Goal: Information Seeking & Learning: Compare options

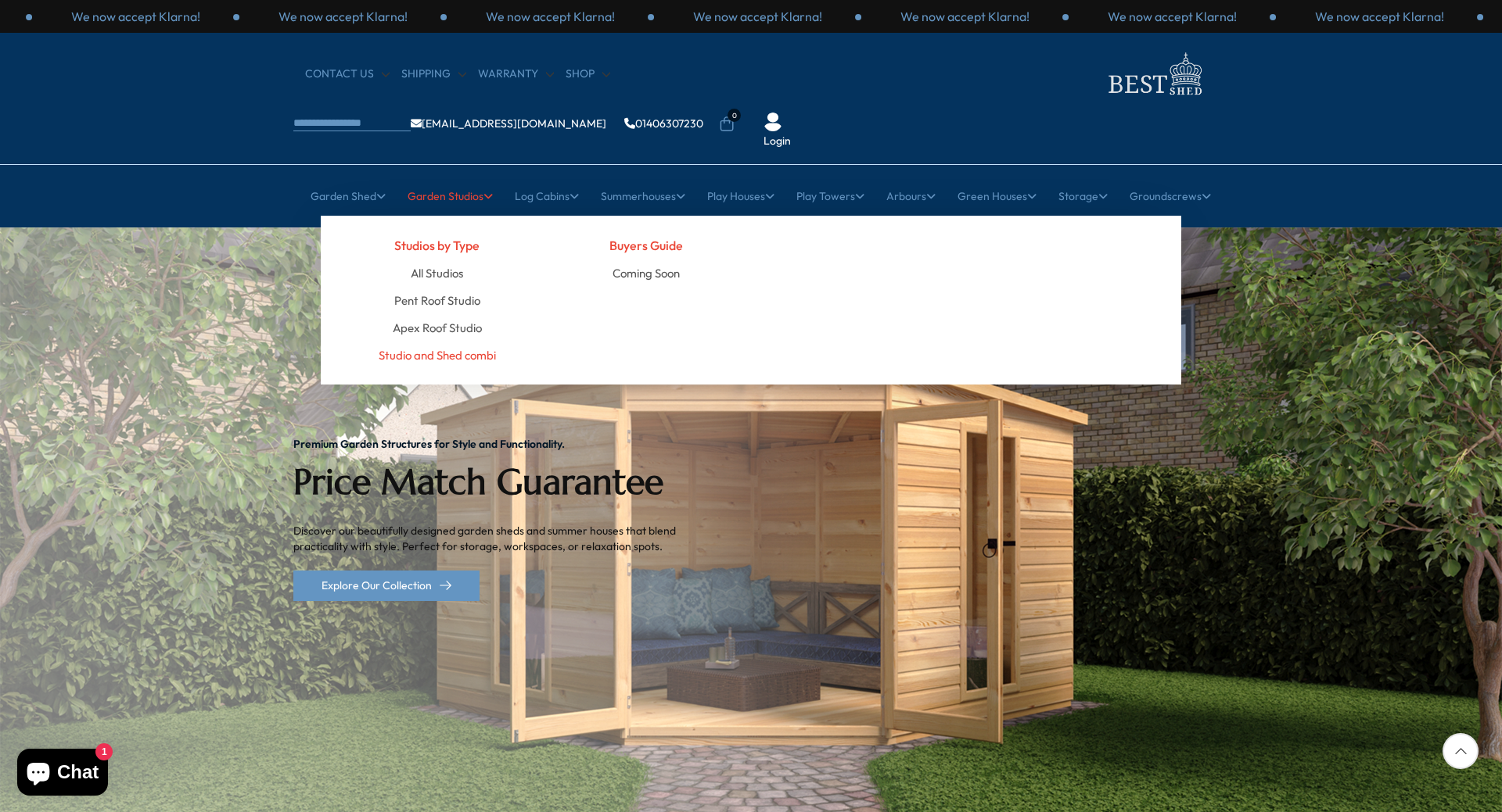
click at [447, 341] on link "Studio and Shed combi" at bounding box center [437, 355] width 117 height 27
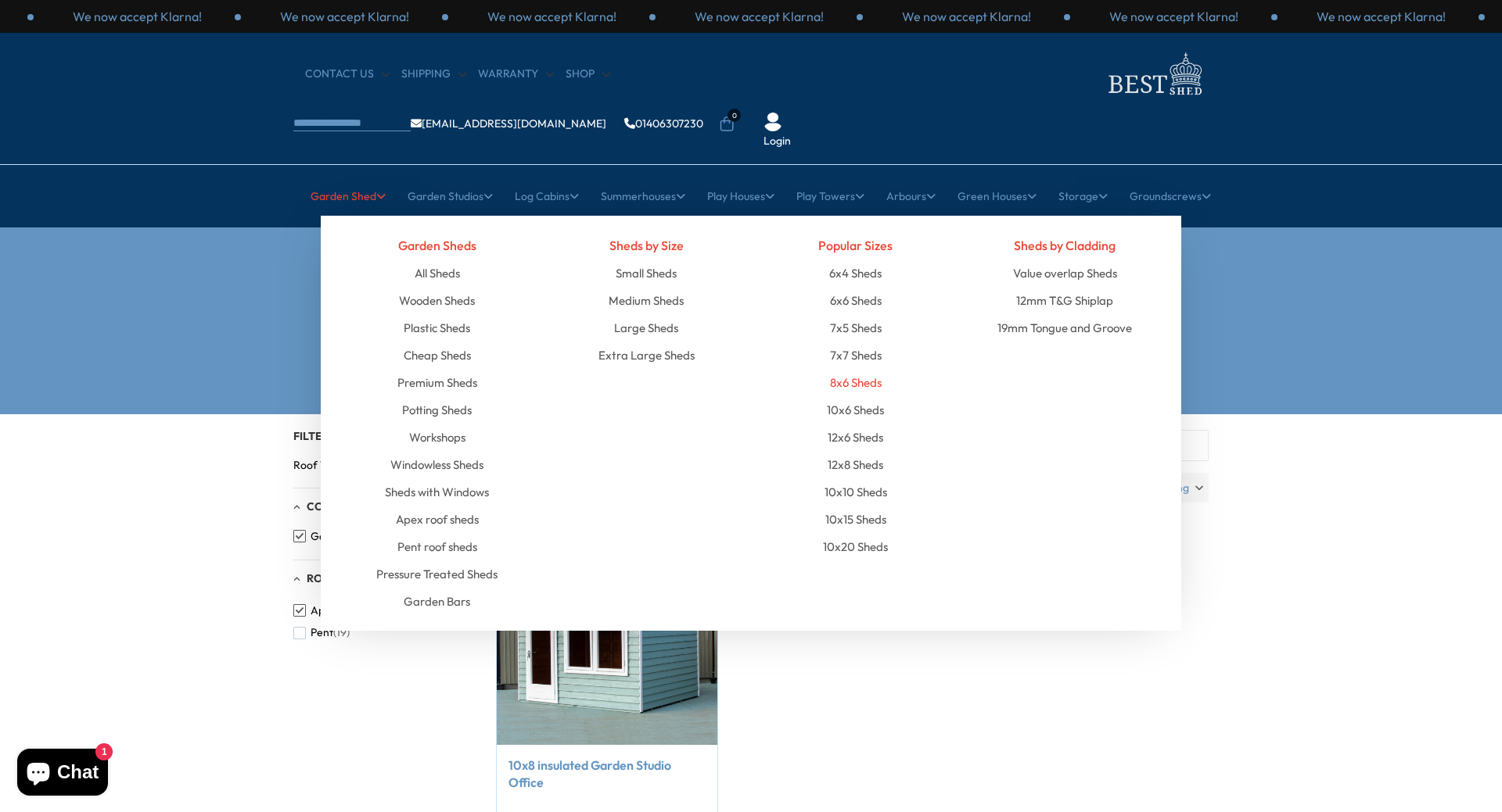
click at [846, 368] on link "8x6 Sheds" at bounding box center [855, 382] width 52 height 27
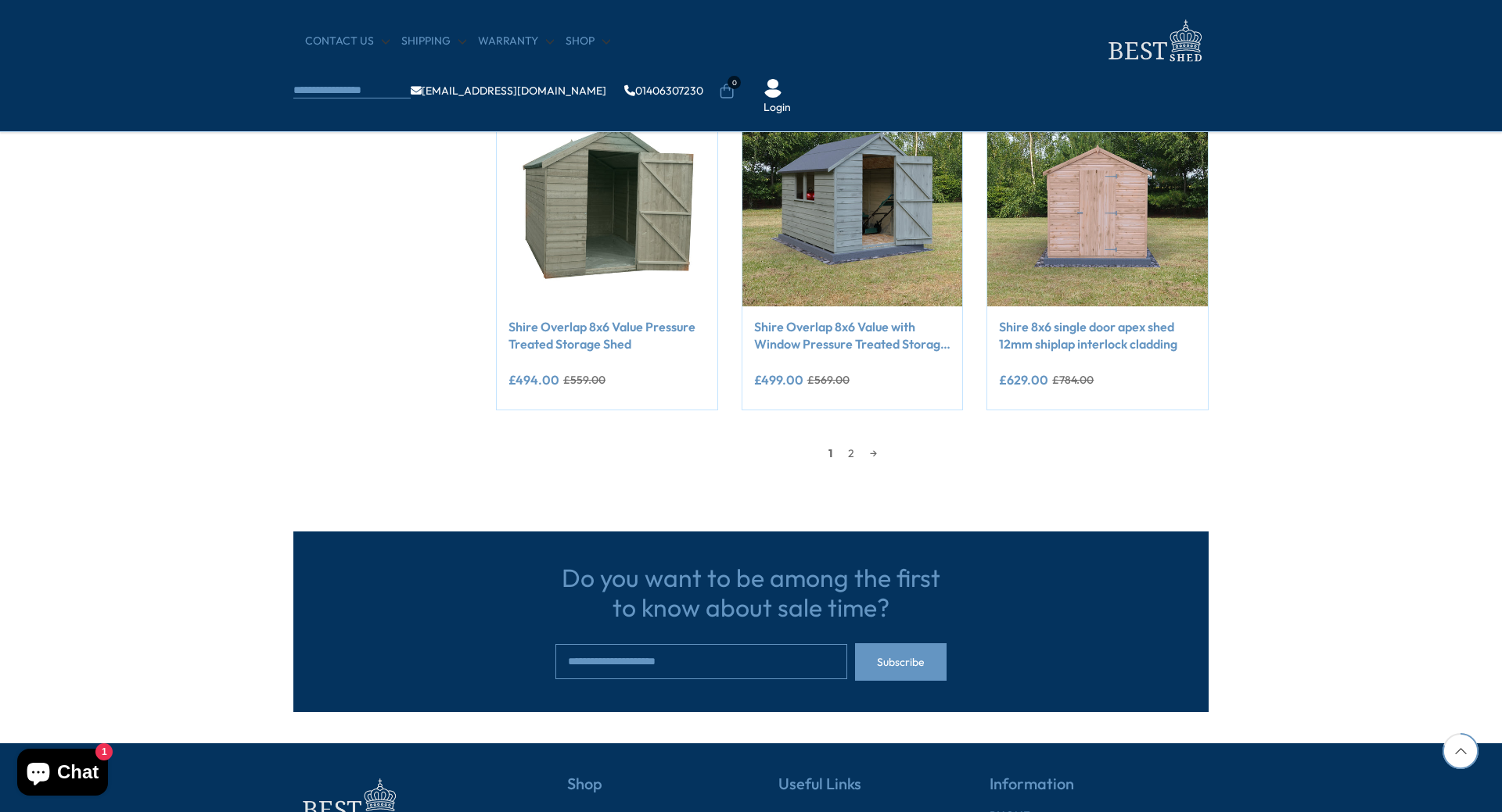
scroll to position [1329, 0]
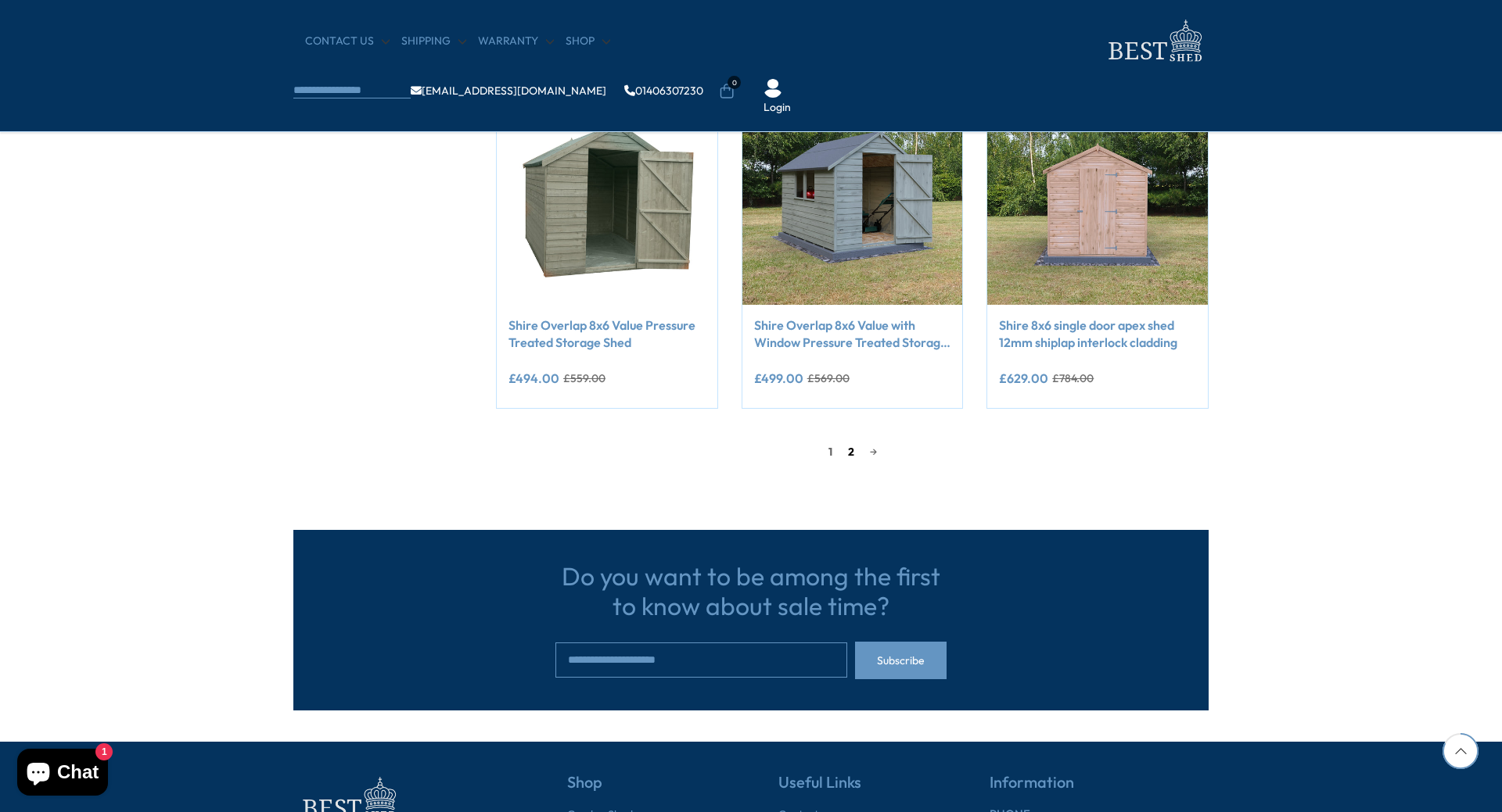
click at [850, 448] on link "2" at bounding box center [850, 451] width 21 height 23
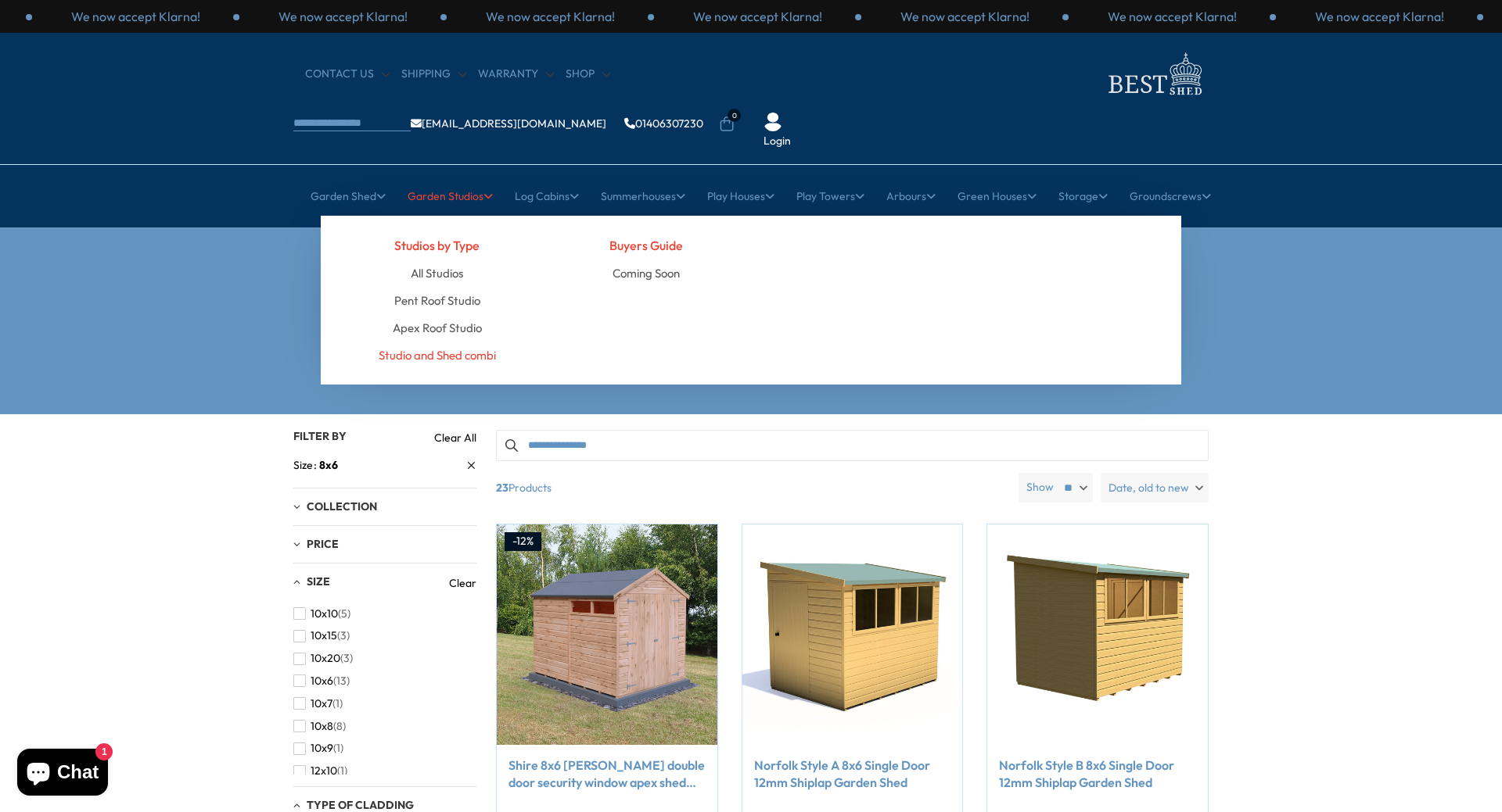
click at [447, 341] on link "Studio and Shed combi" at bounding box center [437, 355] width 117 height 27
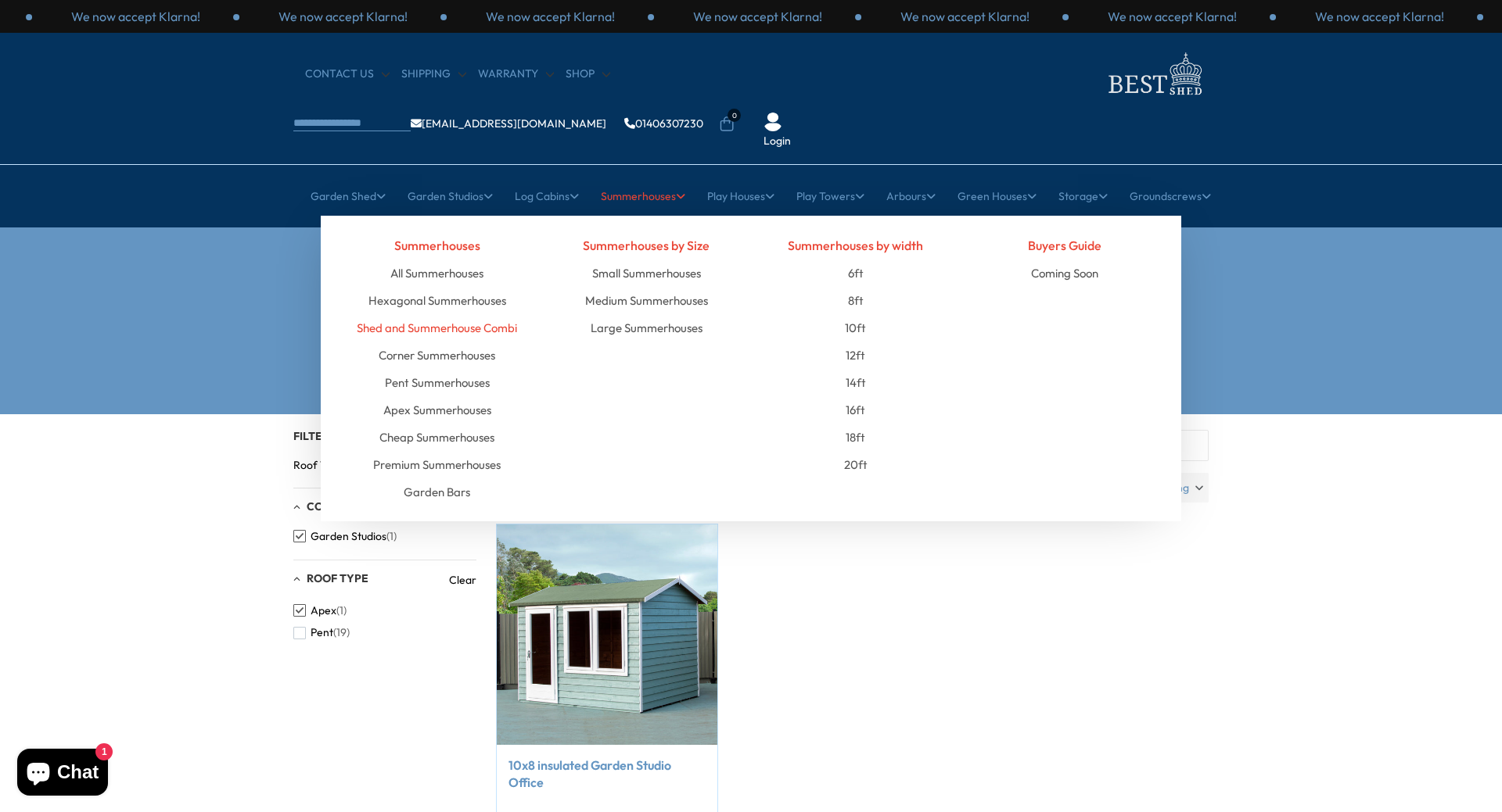
click at [491, 314] on link "Shed and Summerhouse Combi" at bounding box center [437, 328] width 160 height 27
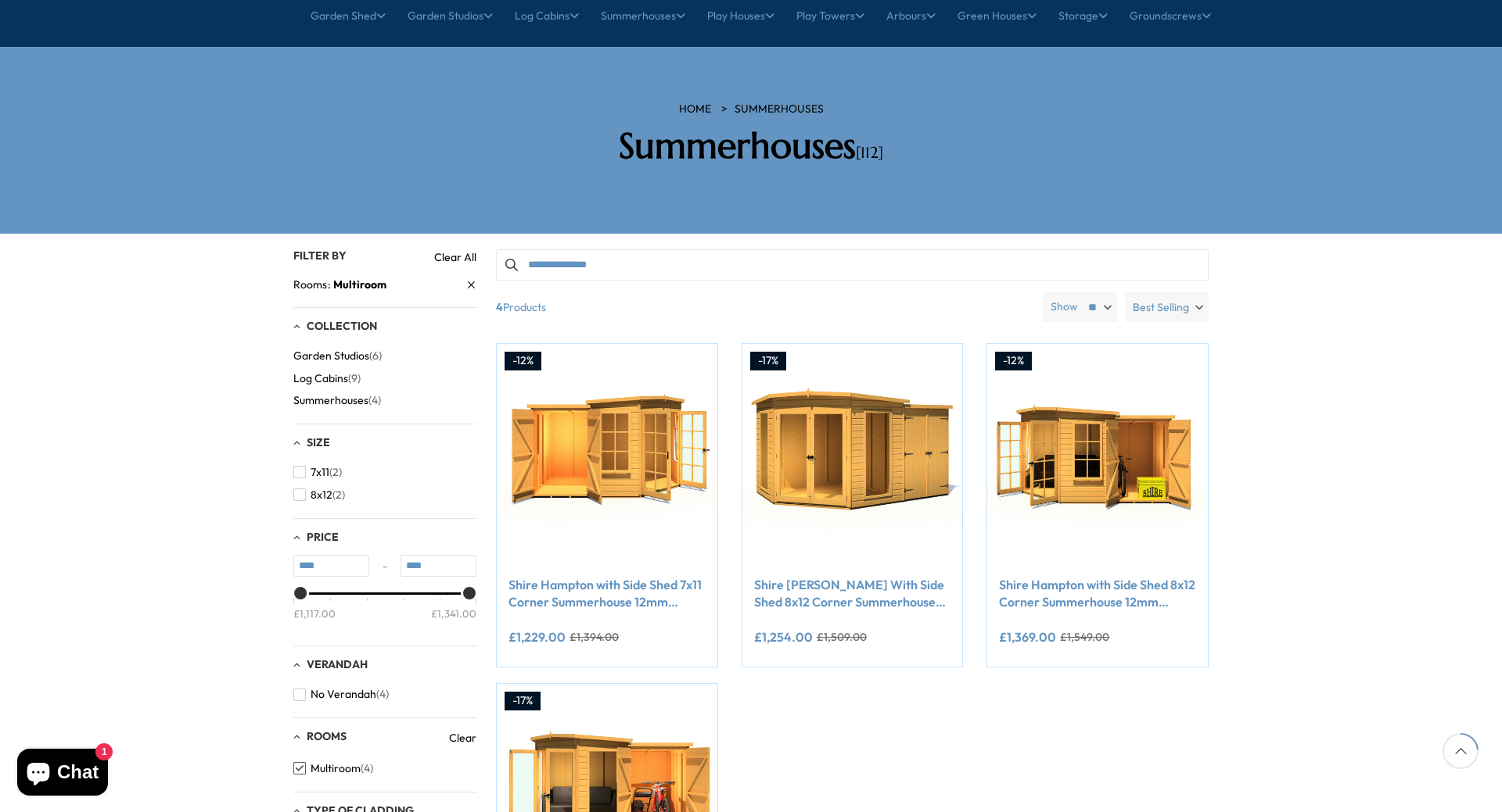
scroll to position [156, 0]
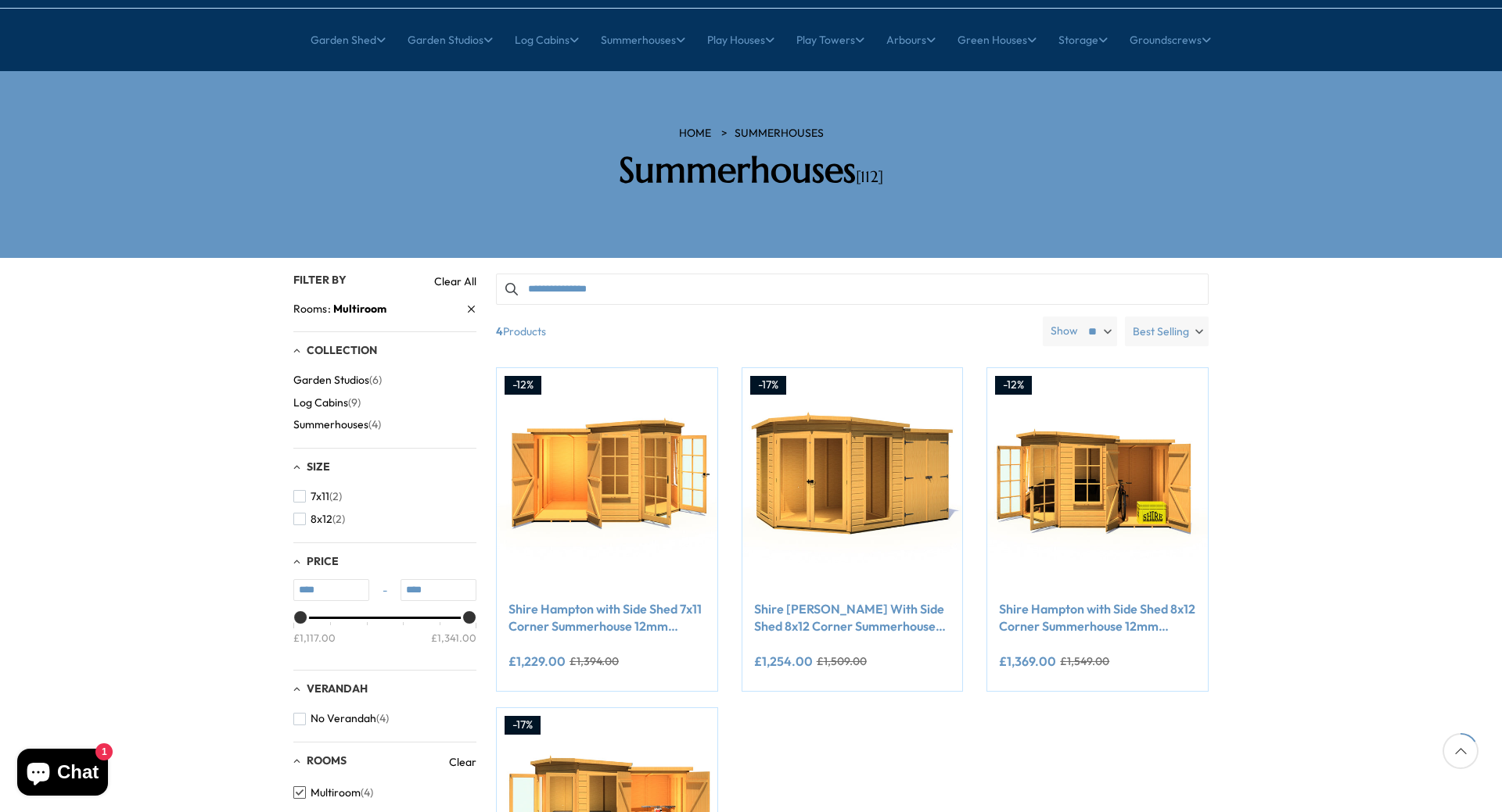
click at [318, 373] on span "Garden Studios" at bounding box center [332, 380] width 76 height 14
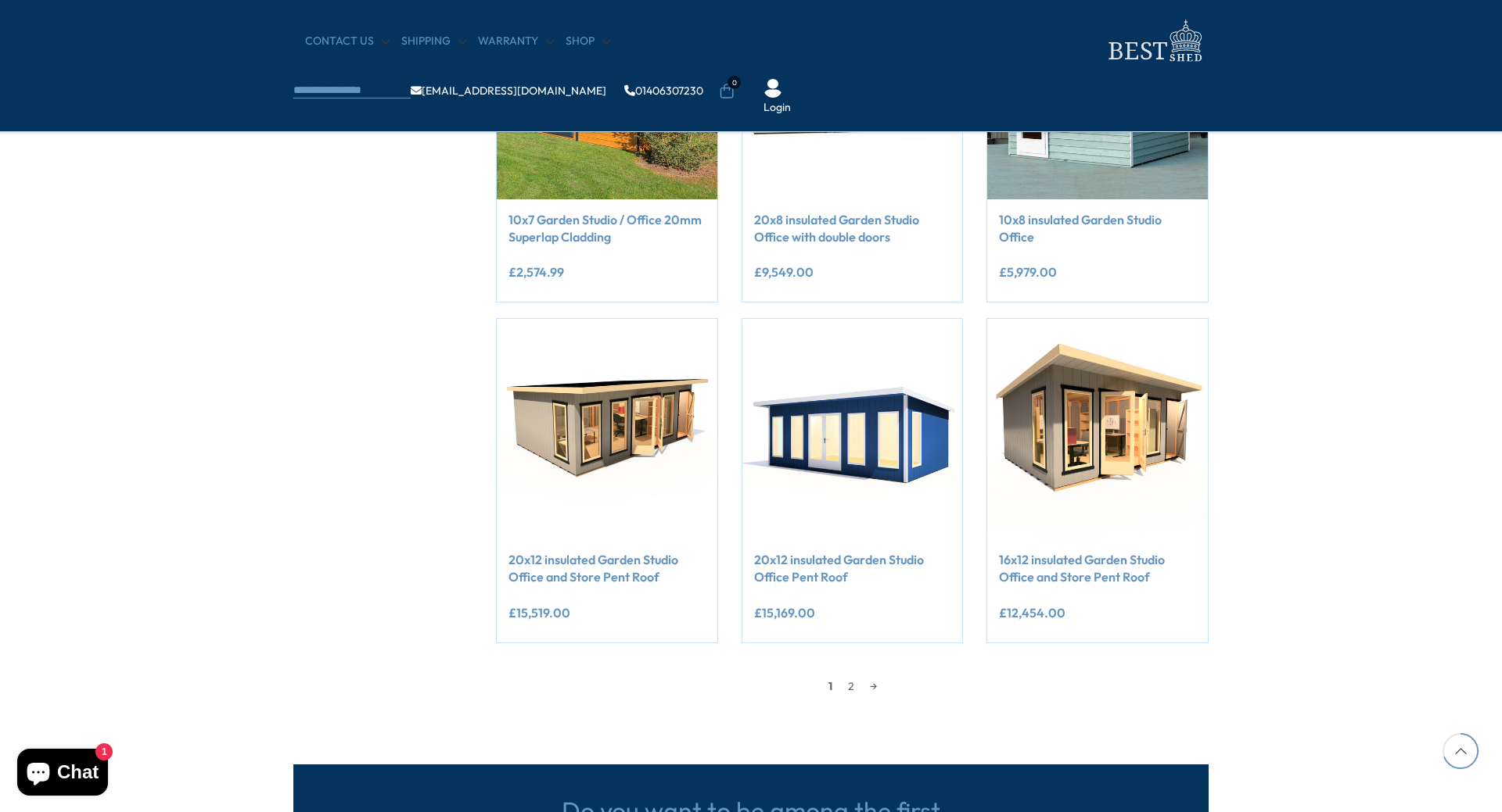
scroll to position [1173, 0]
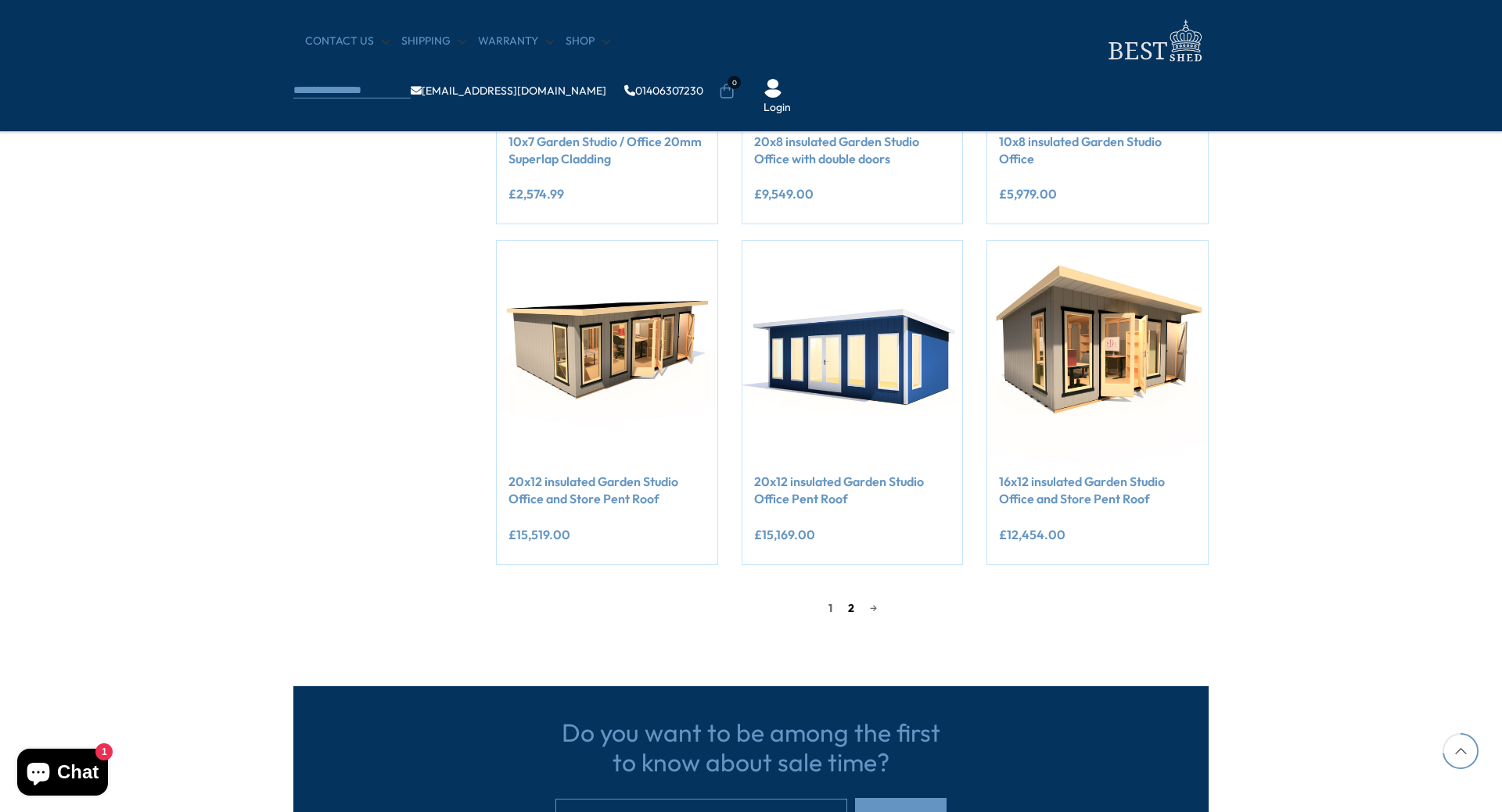
click at [849, 608] on link "2" at bounding box center [850, 608] width 21 height 23
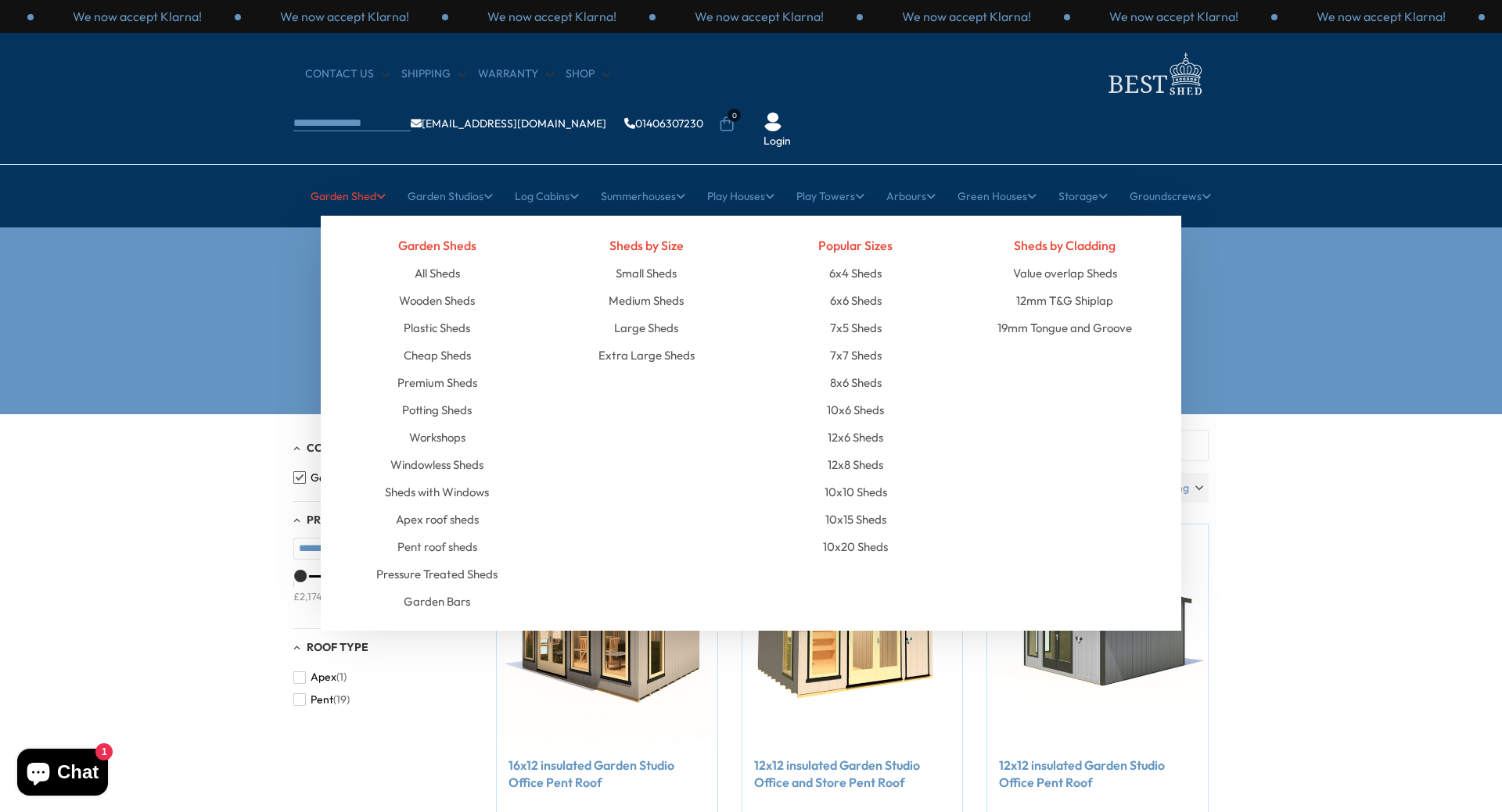
click at [328, 176] on link "Garden Shed" at bounding box center [347, 196] width 75 height 39
click at [440, 259] on link "All Sheds" at bounding box center [437, 273] width 46 height 27
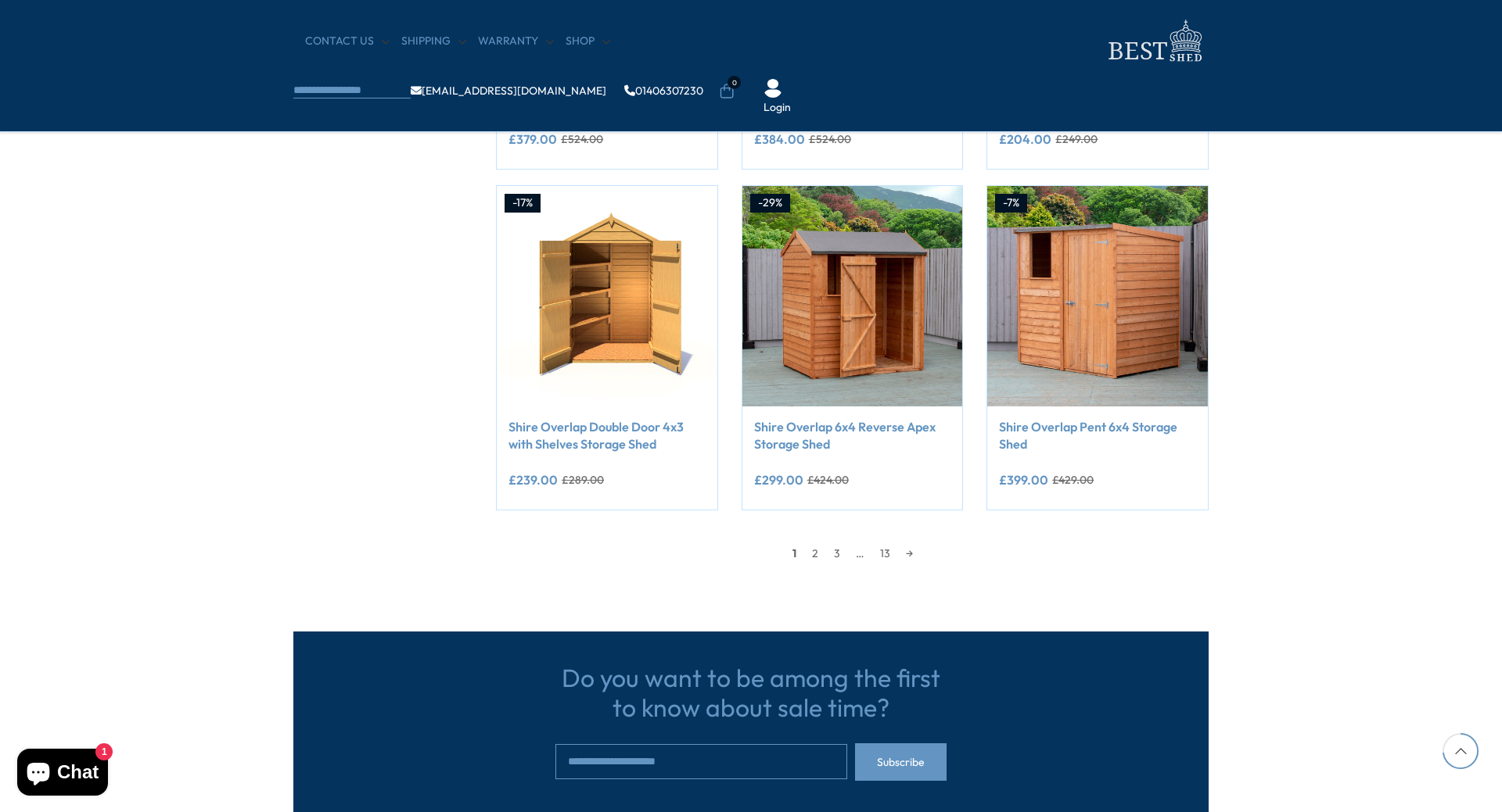
scroll to position [1251, 0]
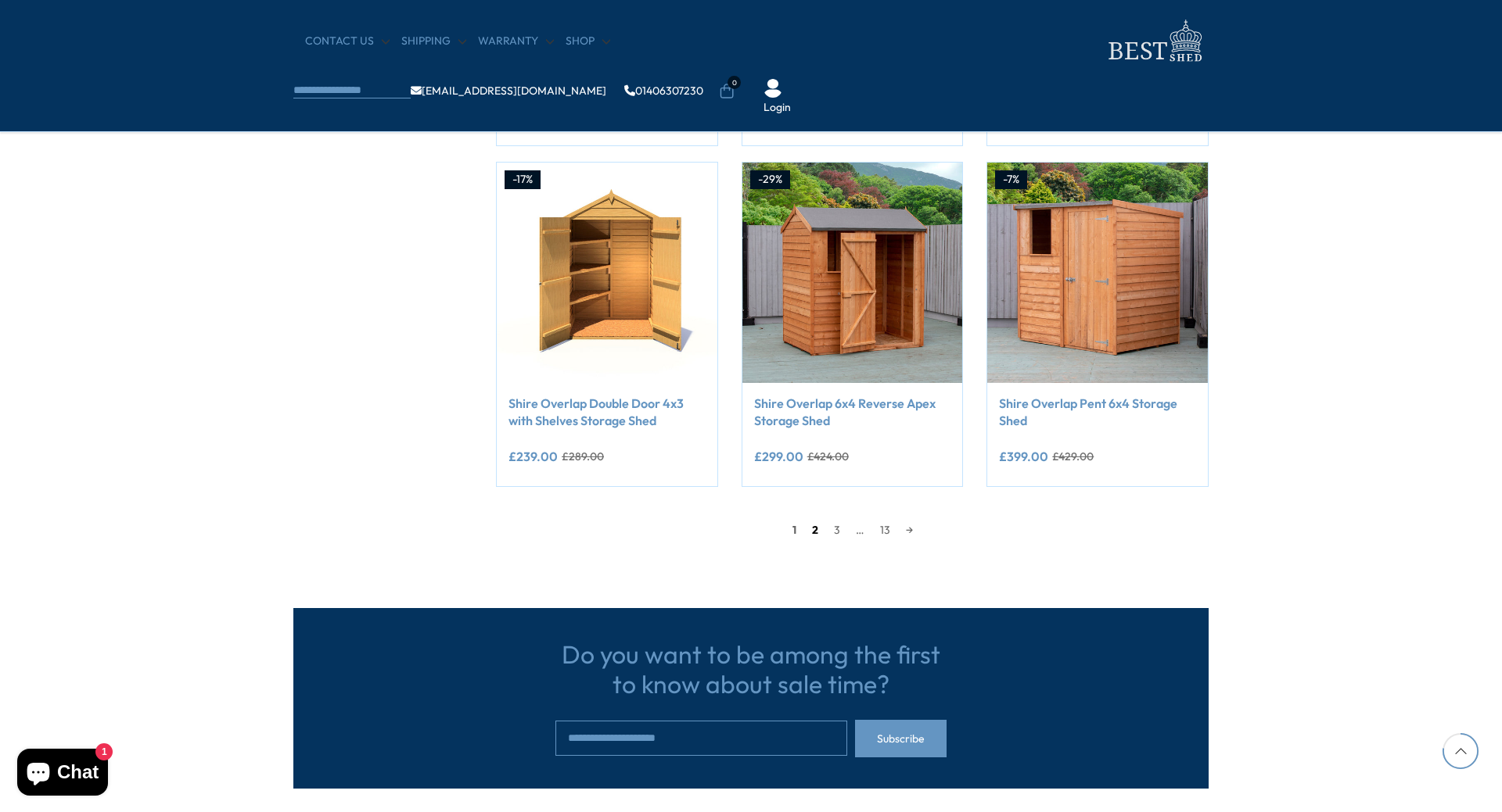
click at [812, 530] on link "2" at bounding box center [814, 530] width 21 height 23
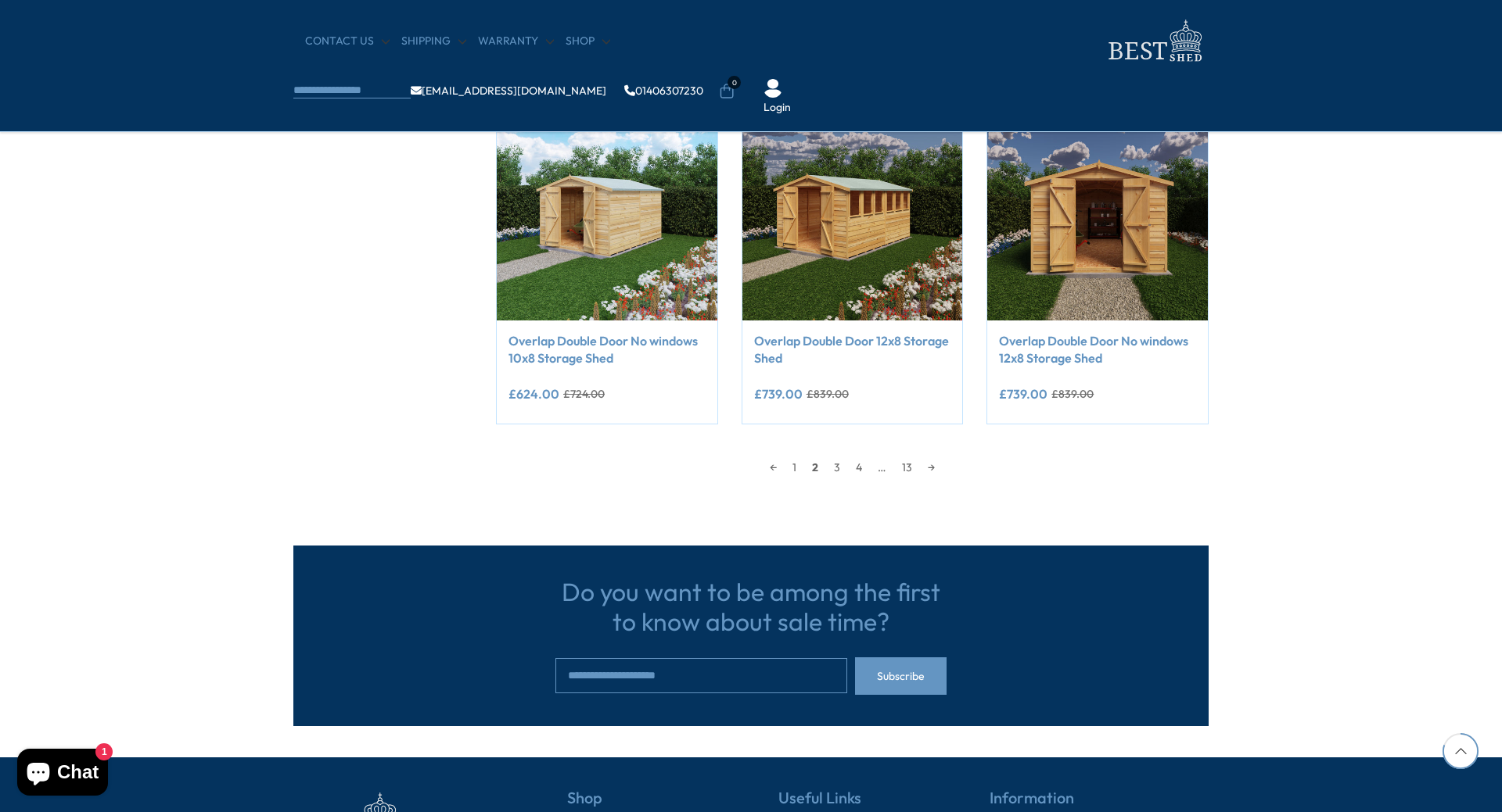
scroll to position [1314, 0]
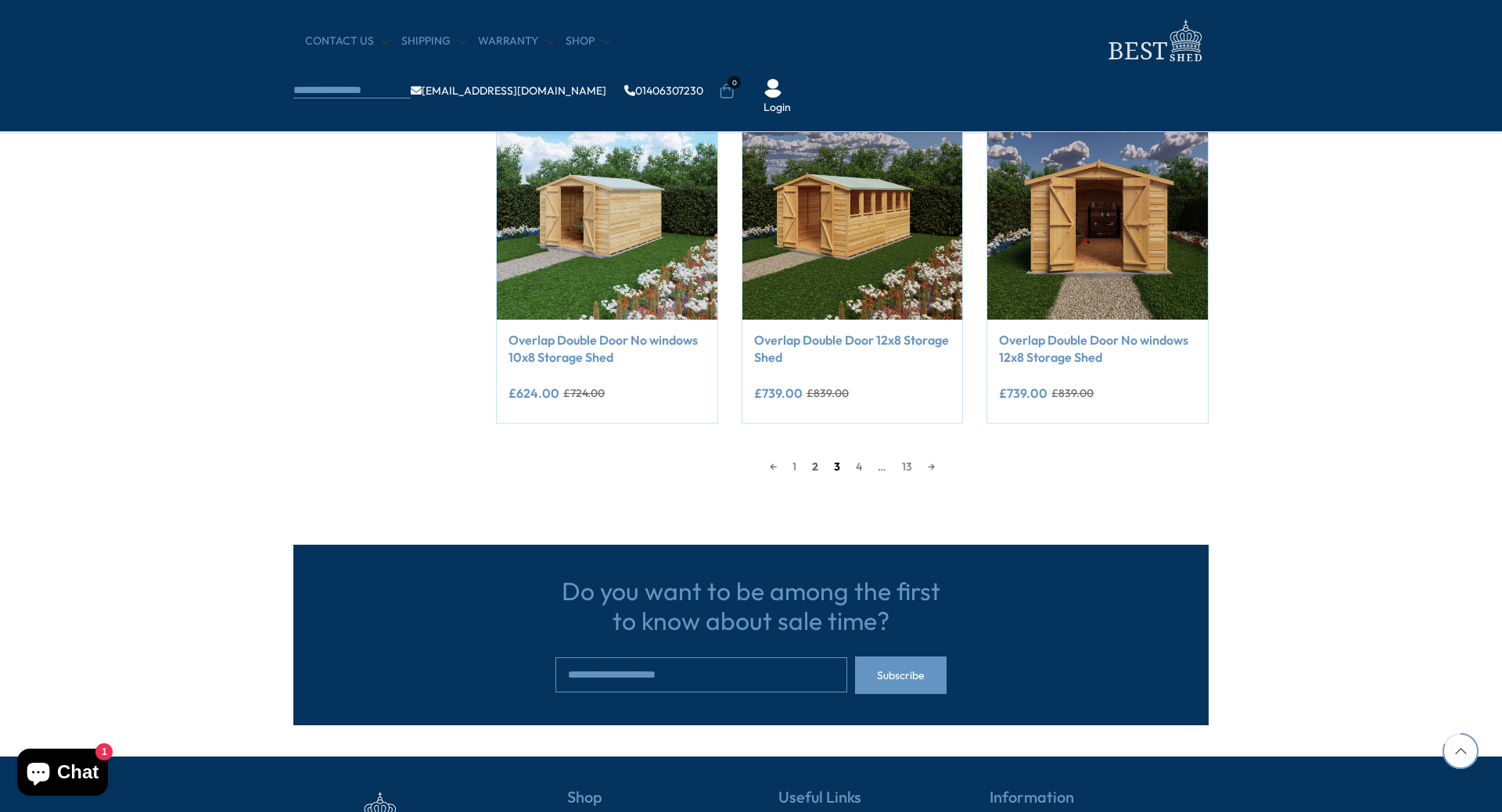
click at [840, 469] on link "3" at bounding box center [837, 467] width 21 height 23
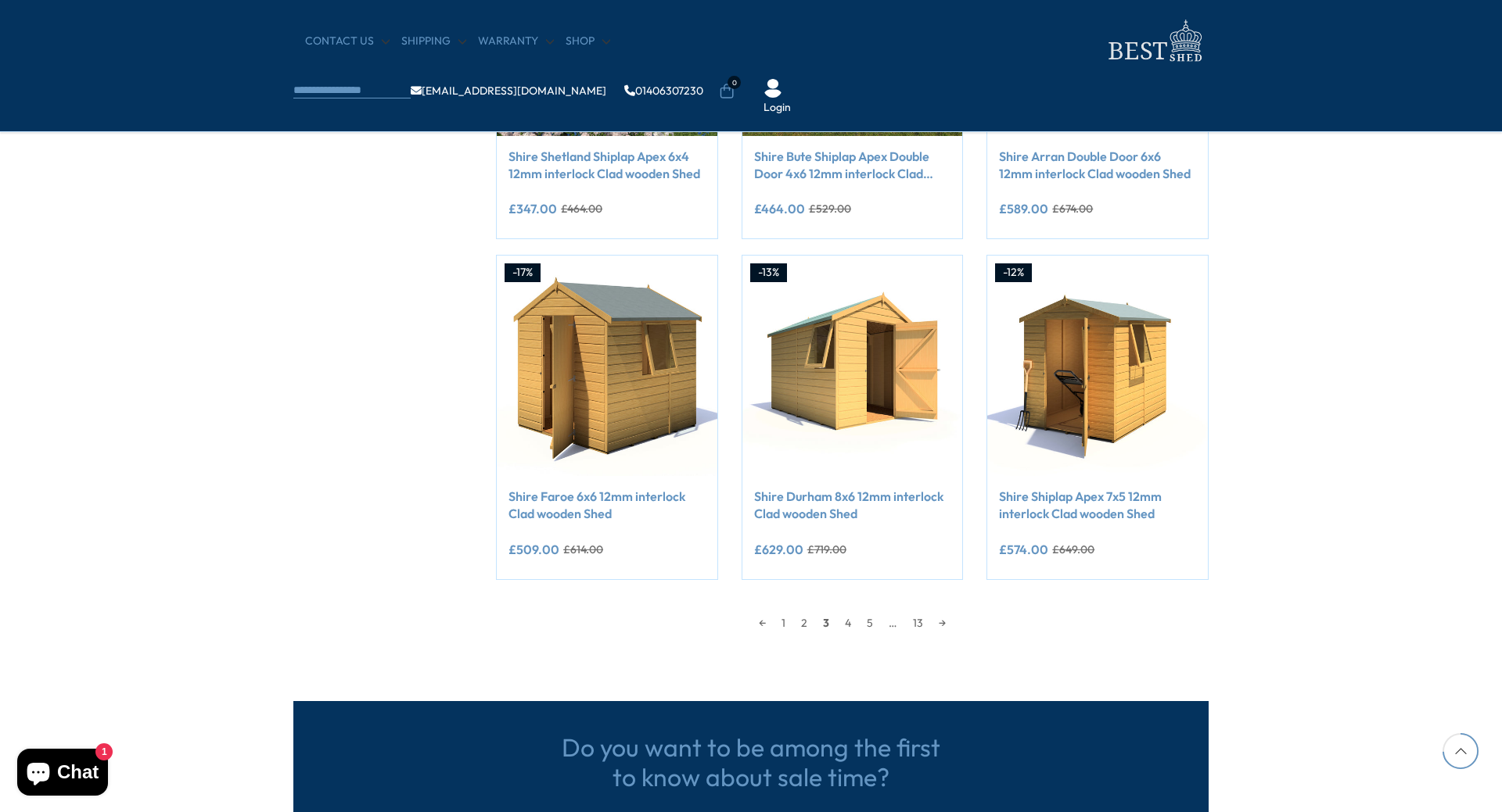
scroll to position [1236, 0]
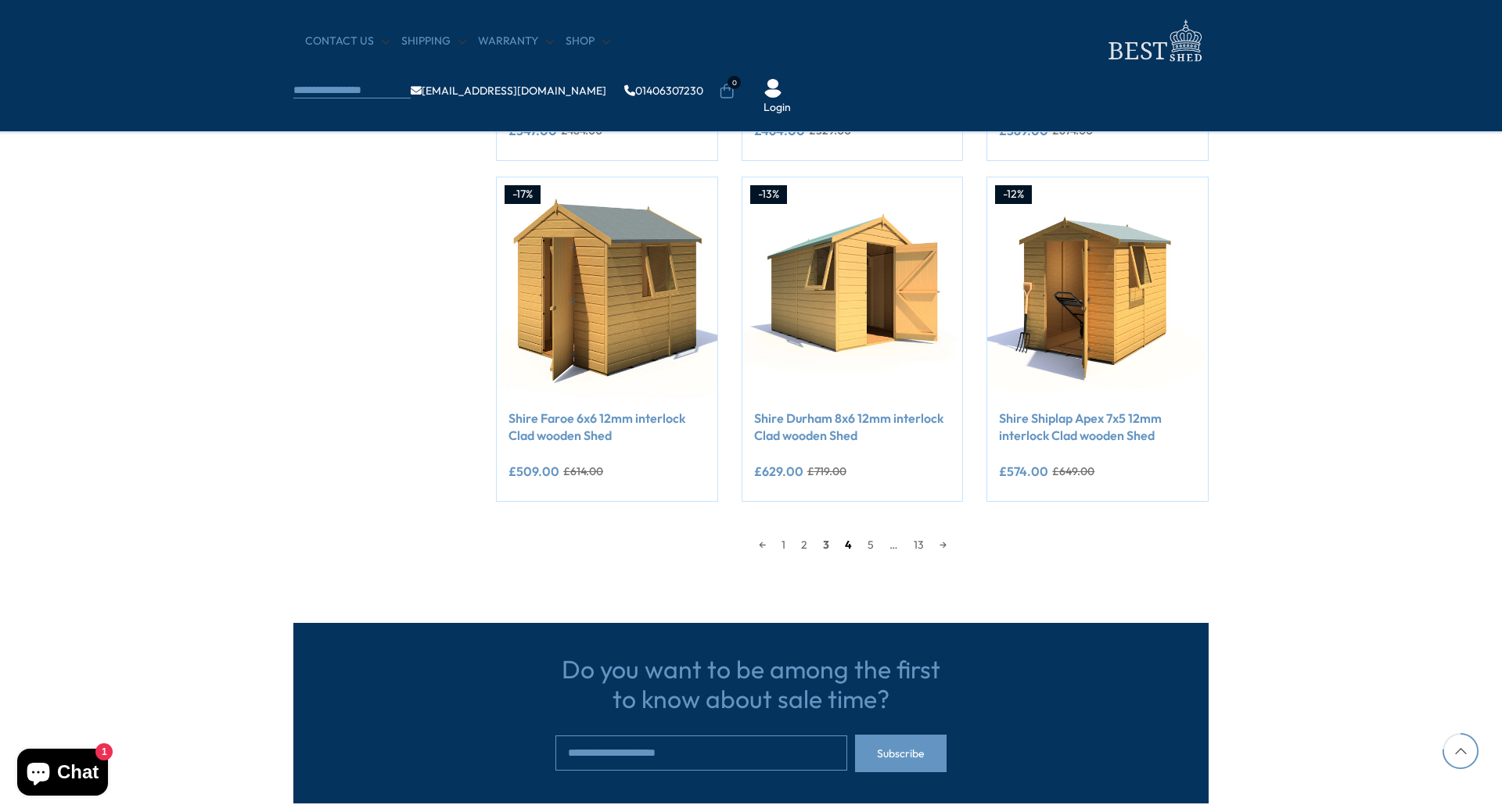
click at [851, 546] on link "4" at bounding box center [848, 545] width 22 height 23
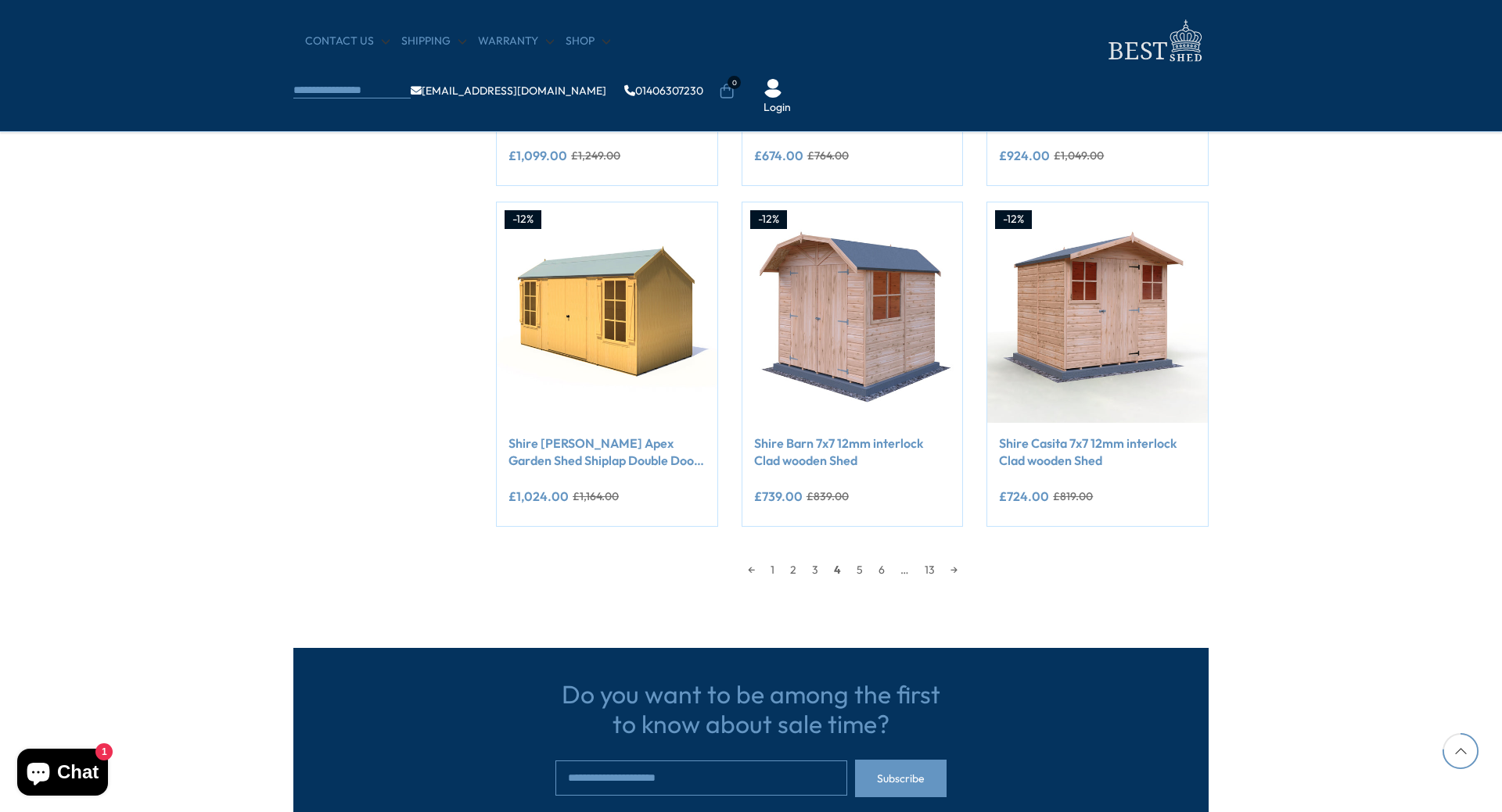
scroll to position [1236, 0]
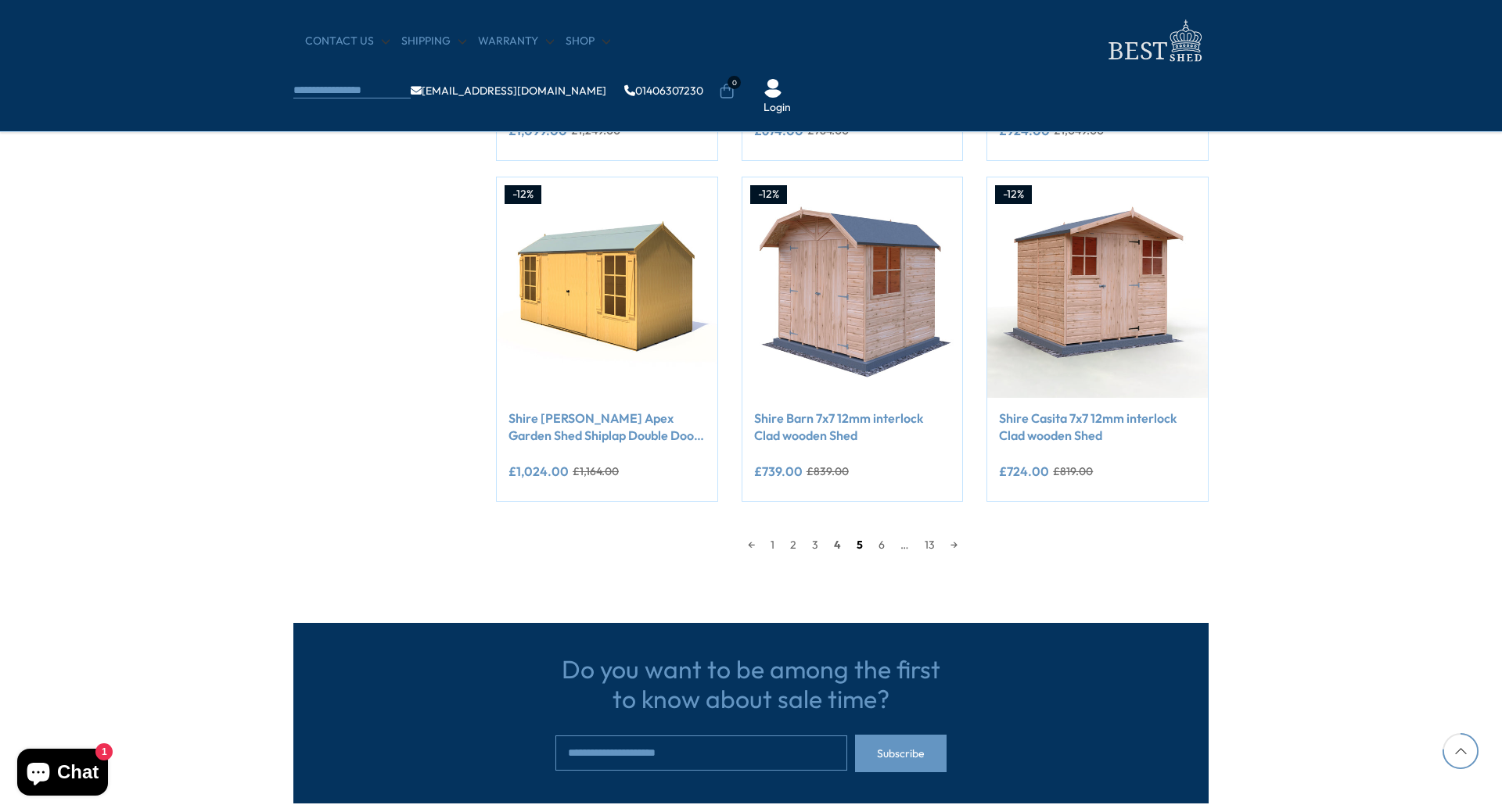
click at [860, 544] on link "5" at bounding box center [859, 545] width 21 height 23
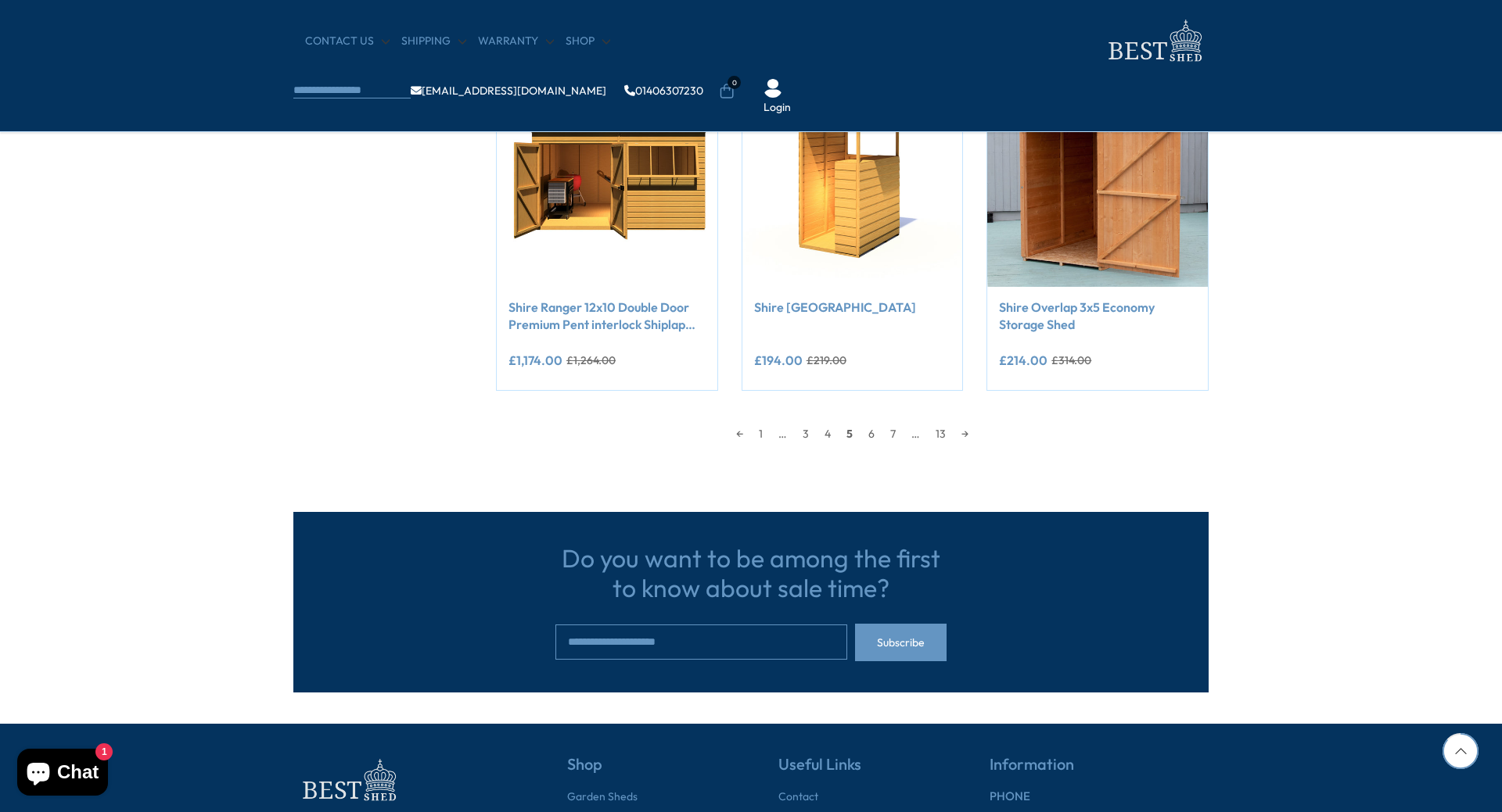
scroll to position [1392, 0]
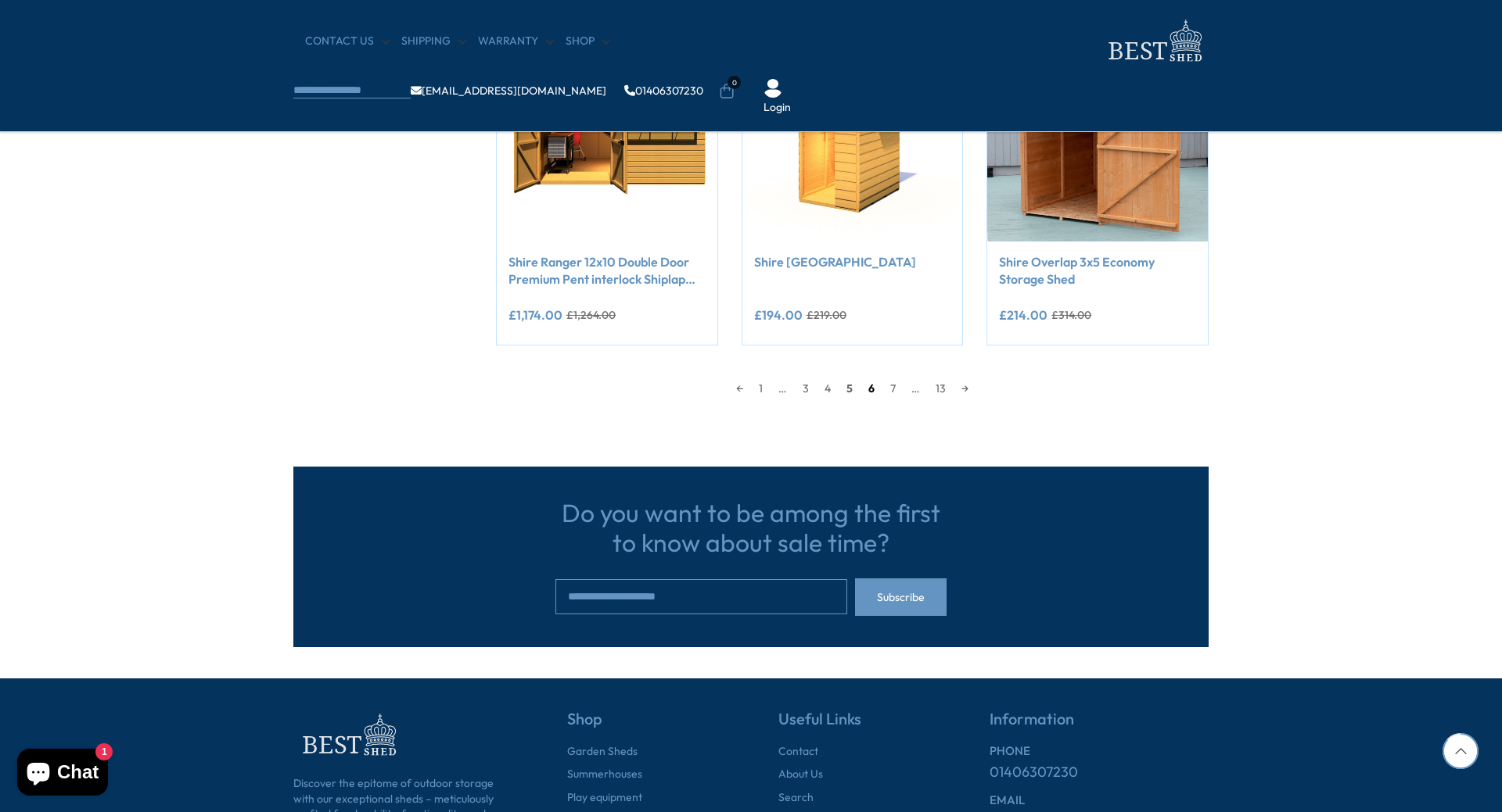
click at [868, 389] on link "6" at bounding box center [871, 389] width 21 height 23
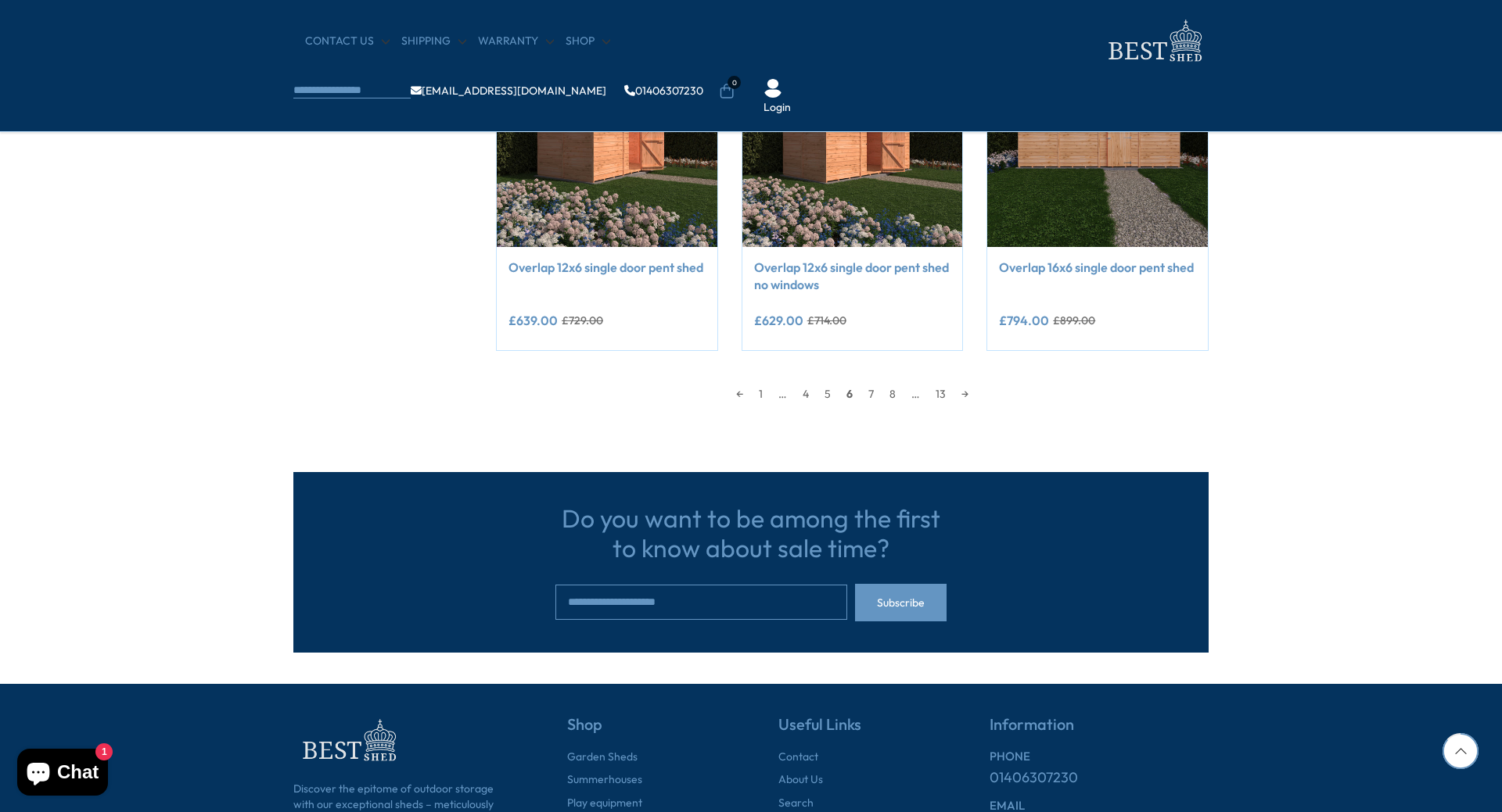
scroll to position [1392, 0]
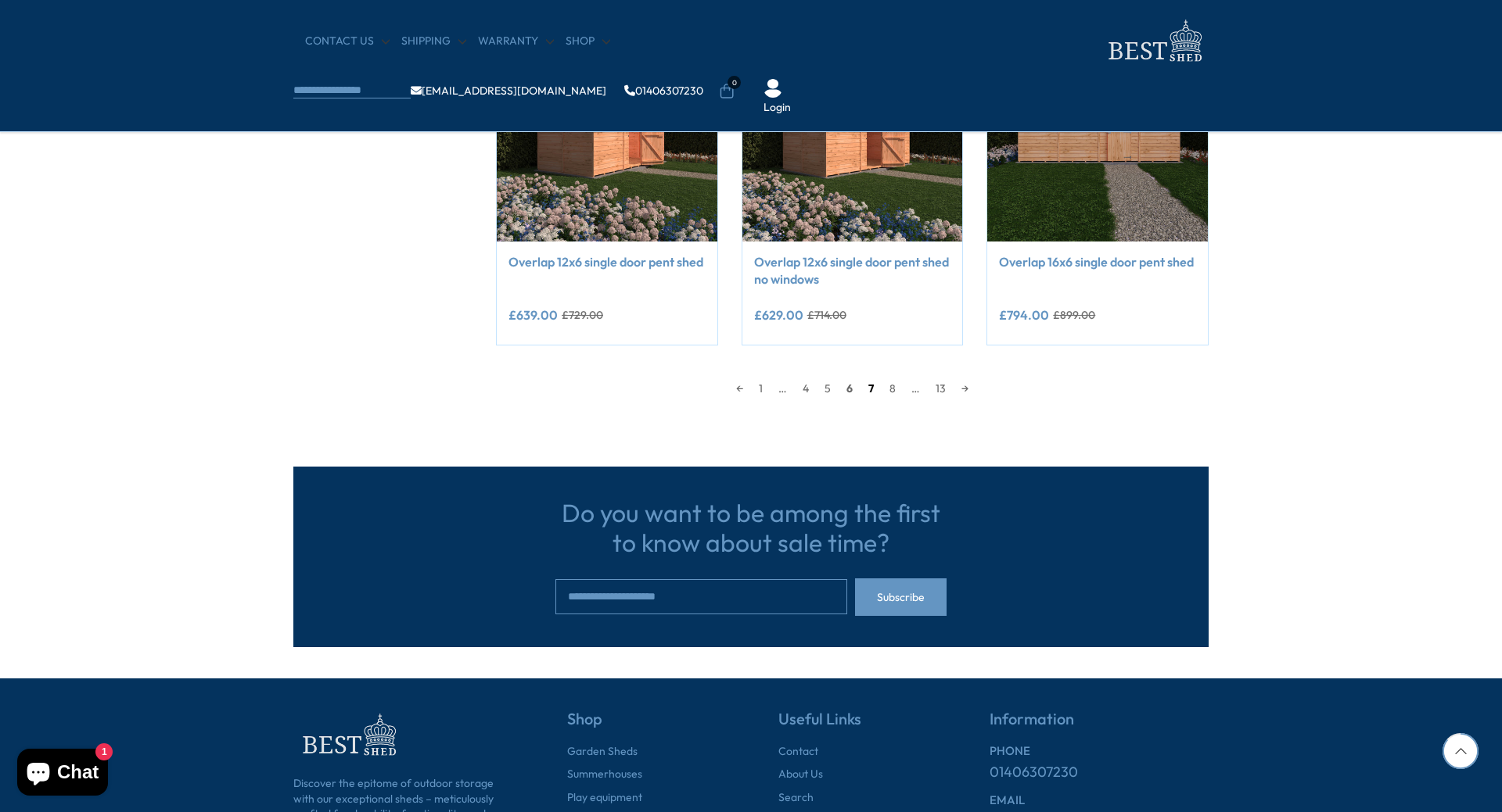
click at [874, 389] on link "7" at bounding box center [871, 389] width 21 height 23
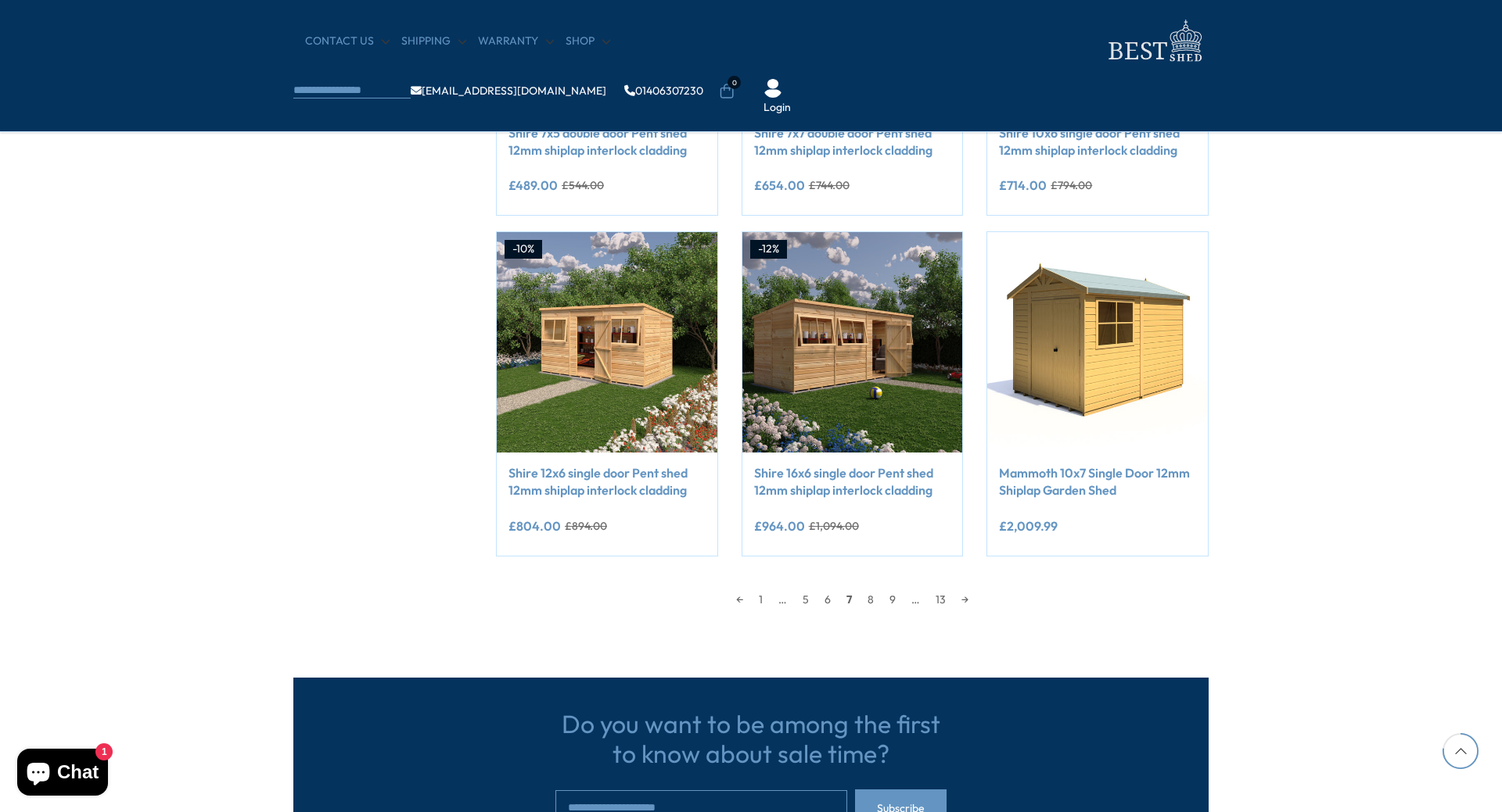
scroll to position [1314, 0]
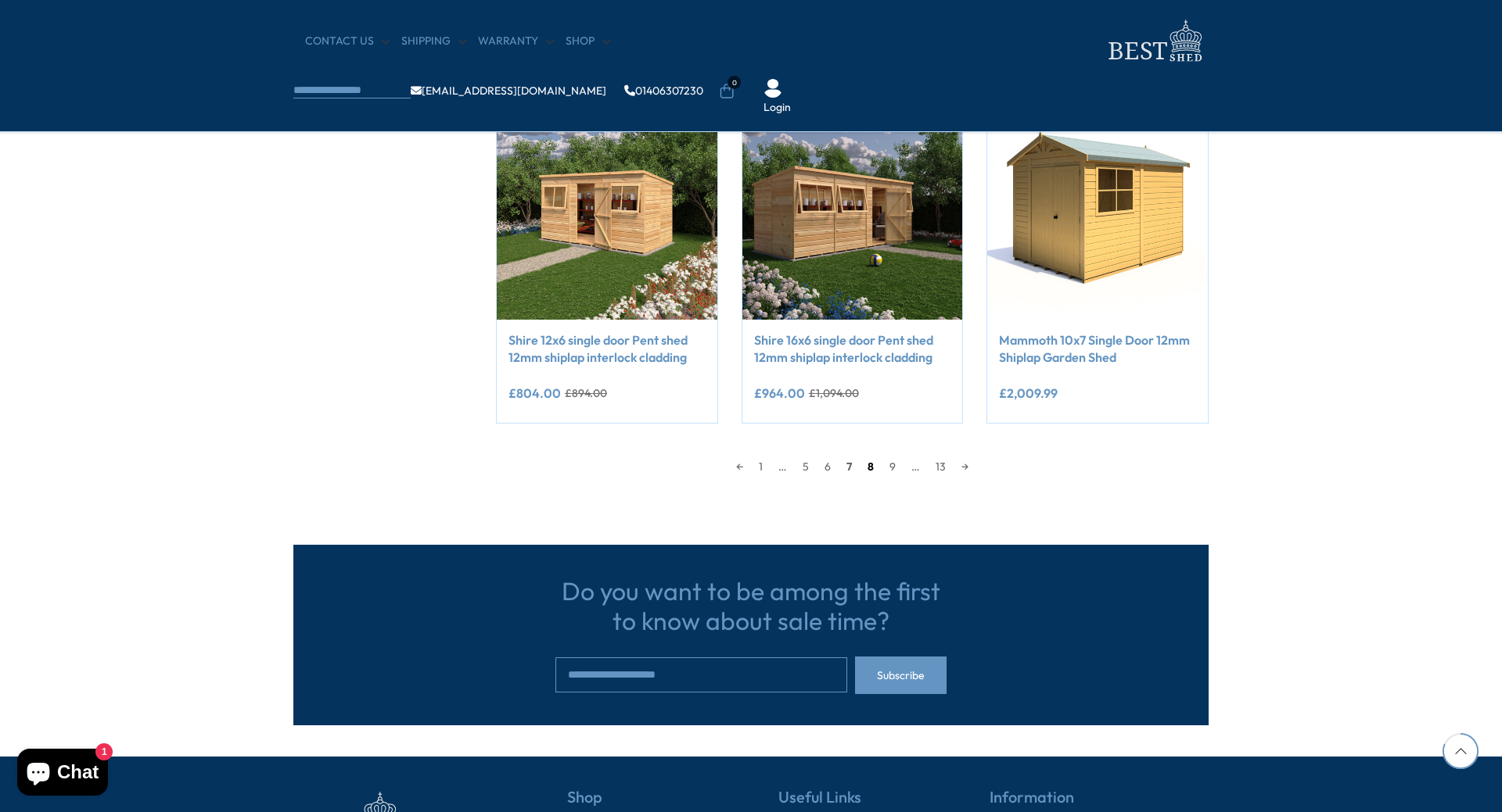
click at [869, 468] on link "8" at bounding box center [870, 467] width 21 height 23
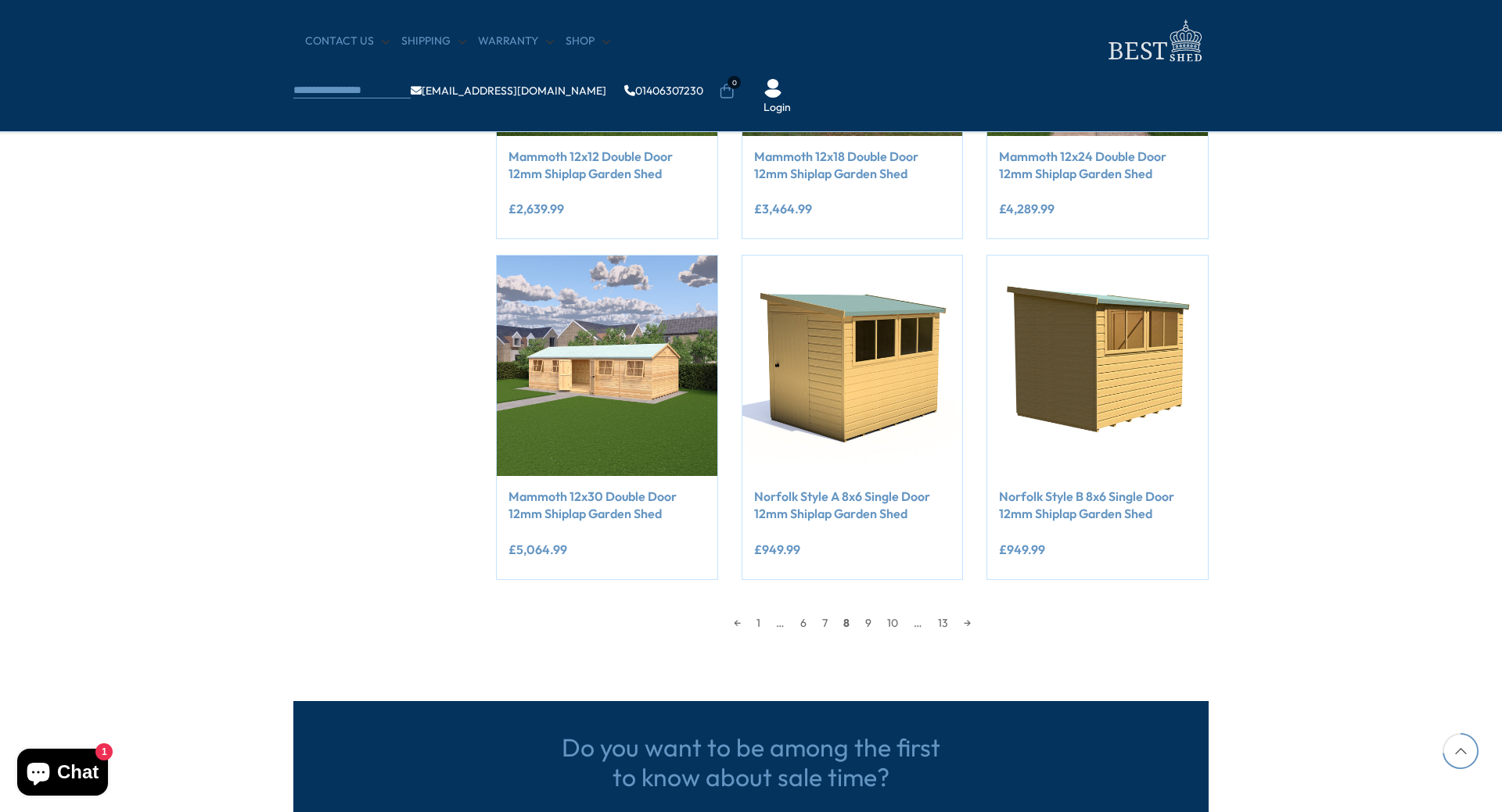
scroll to position [1314, 0]
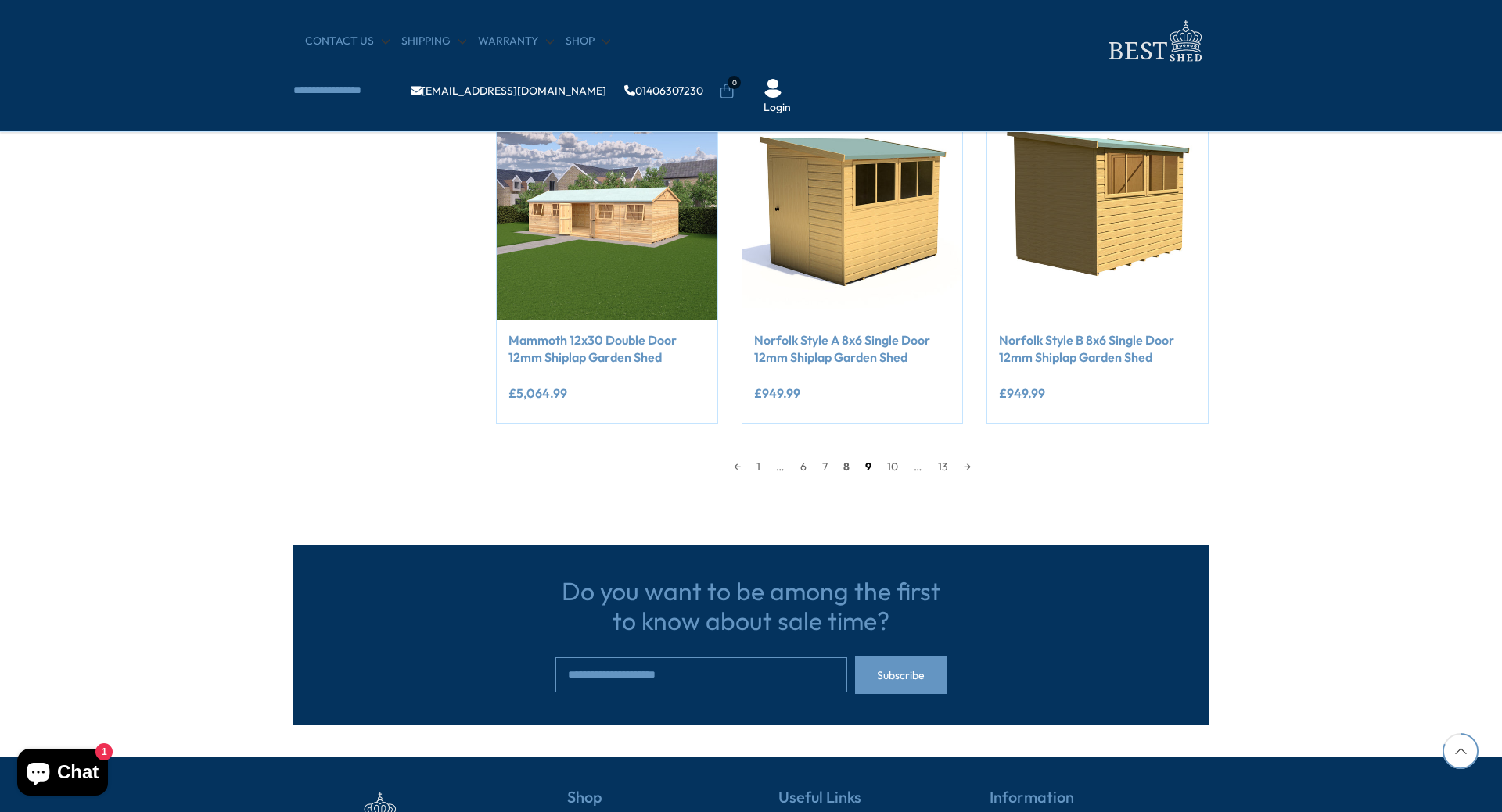
click at [871, 468] on link "9" at bounding box center [868, 467] width 21 height 23
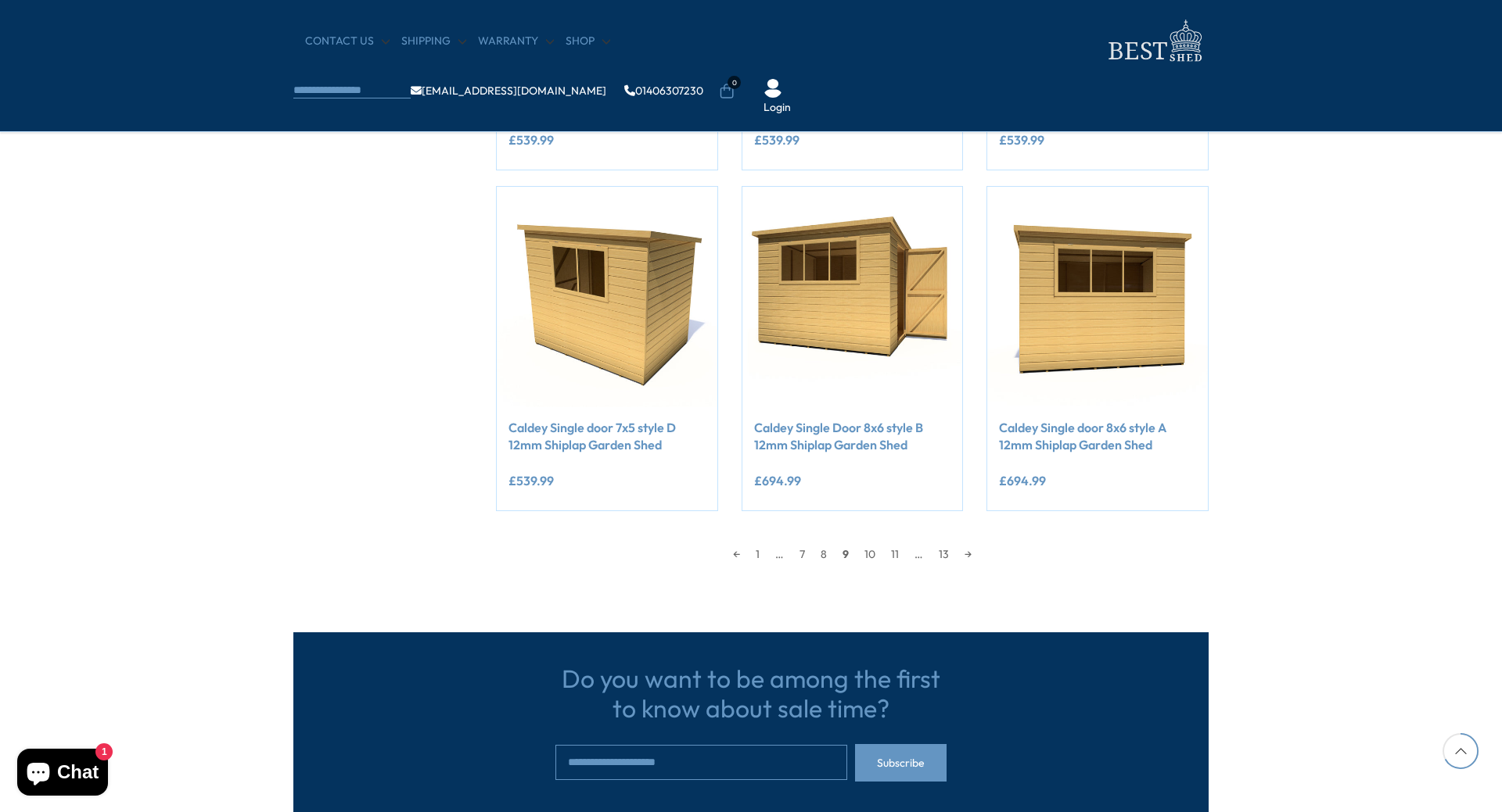
scroll to position [1236, 0]
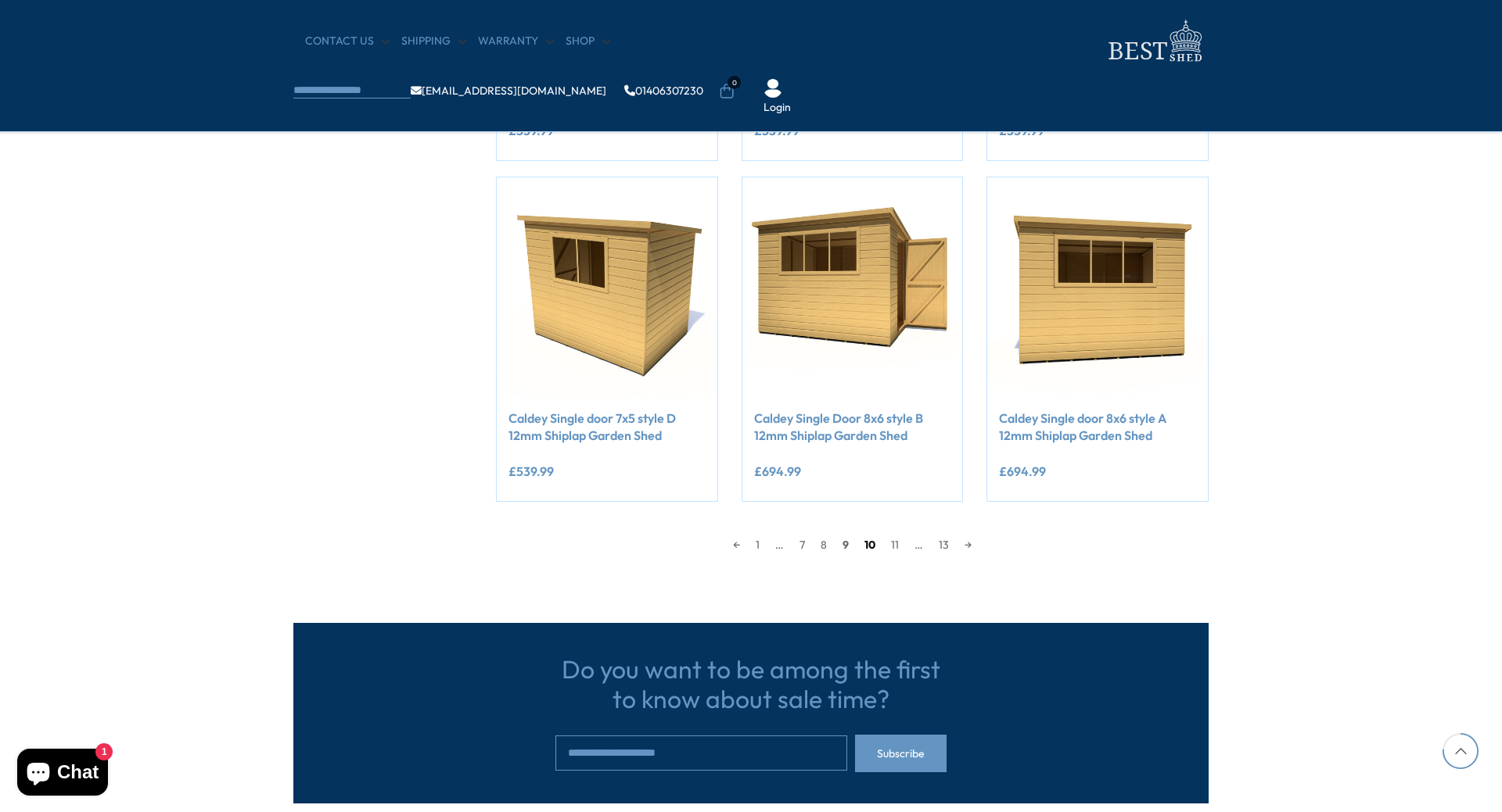
click at [871, 543] on link "10" at bounding box center [869, 545] width 26 height 23
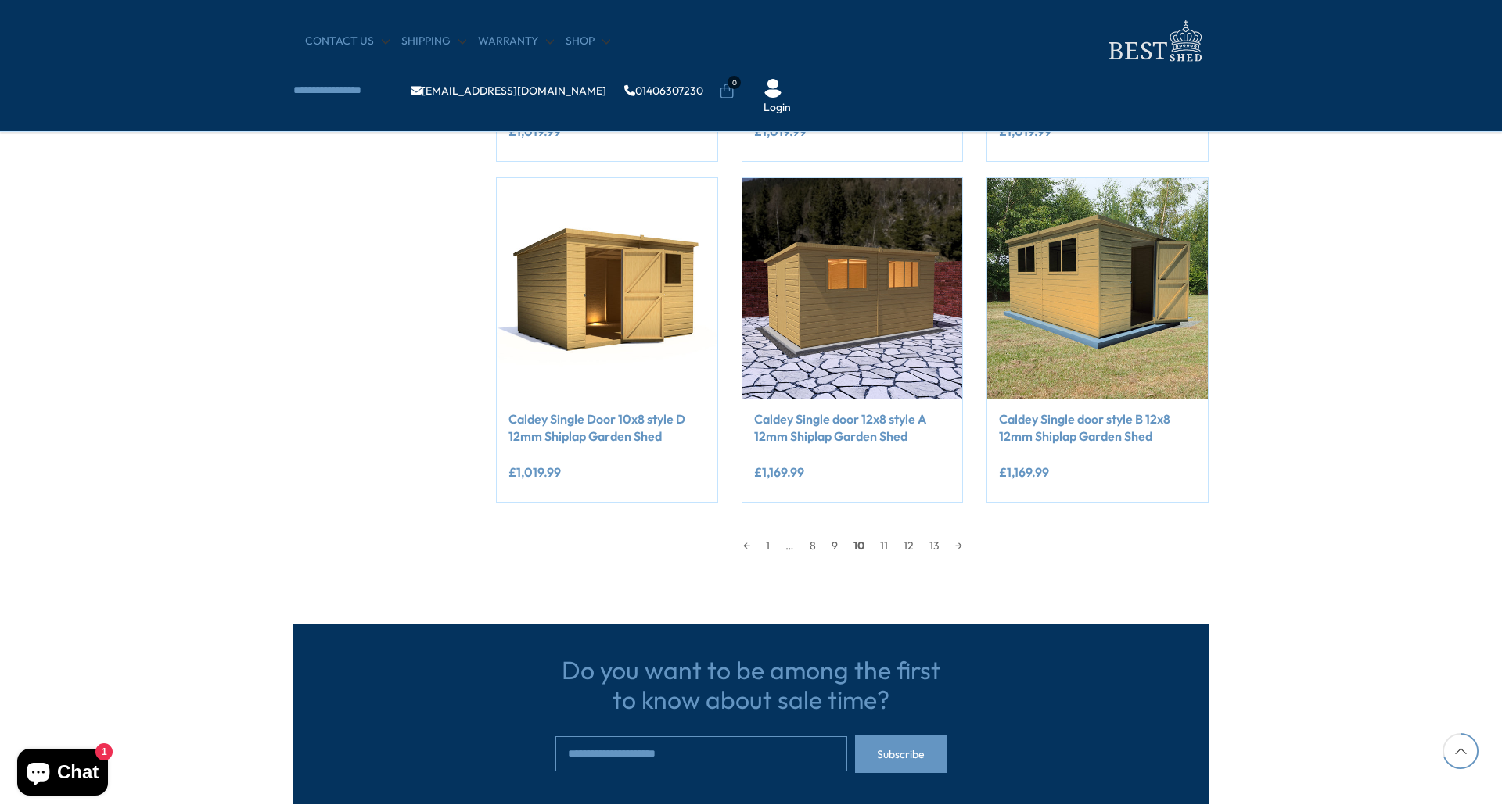
scroll to position [1236, 0]
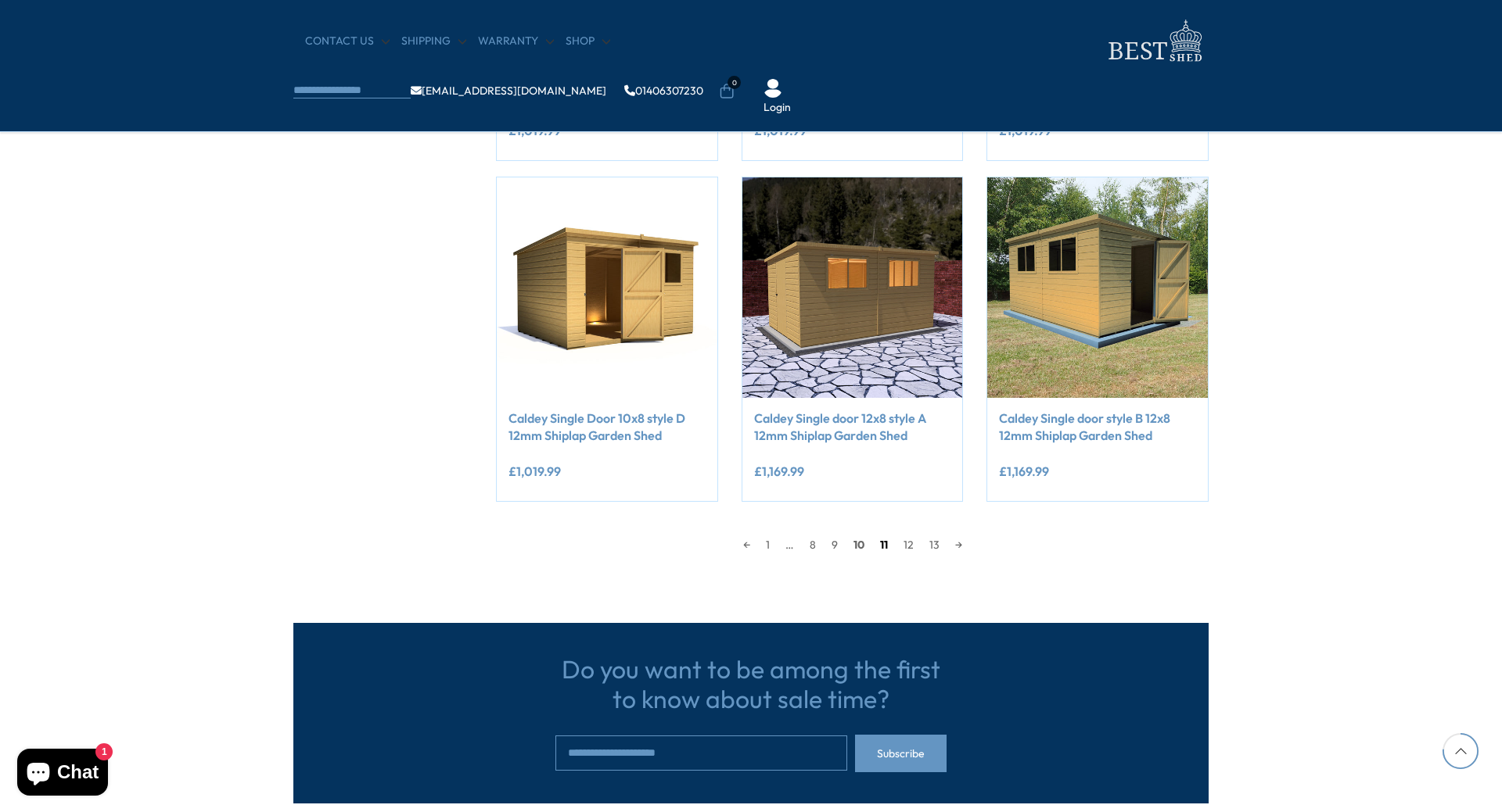
click at [882, 546] on link "11" at bounding box center [884, 545] width 23 height 23
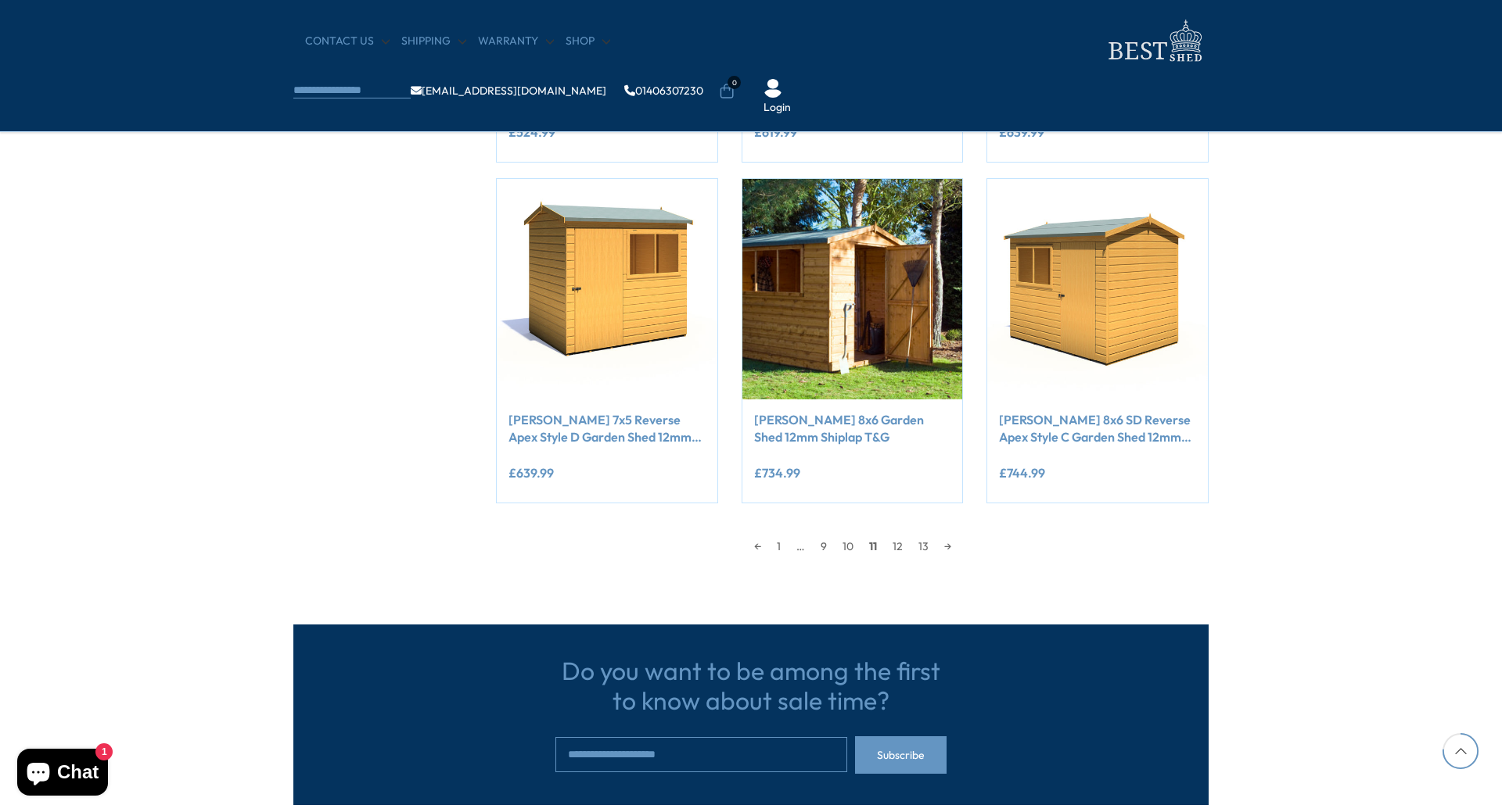
scroll to position [1236, 0]
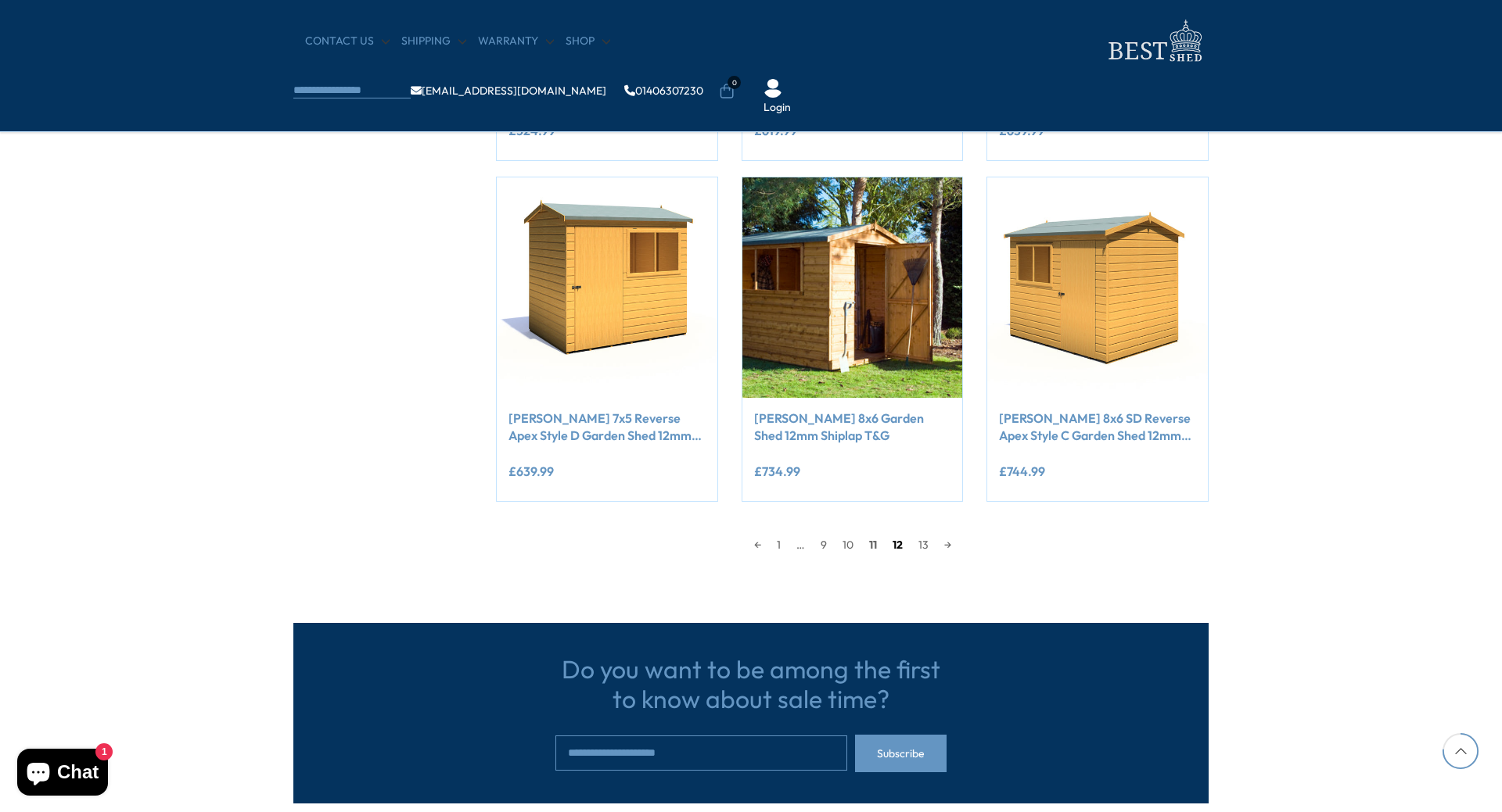
click at [896, 544] on link "12" at bounding box center [897, 545] width 25 height 23
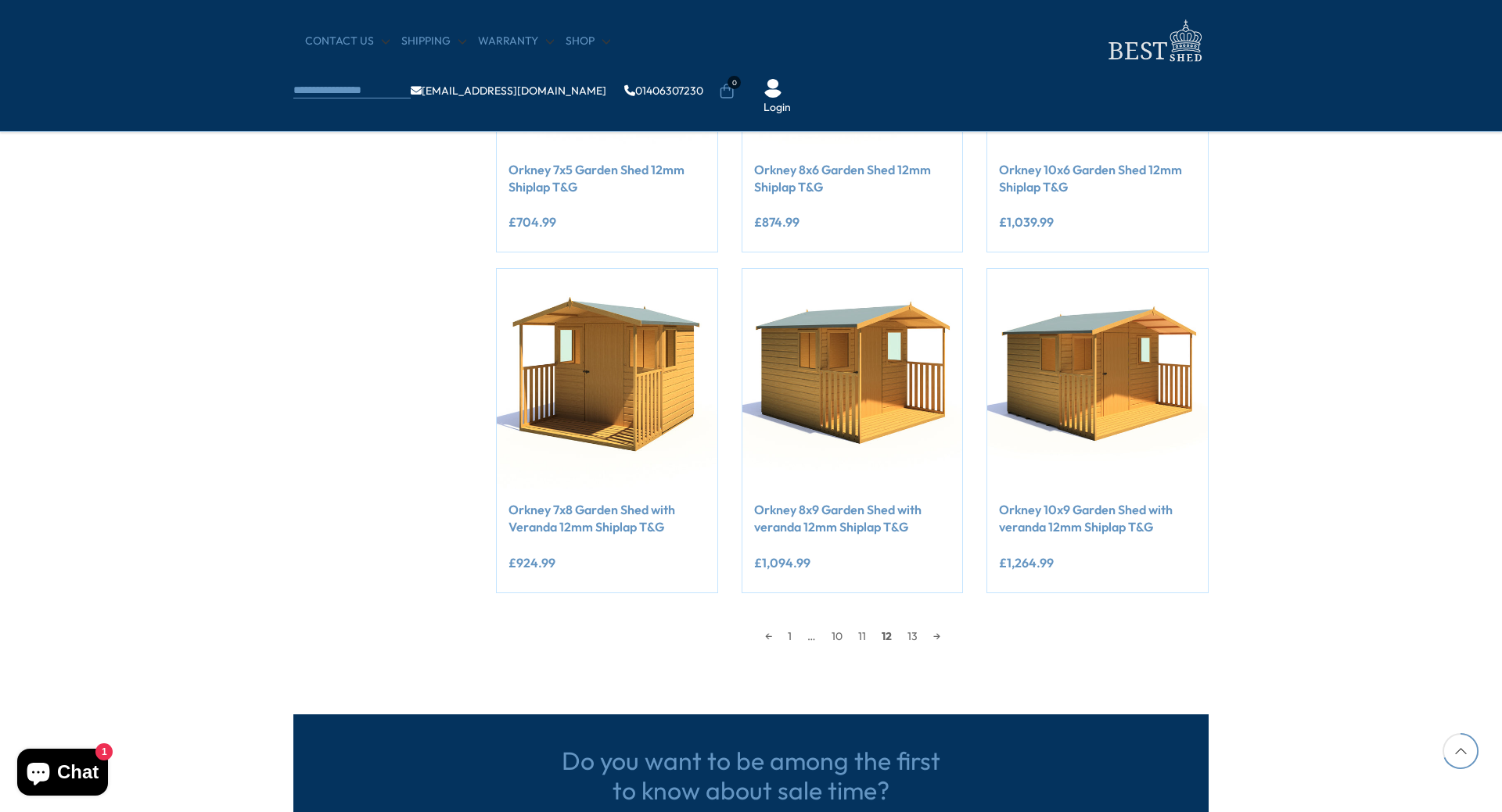
scroll to position [1158, 0]
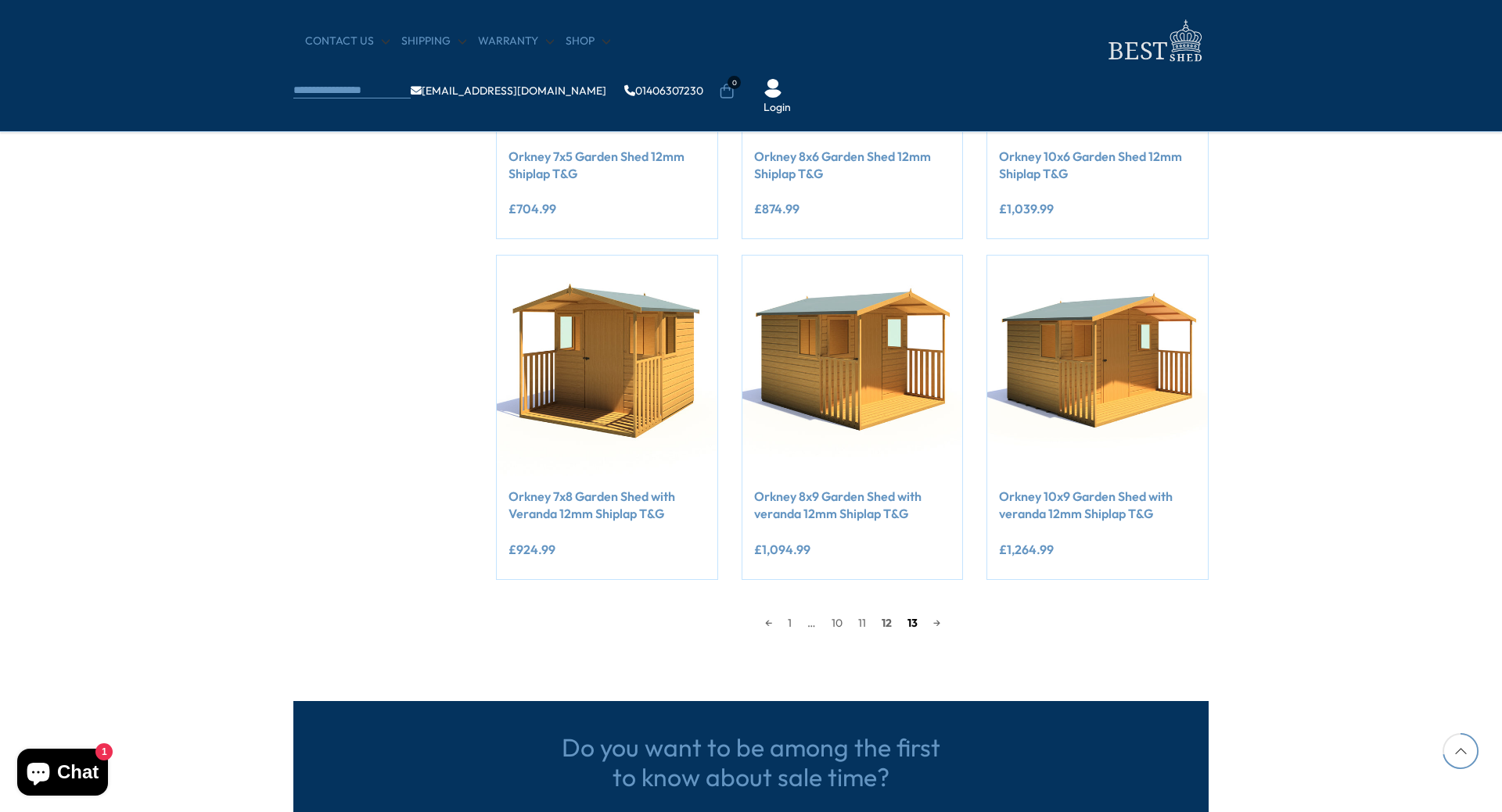
click at [910, 623] on link "13" at bounding box center [912, 623] width 25 height 23
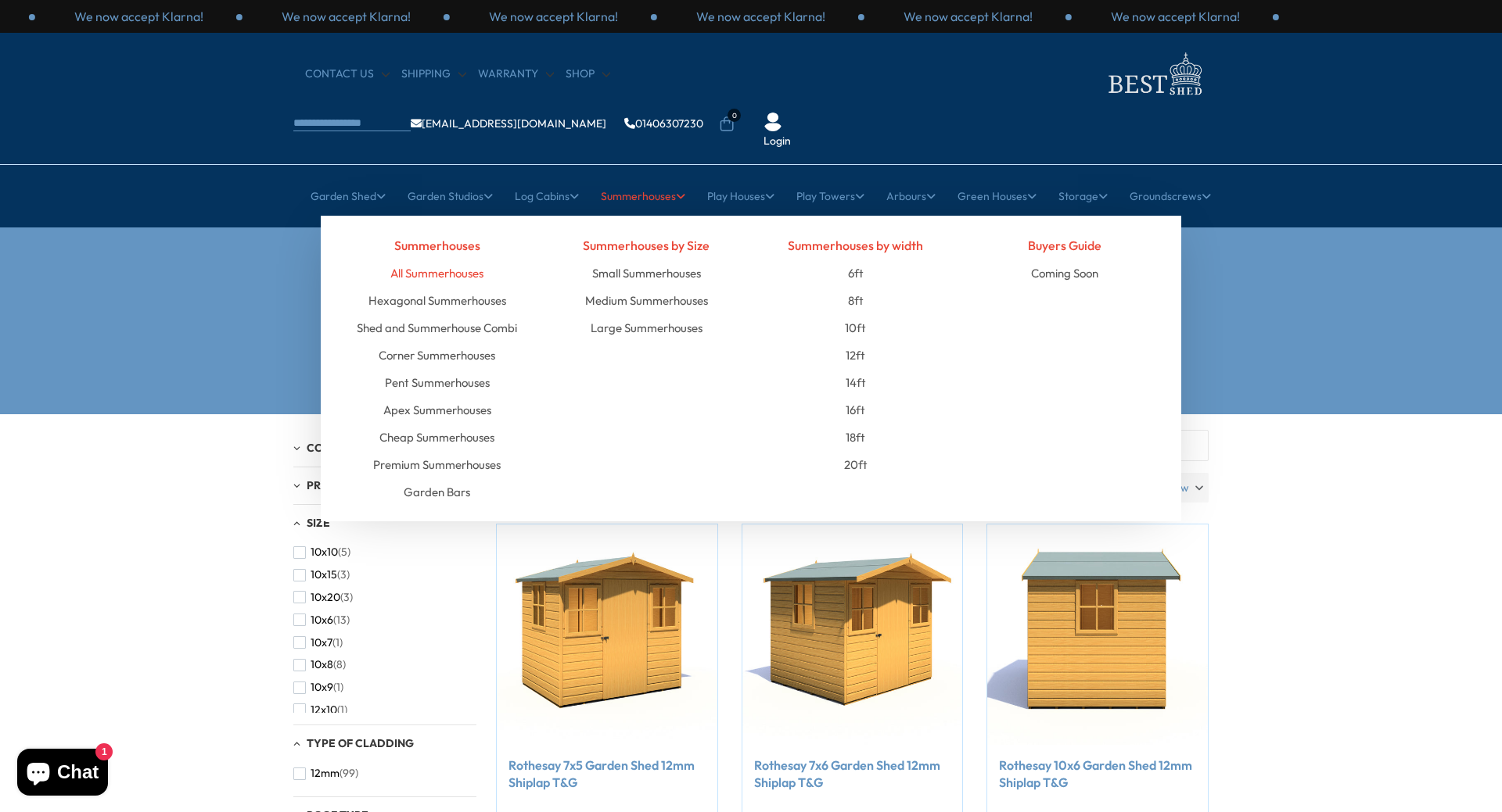
click at [432, 259] on link "All Summerhouses" at bounding box center [436, 273] width 93 height 27
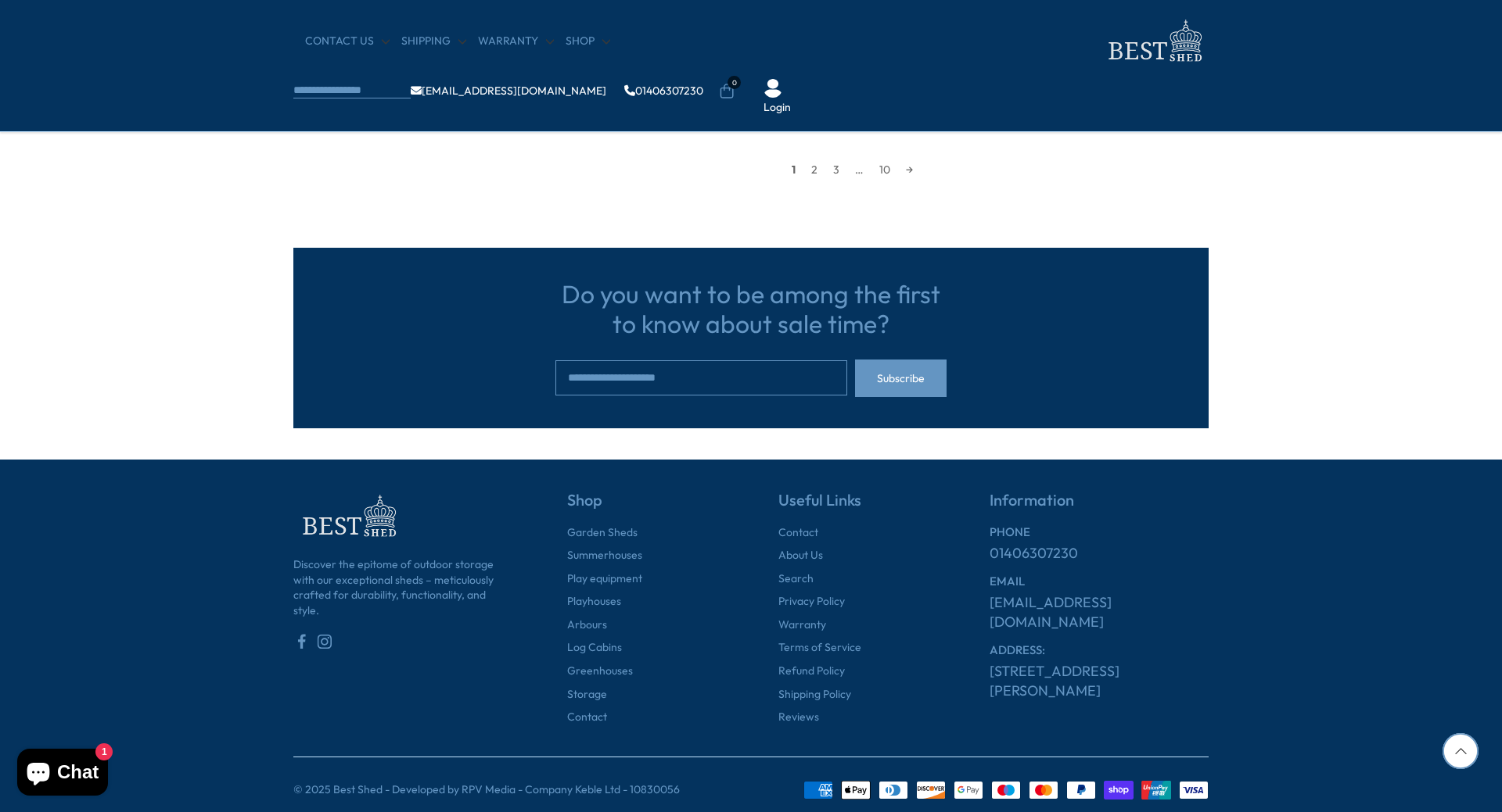
scroll to position [1622, 0]
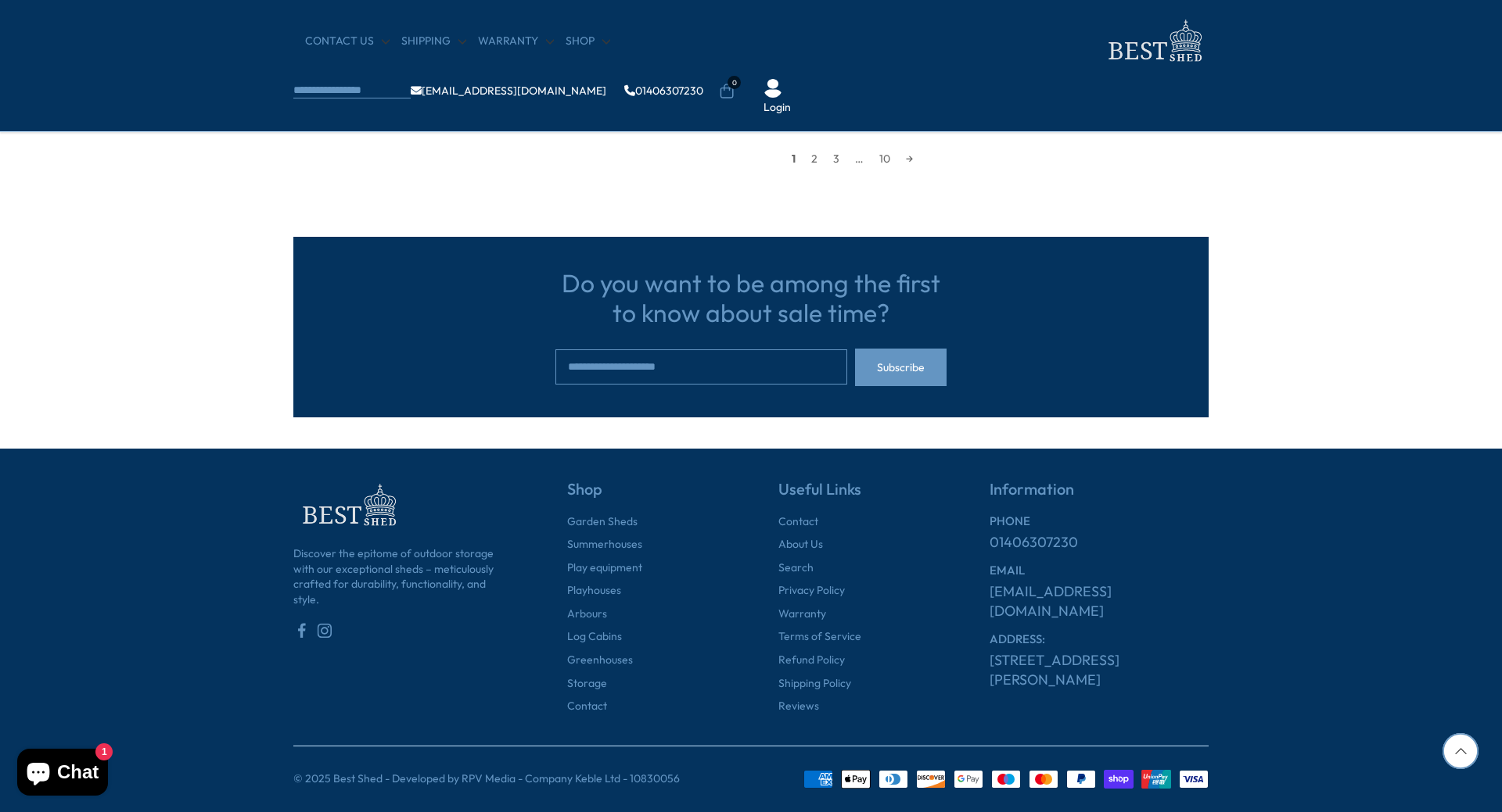
click at [1455, 752] on div at bounding box center [1460, 751] width 36 height 36
click at [792, 160] on span "1" at bounding box center [794, 159] width 20 height 23
click at [817, 163] on link "2" at bounding box center [814, 159] width 21 height 23
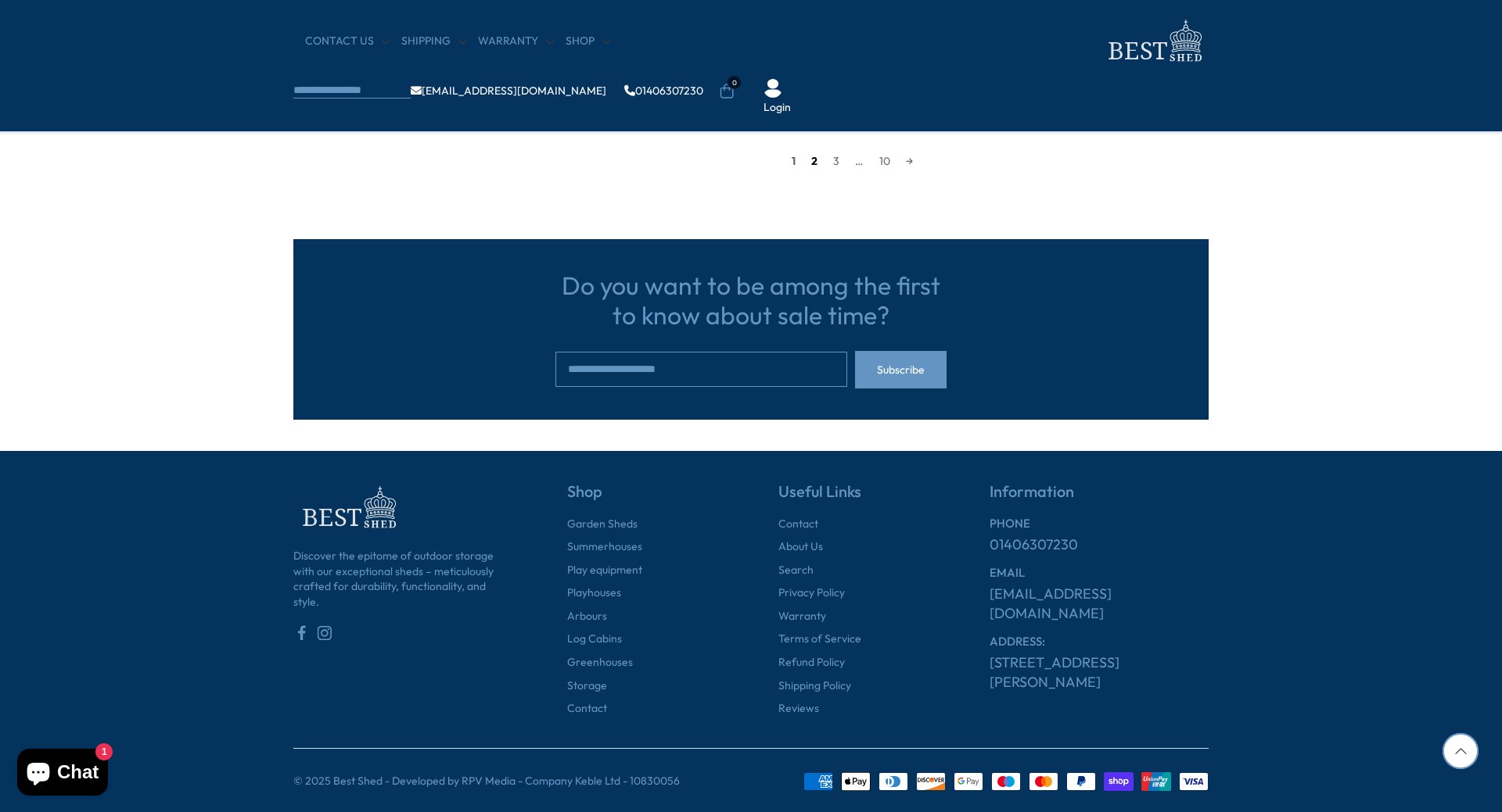
scroll to position [1622, 0]
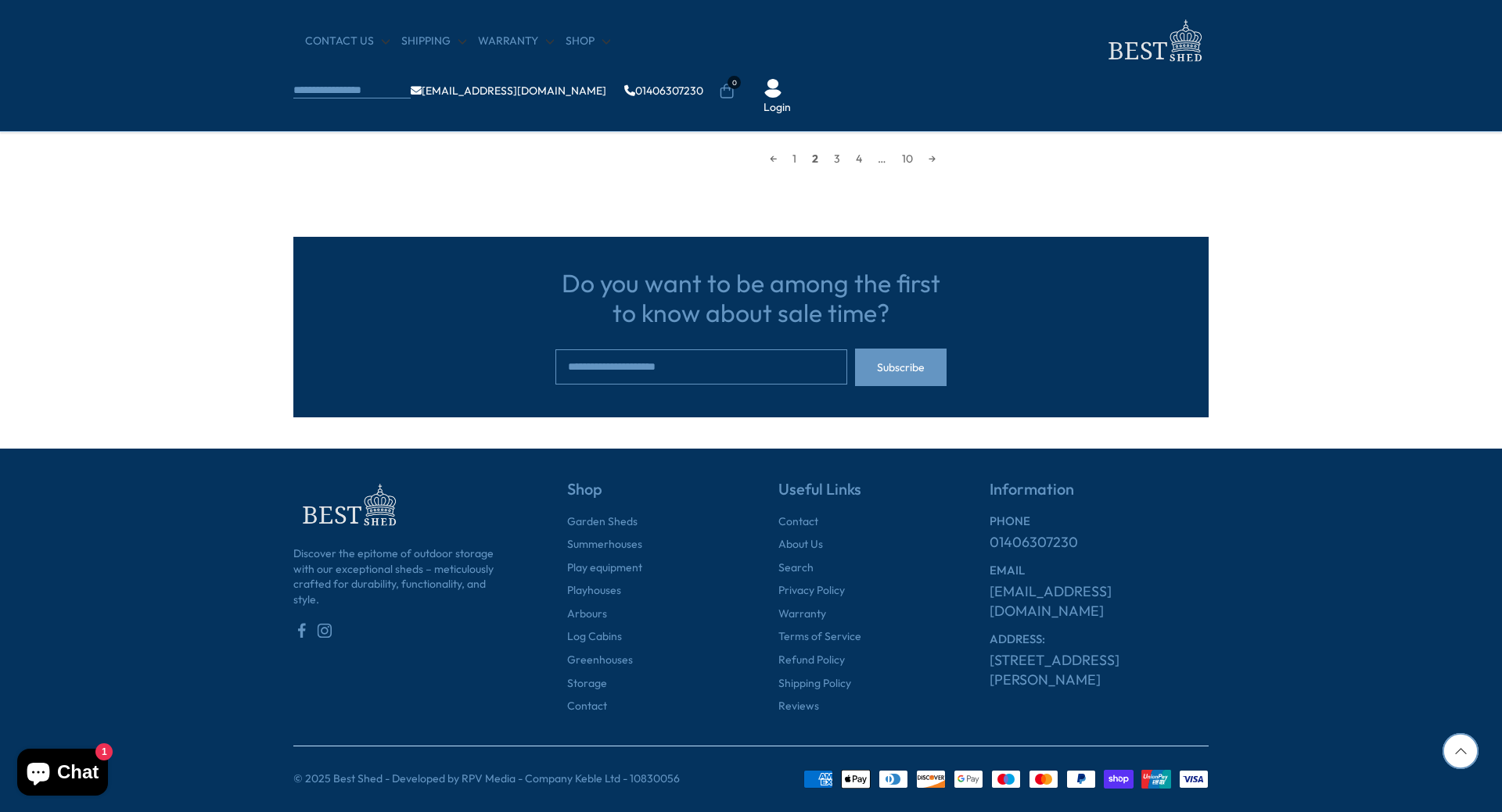
click at [1456, 751] on div at bounding box center [1460, 751] width 36 height 36
drag, startPoint x: 1435, startPoint y: 143, endPoint x: 1348, endPoint y: 99, distance: 97.5
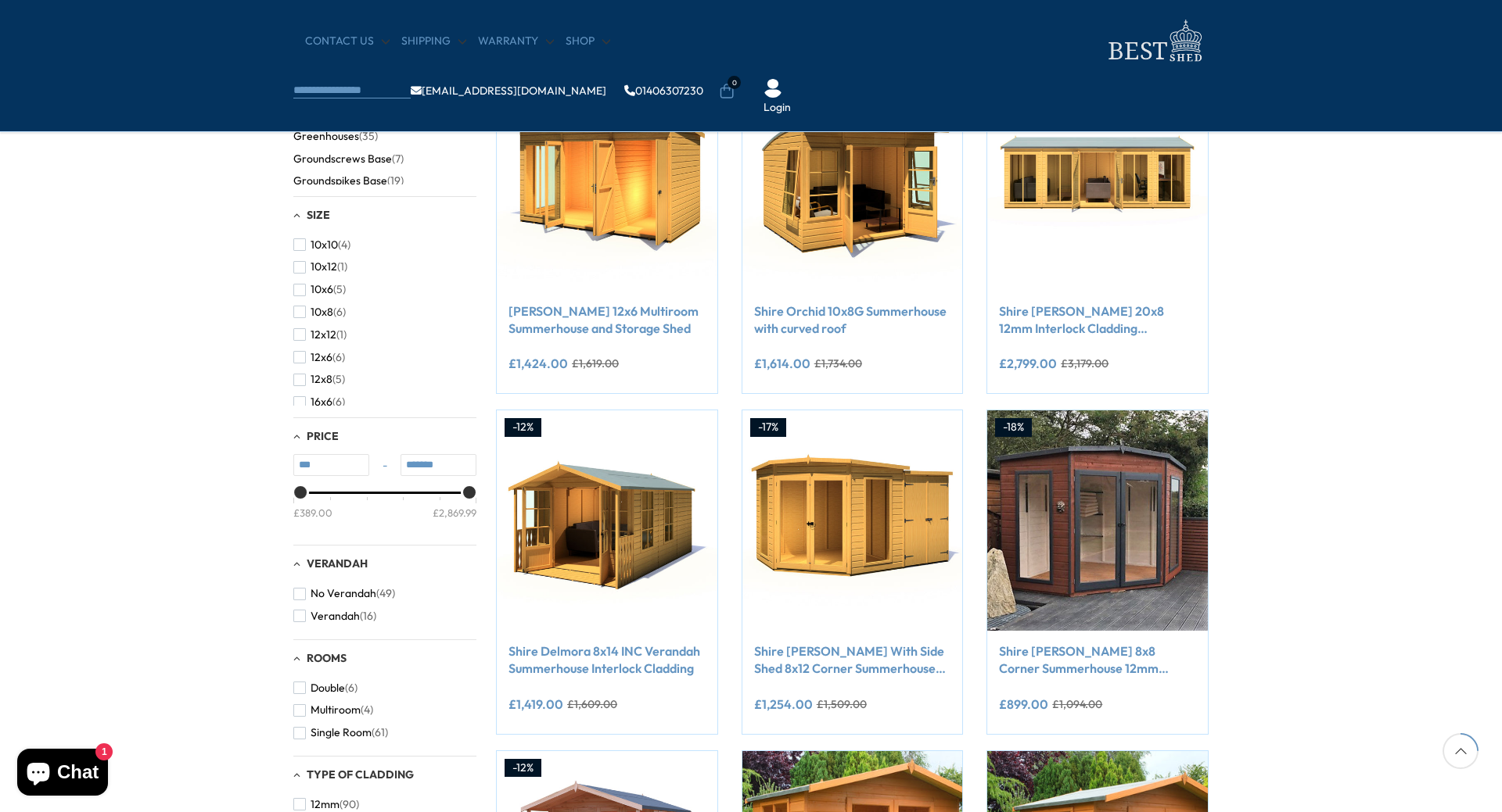
scroll to position [293, 0]
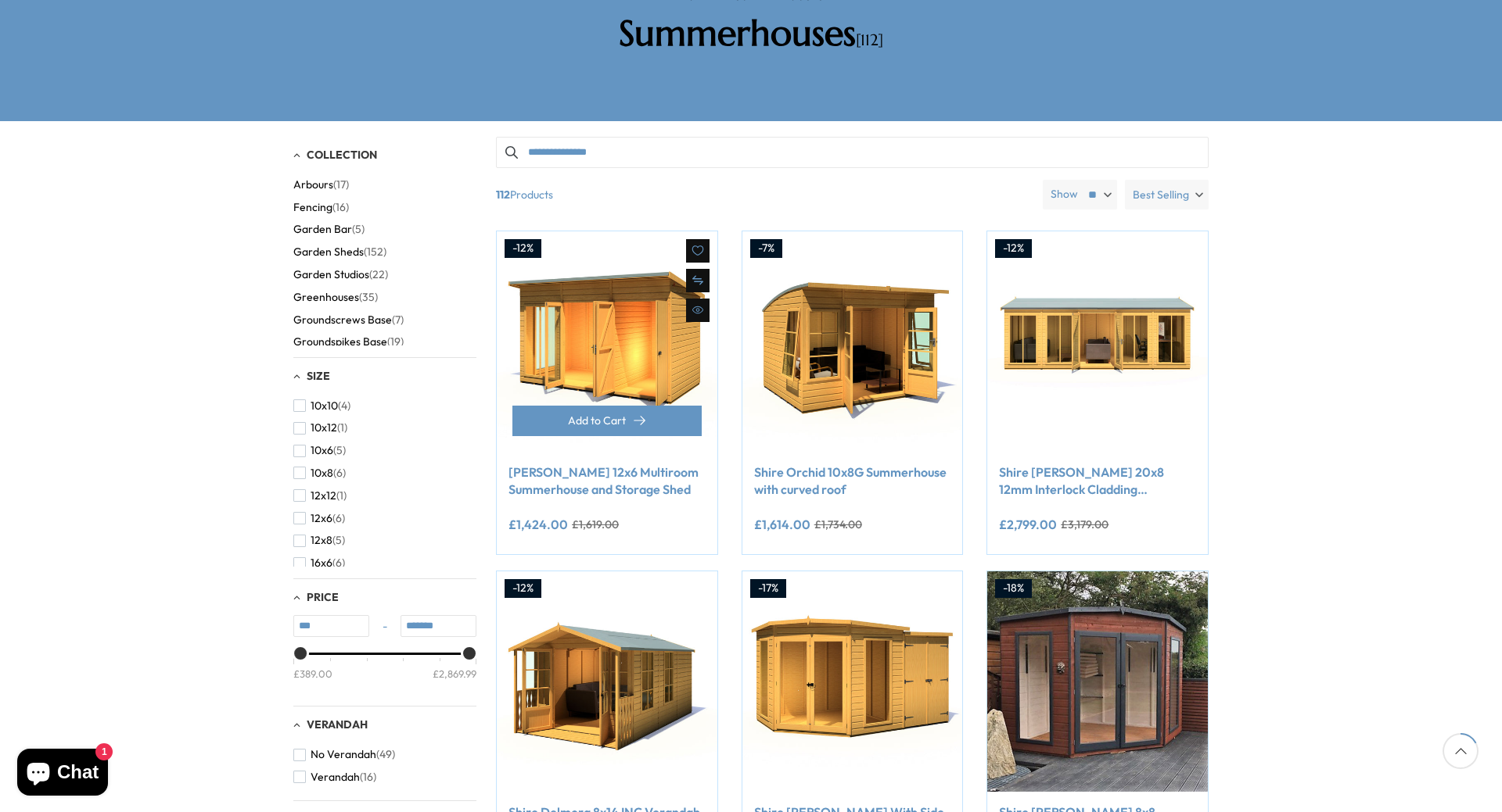
click at [582, 464] on link "[PERSON_NAME] 12x6 Multiroom Summerhouse and Storage Shed" at bounding box center [607, 482] width 197 height 35
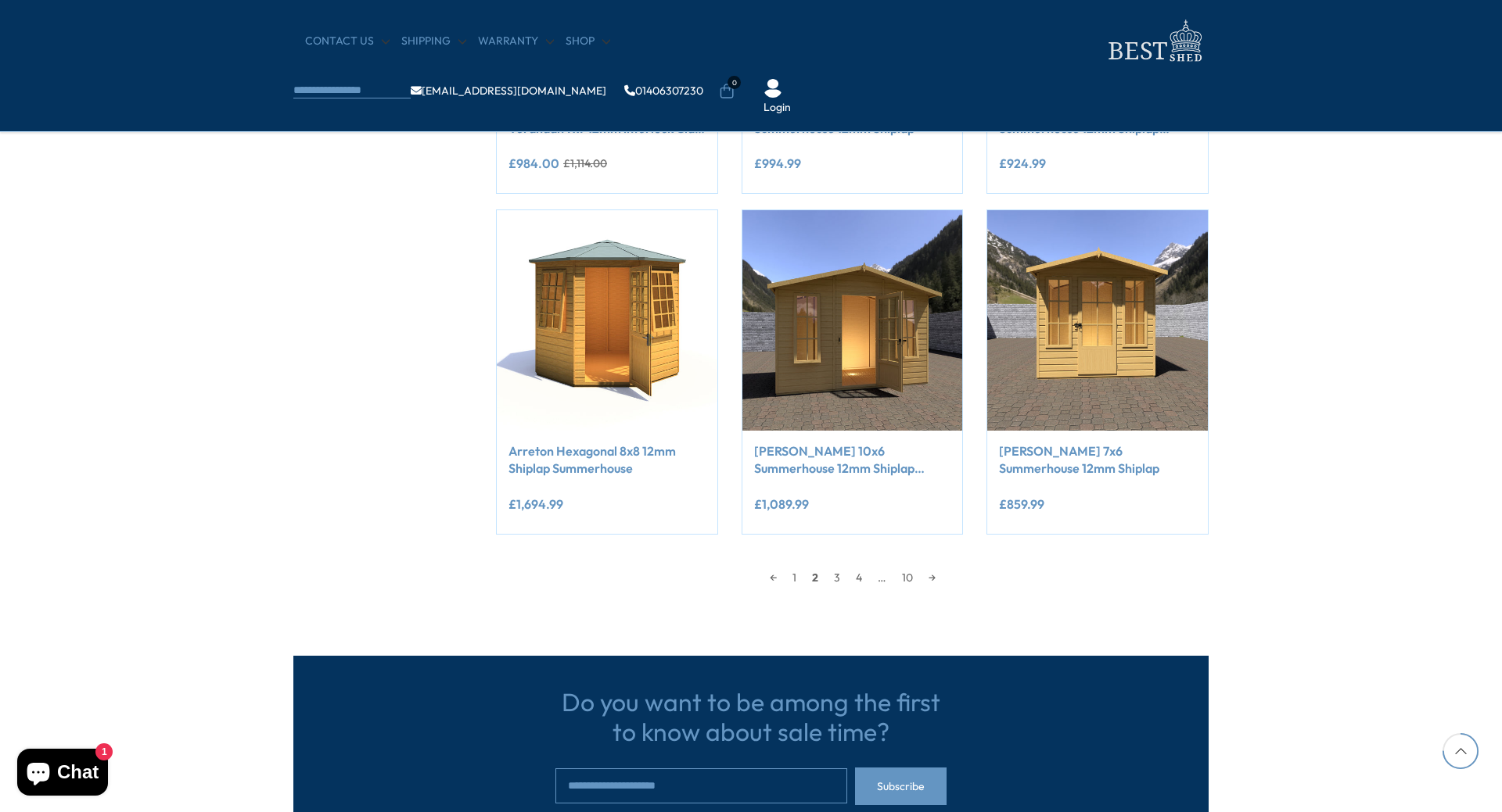
scroll to position [1231, 0]
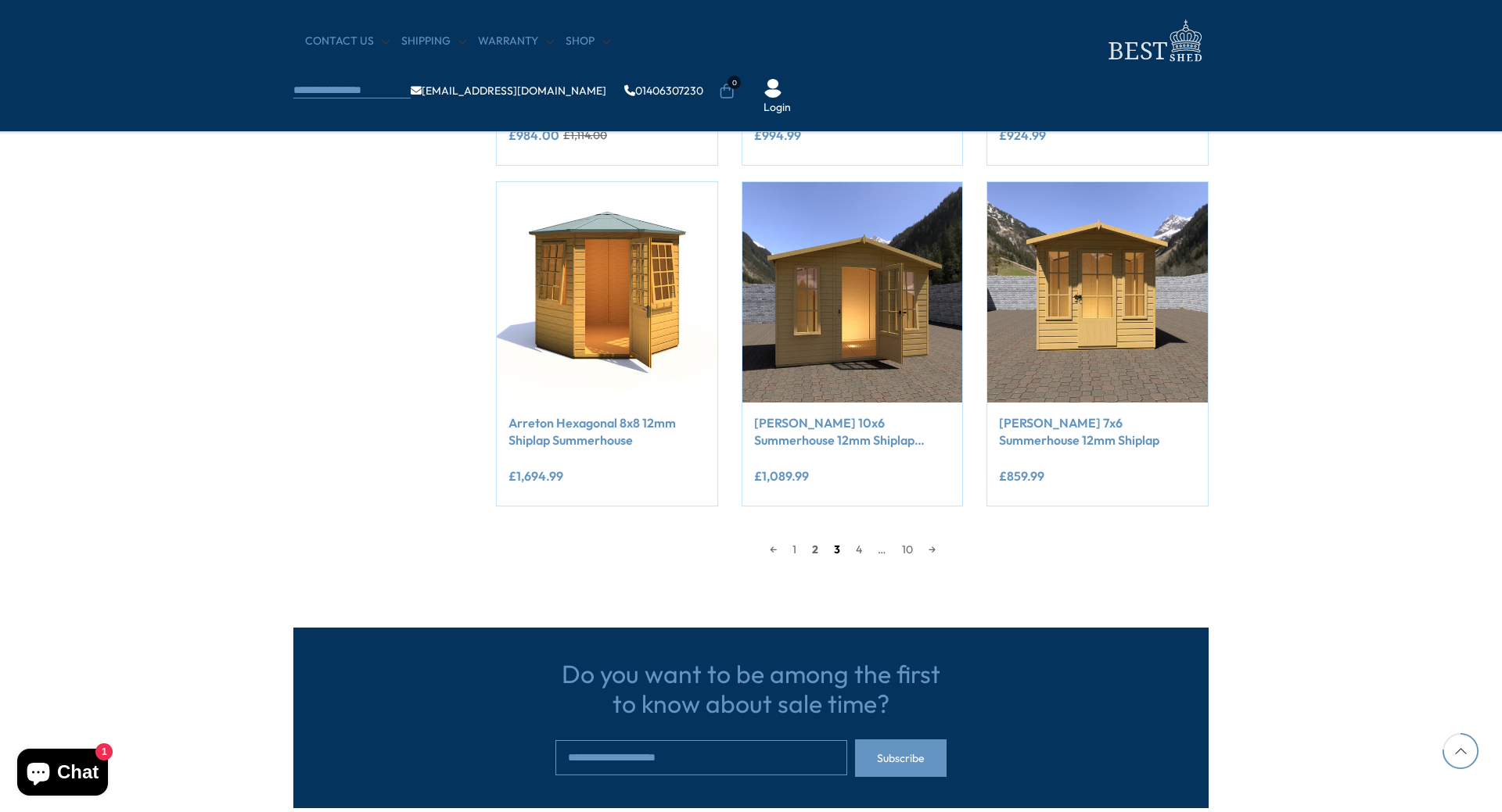
click at [841, 551] on link "3" at bounding box center [837, 550] width 21 height 23
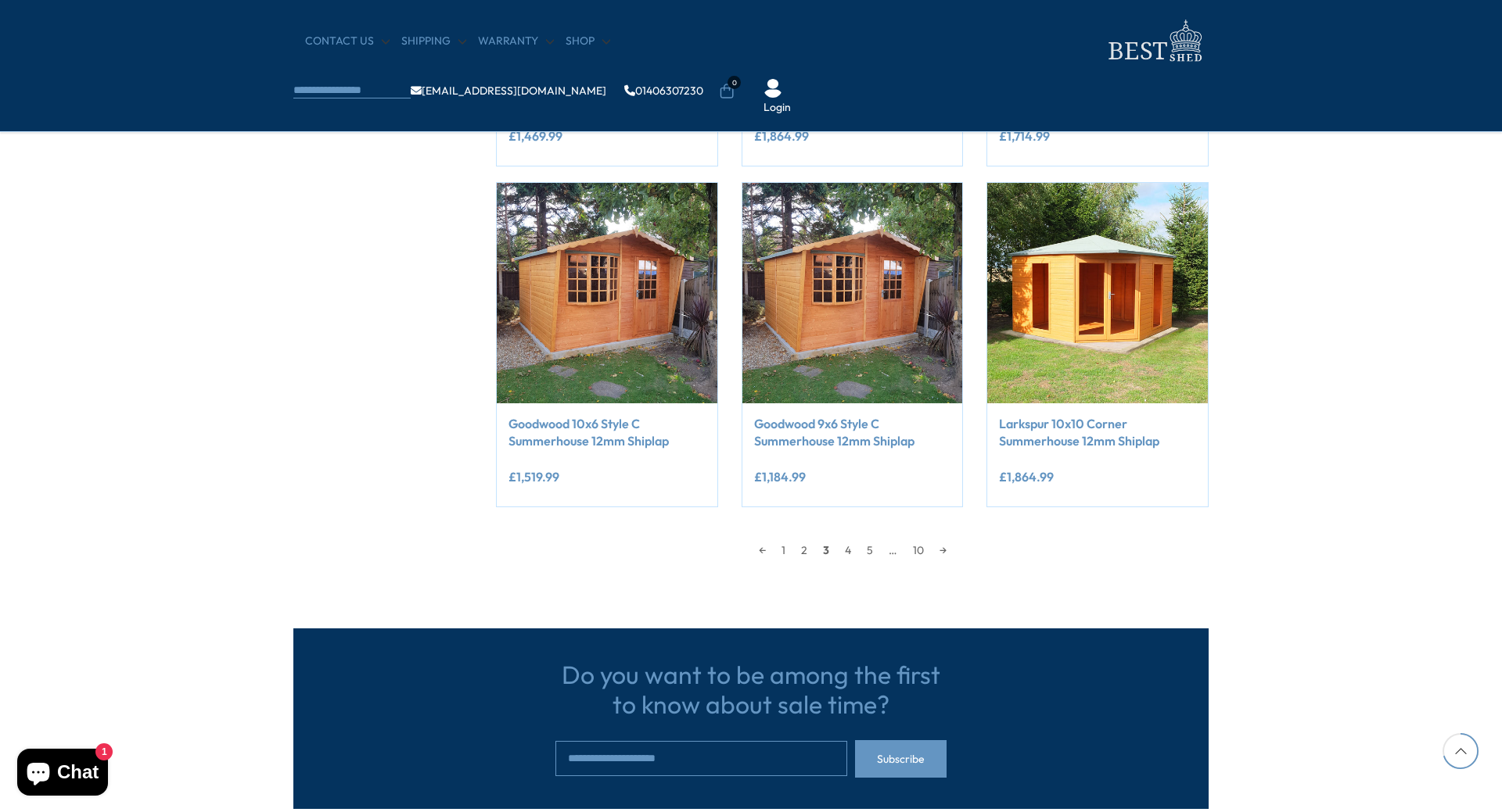
scroll to position [1236, 0]
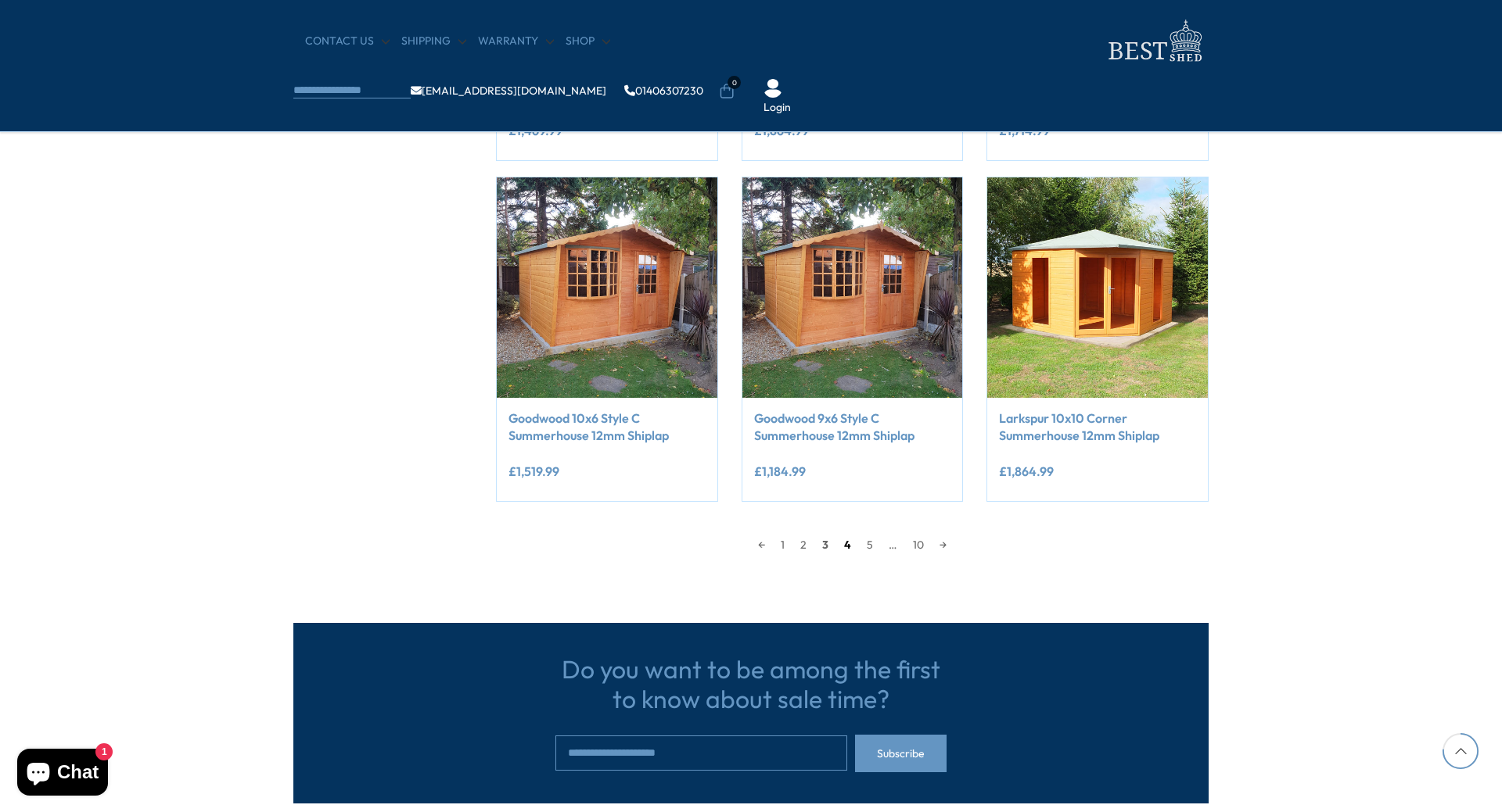
click at [847, 543] on link "4" at bounding box center [847, 545] width 22 height 23
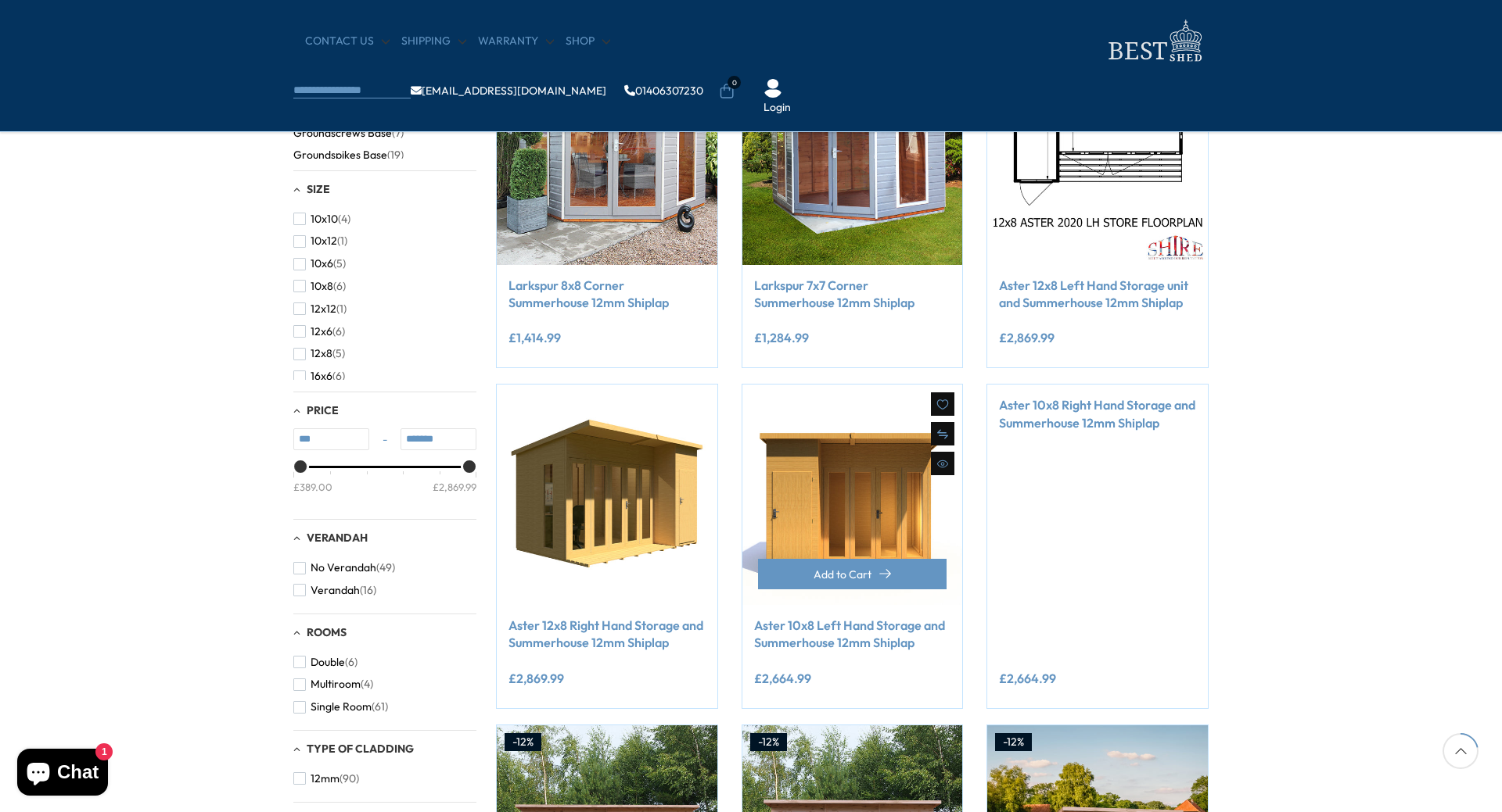
scroll to position [376, 0]
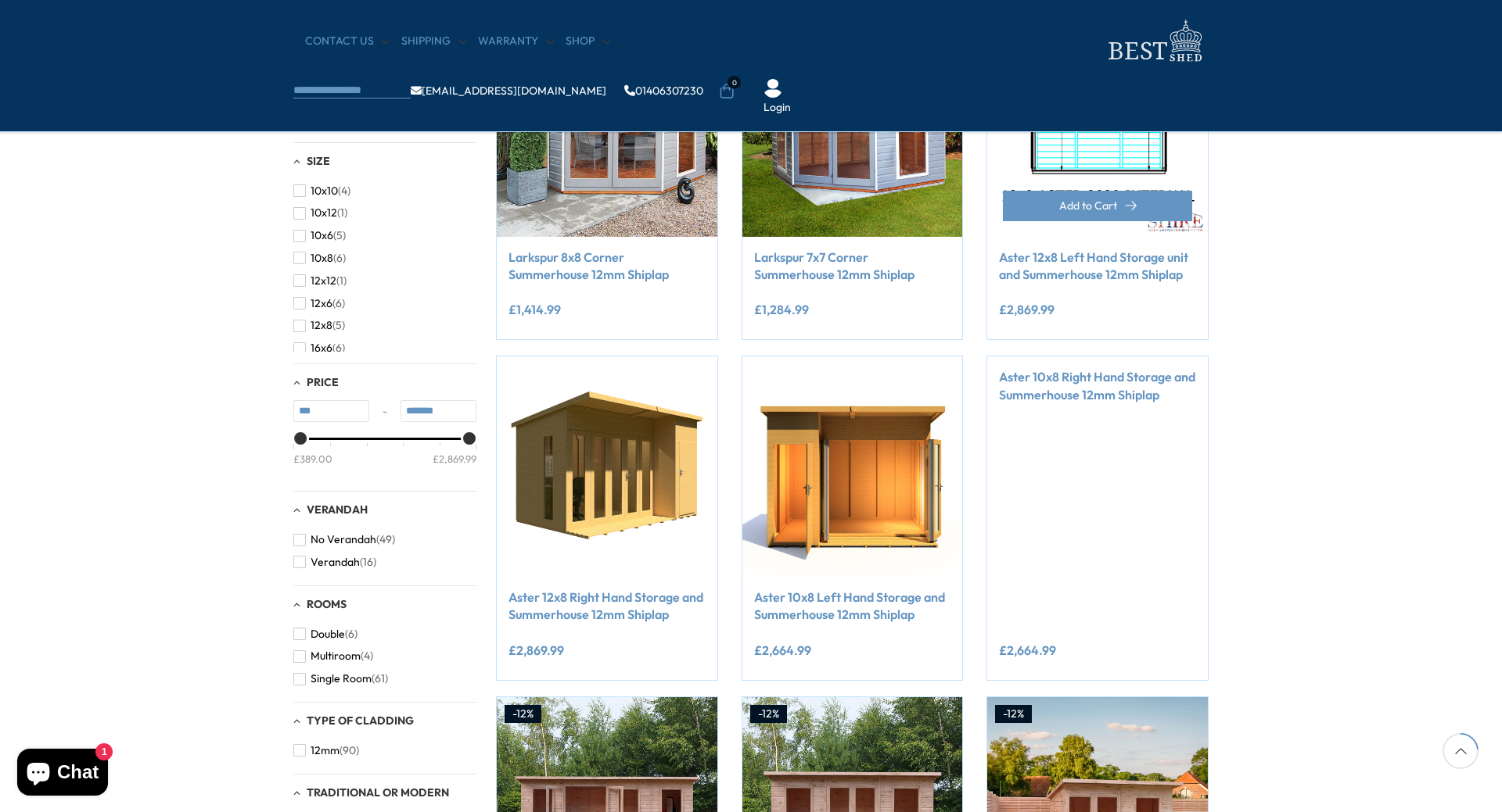
click at [1093, 133] on img at bounding box center [1097, 127] width 220 height 220
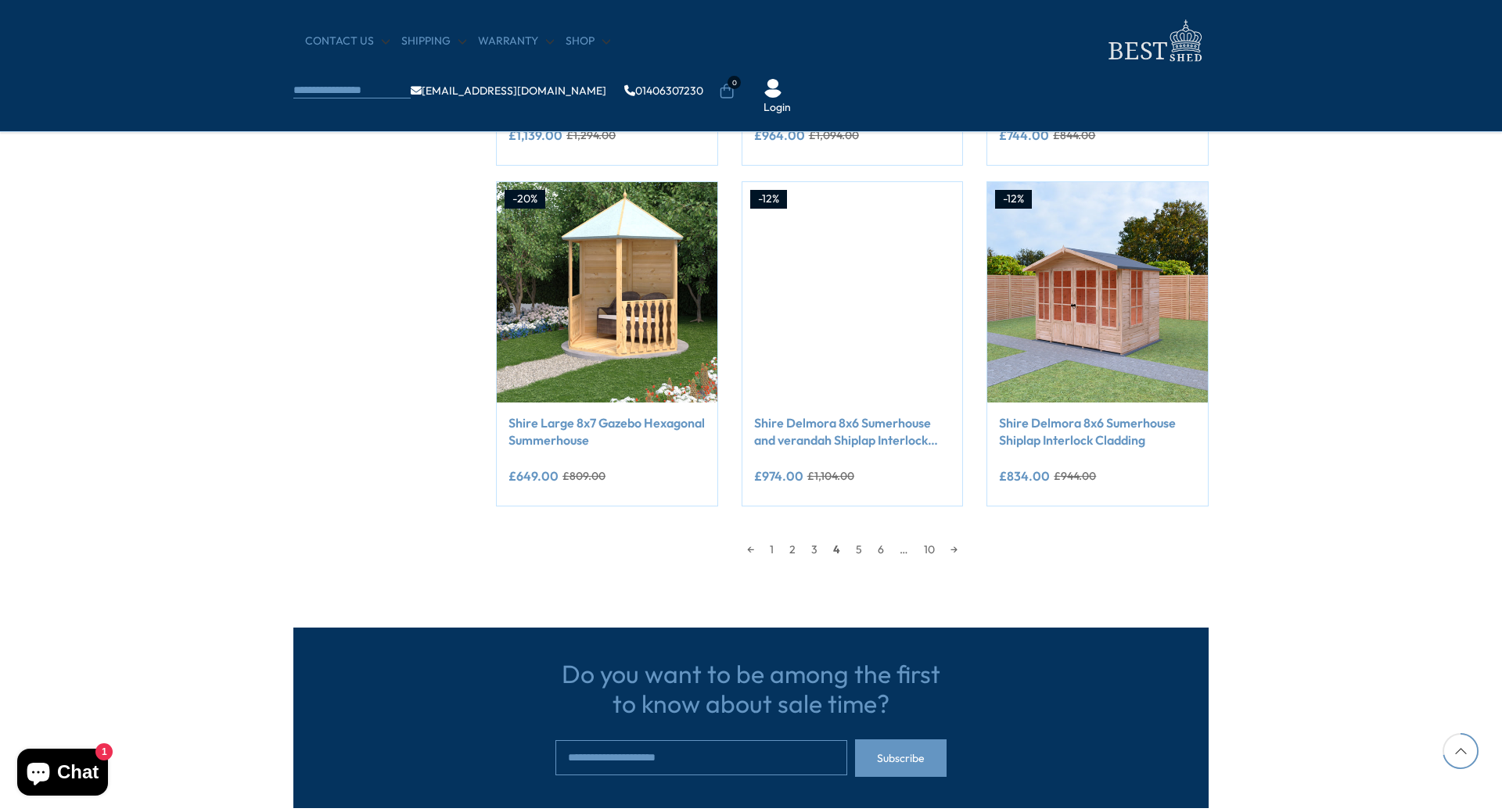
scroll to position [1236, 0]
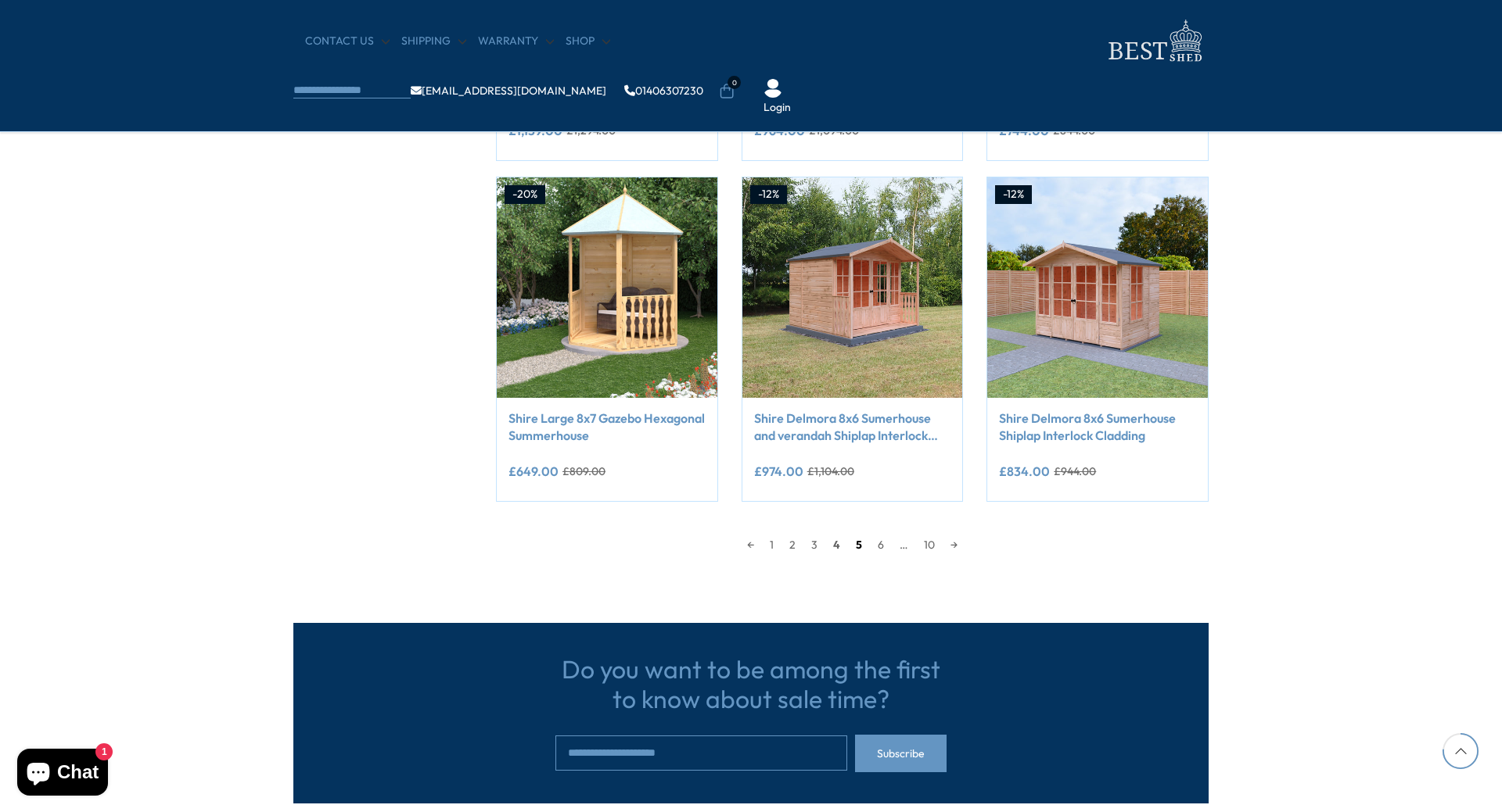
click at [858, 543] on link "5" at bounding box center [858, 545] width 21 height 23
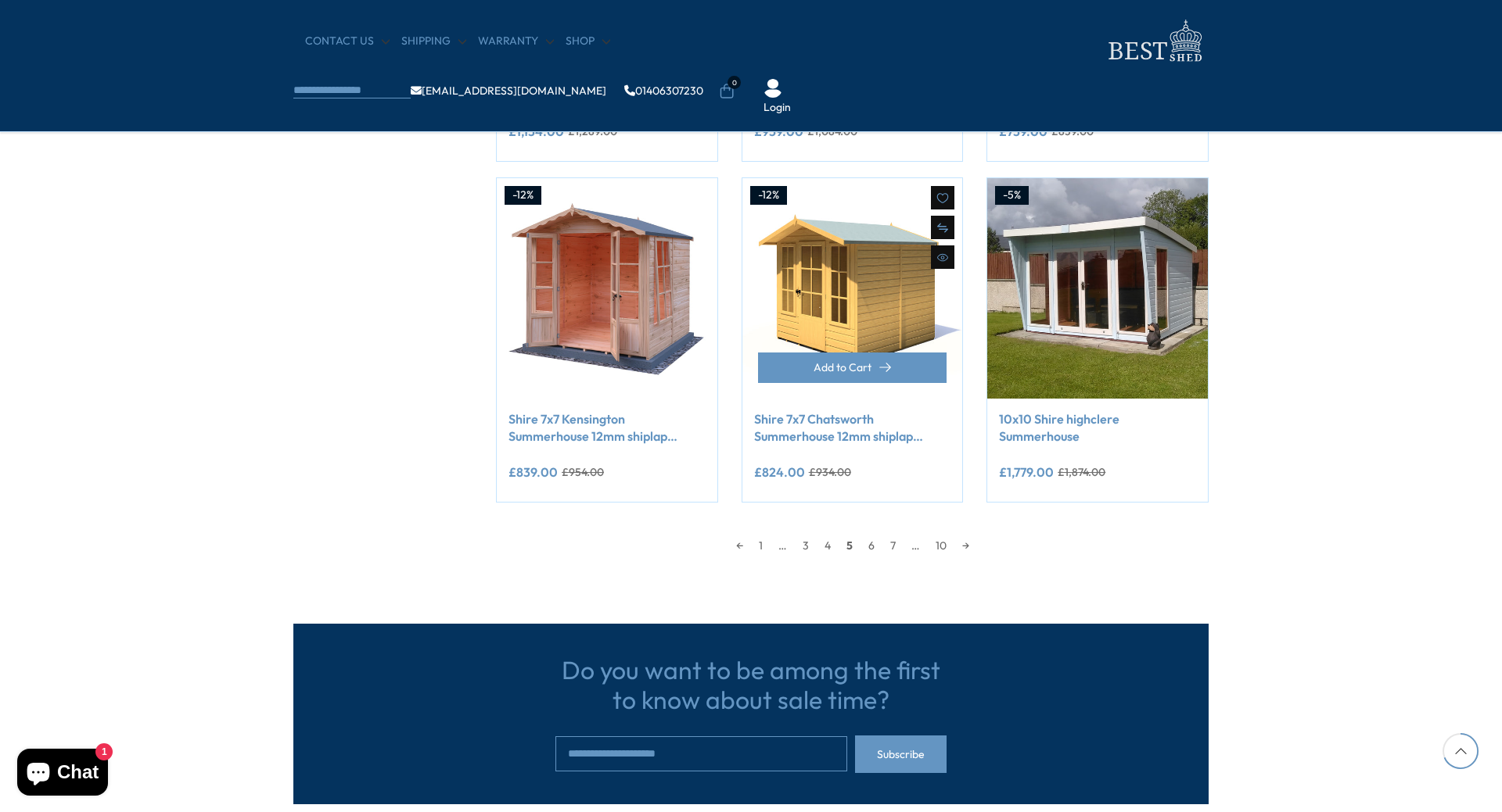
scroll to position [1236, 0]
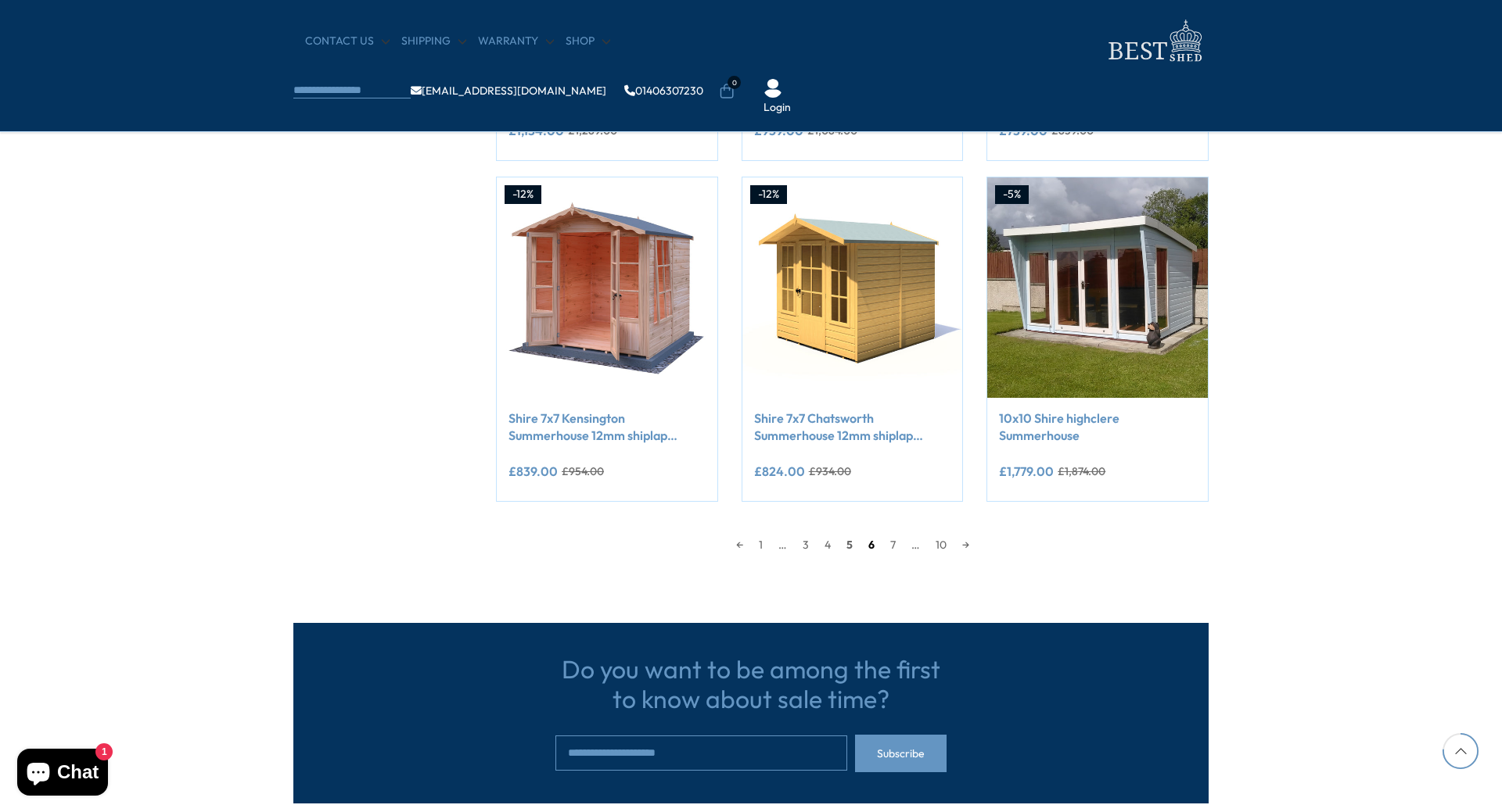
click at [875, 541] on link "6" at bounding box center [871, 545] width 21 height 23
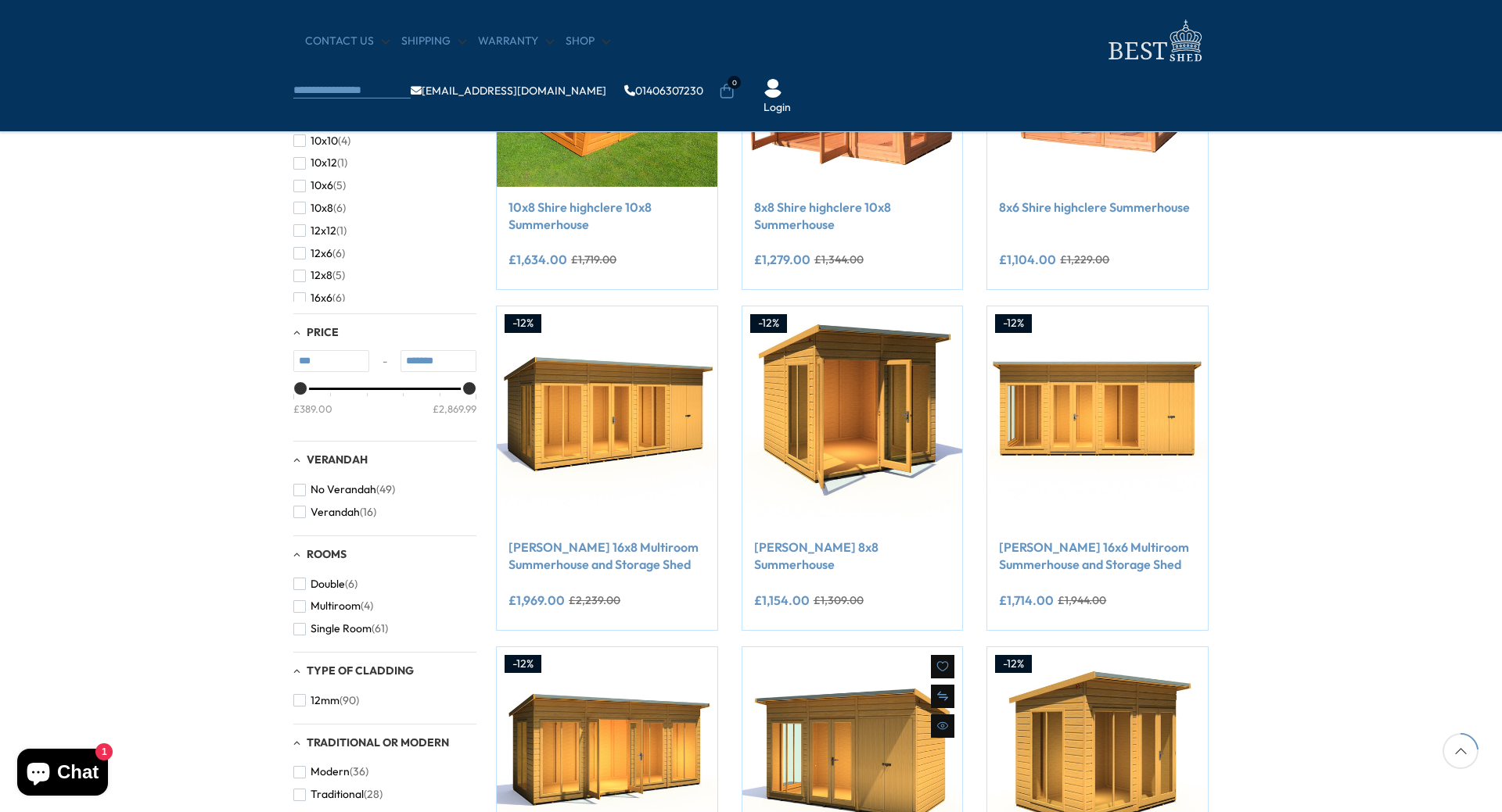
scroll to position [454, 0]
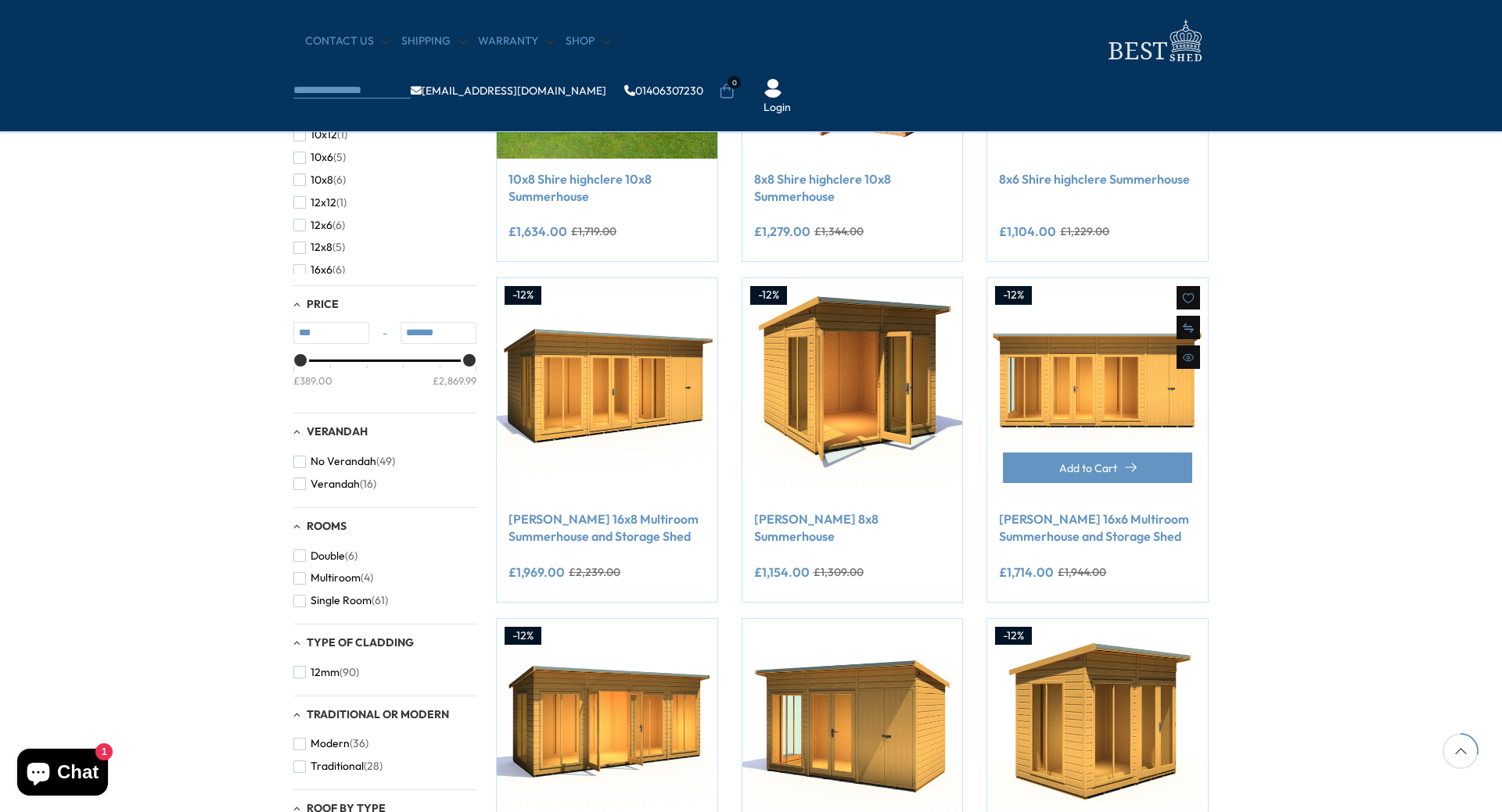
click at [1069, 534] on link "[PERSON_NAME] 16x6 Multiroom Summerhouse and Storage Shed" at bounding box center [1097, 528] width 197 height 35
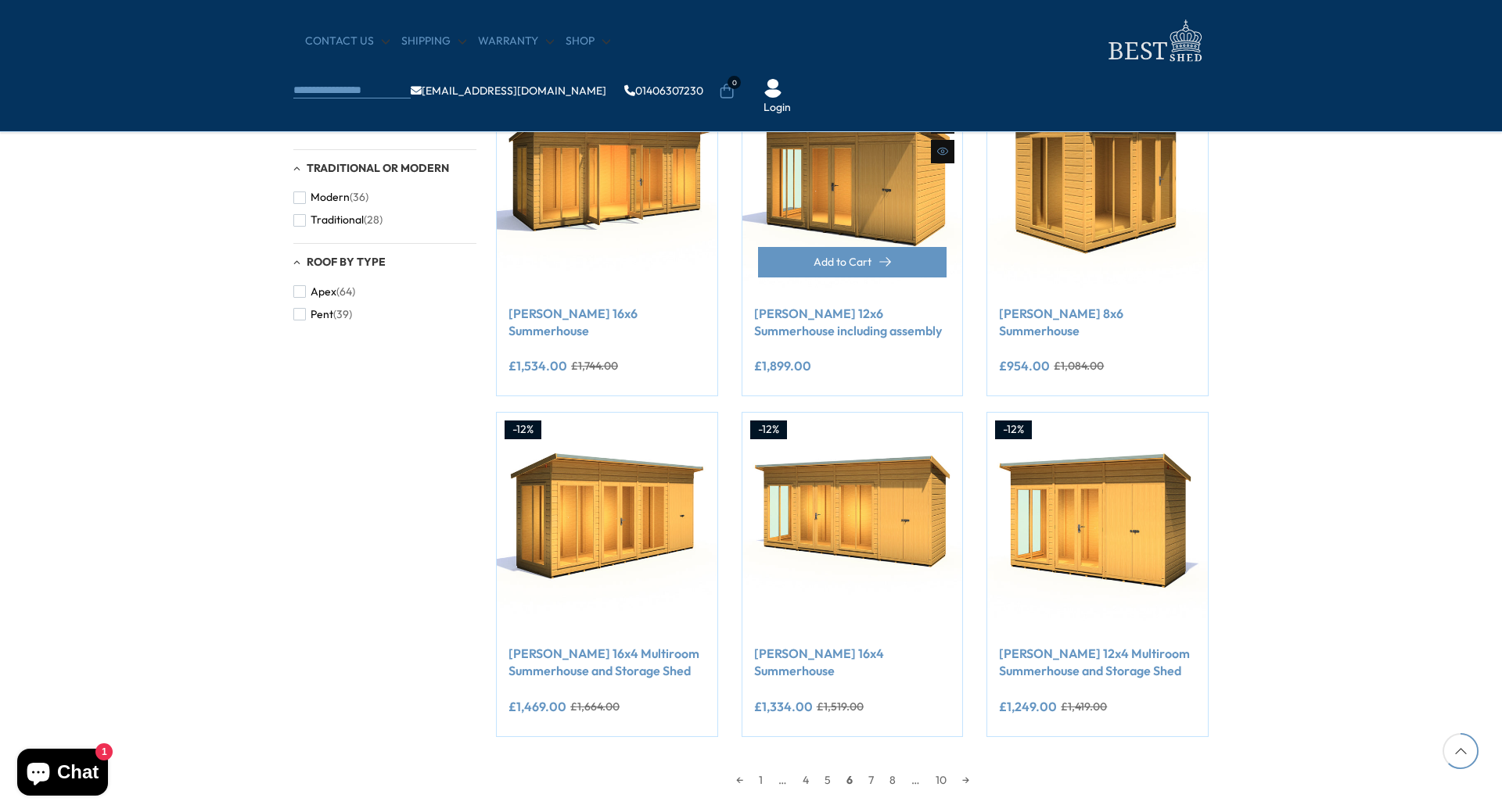
scroll to position [1001, 0]
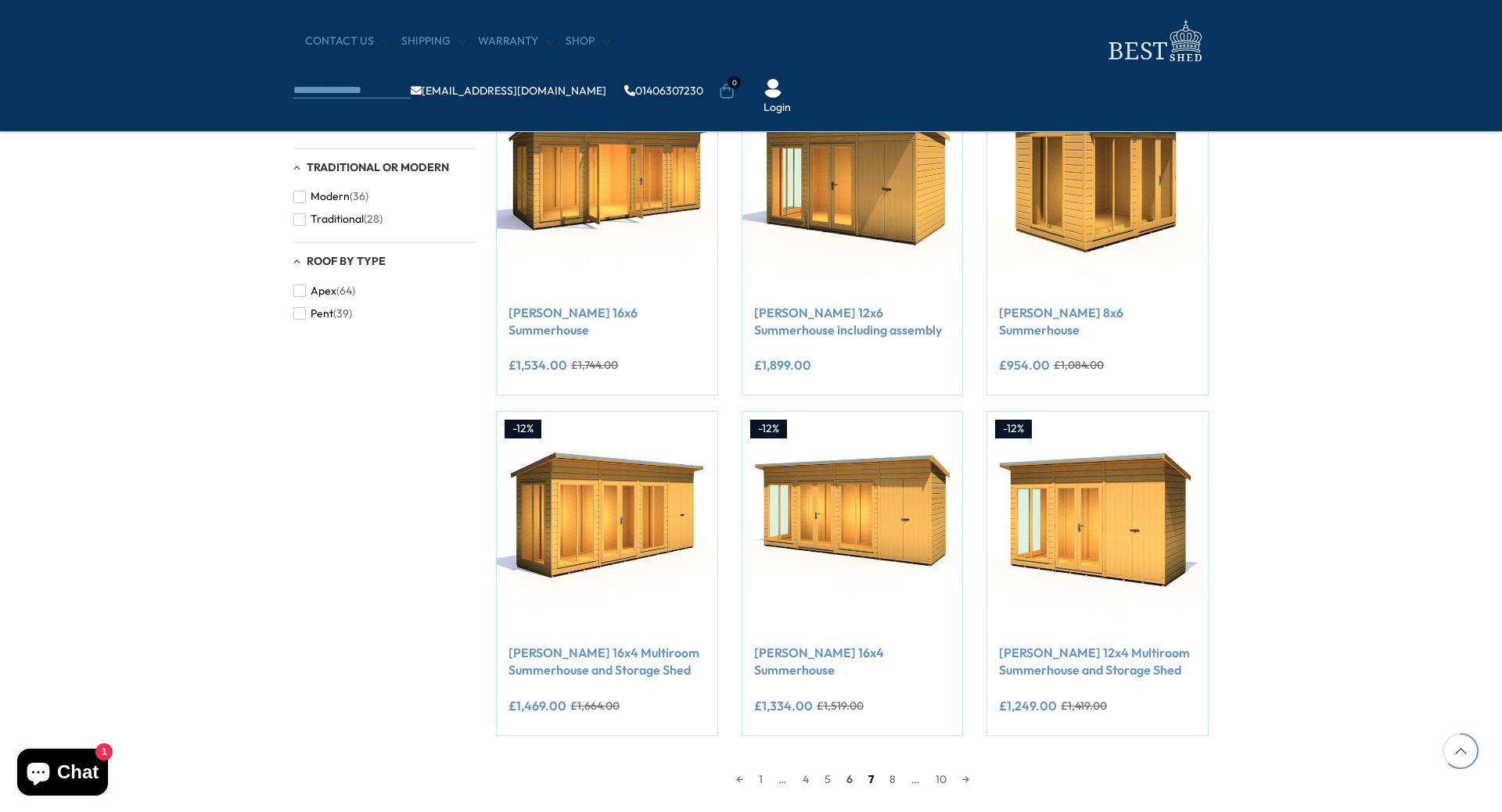
click at [870, 779] on link "7" at bounding box center [871, 779] width 21 height 23
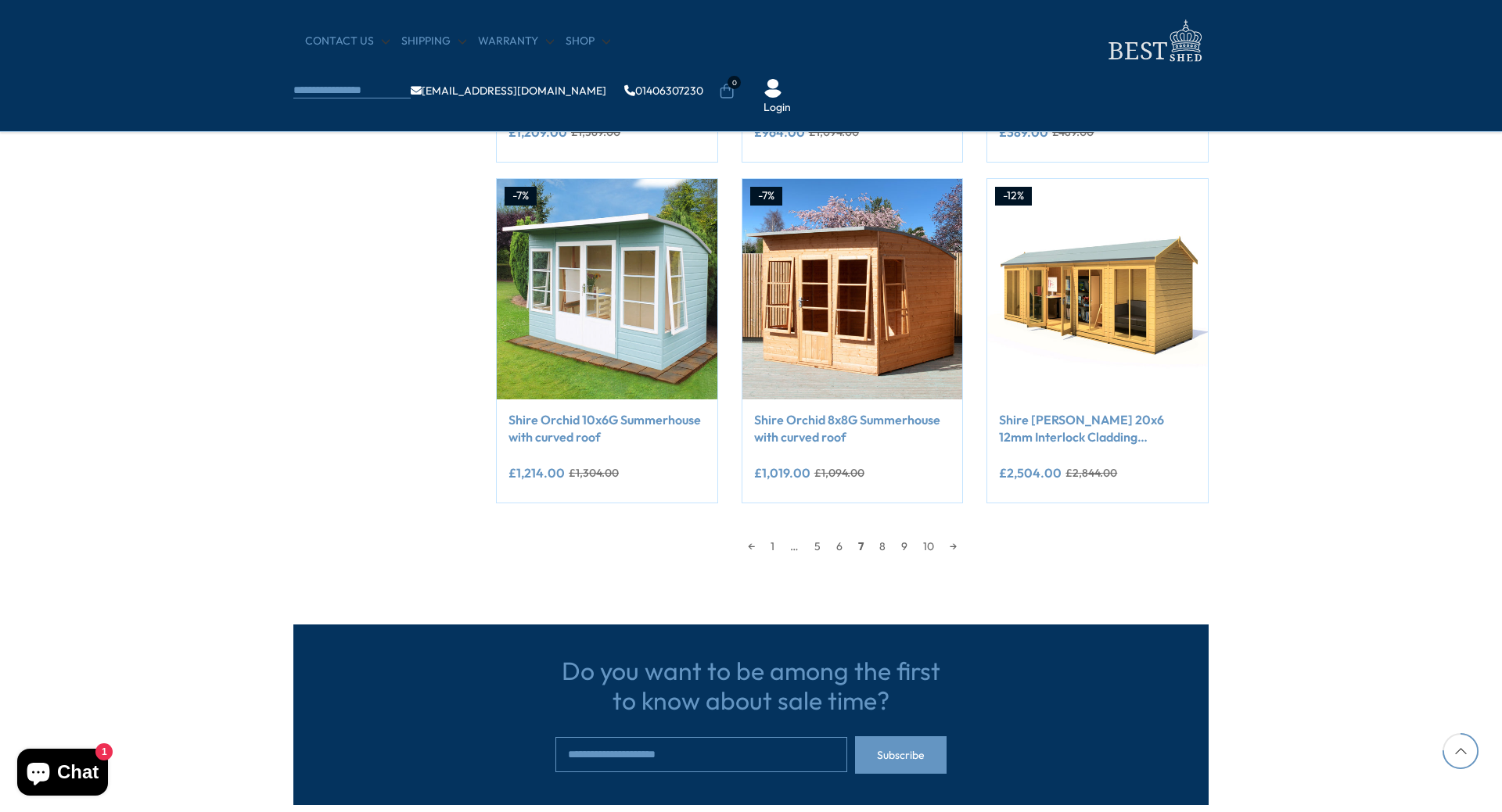
scroll to position [1236, 0]
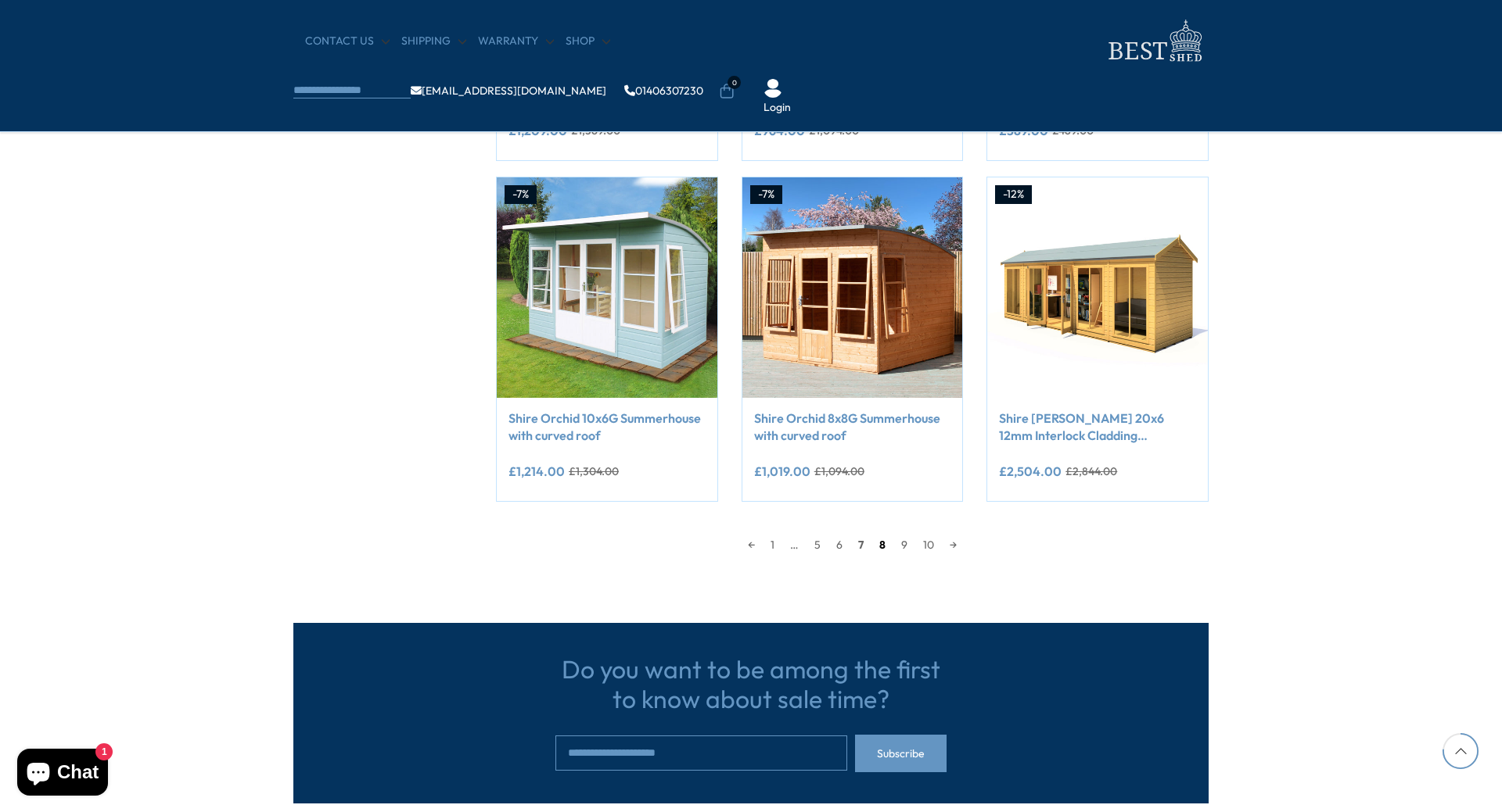
click at [883, 544] on link "8" at bounding box center [882, 545] width 21 height 23
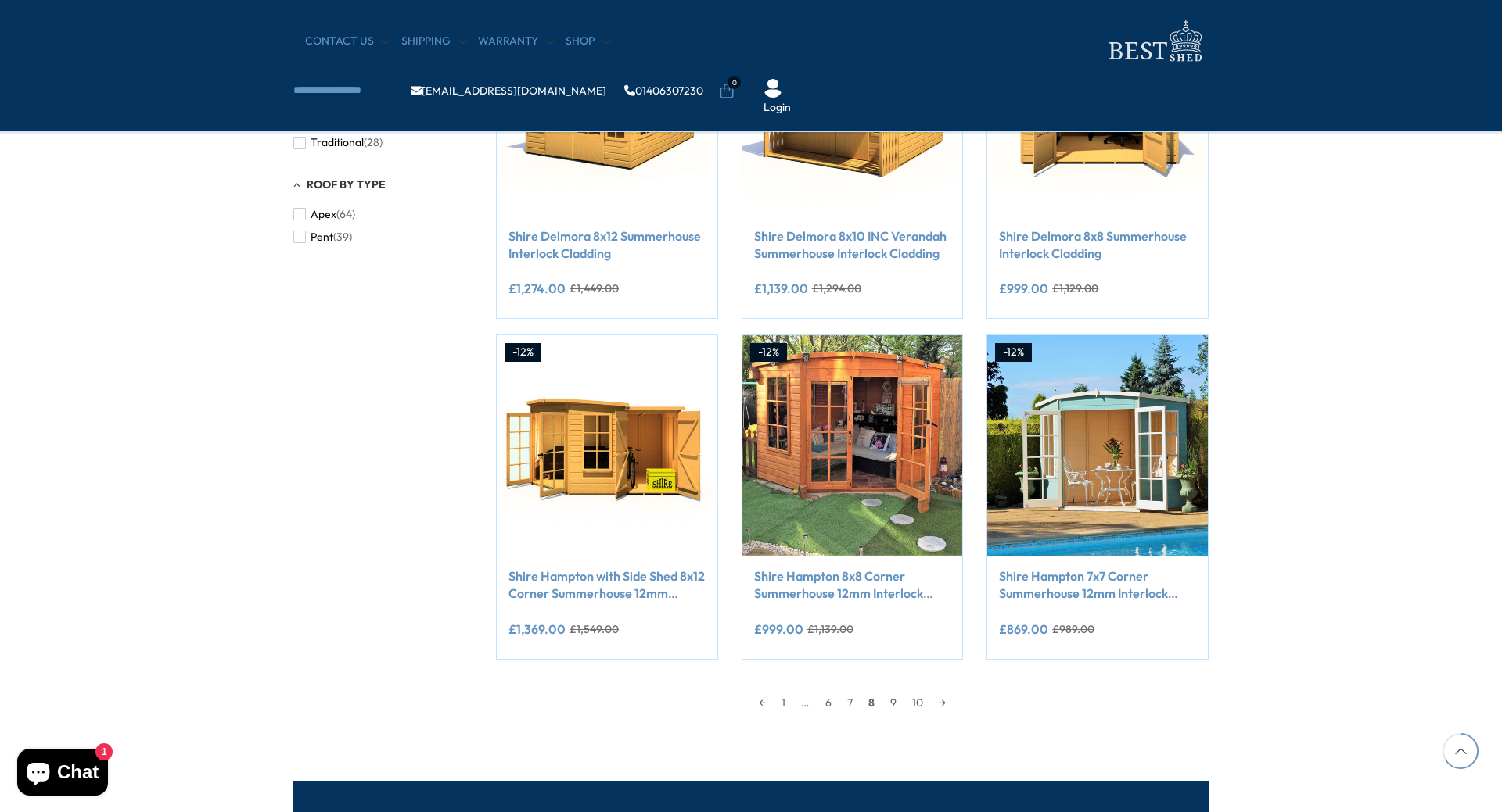
scroll to position [1079, 0]
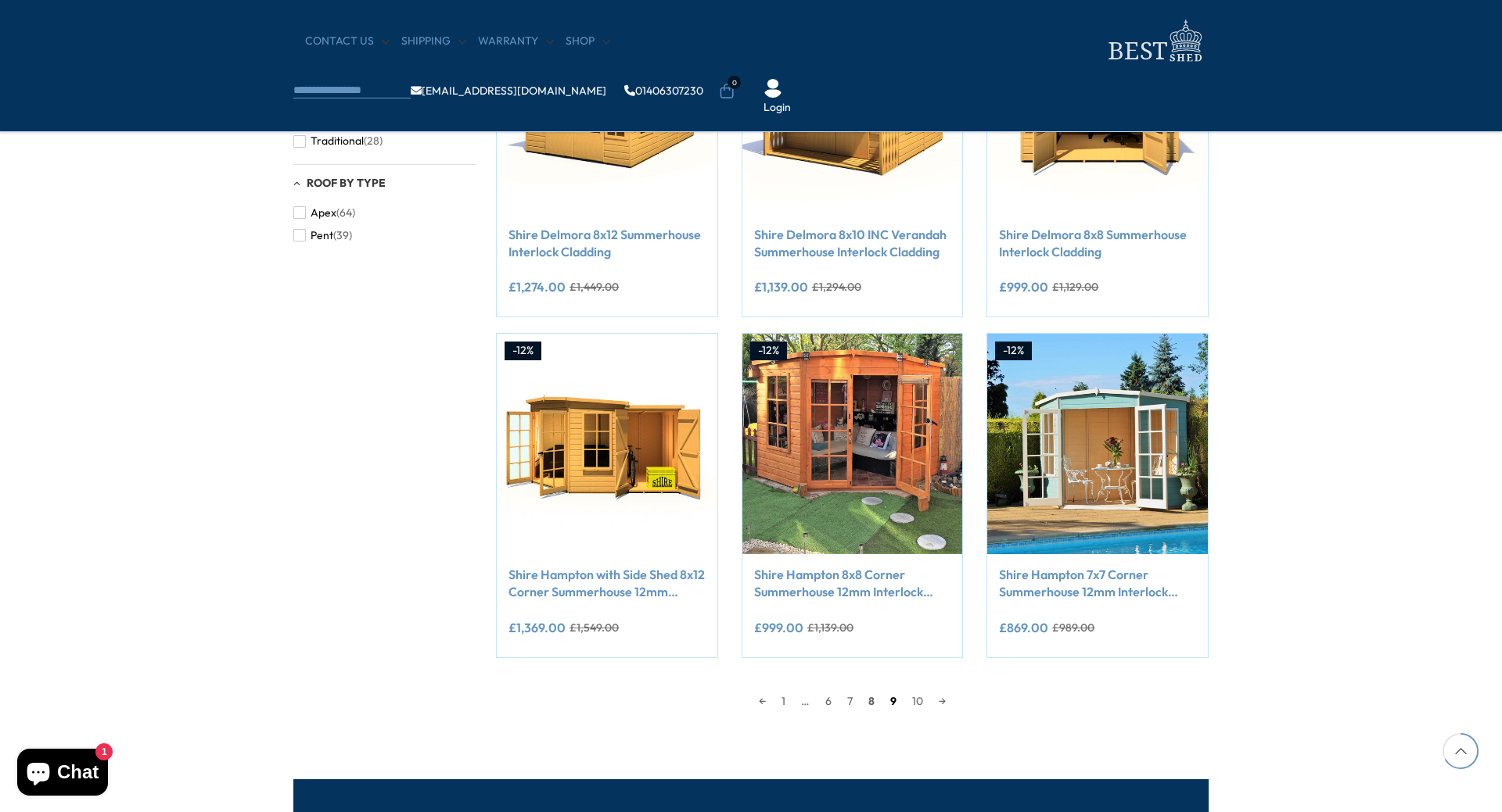
click at [894, 700] on link "9" at bounding box center [893, 701] width 21 height 23
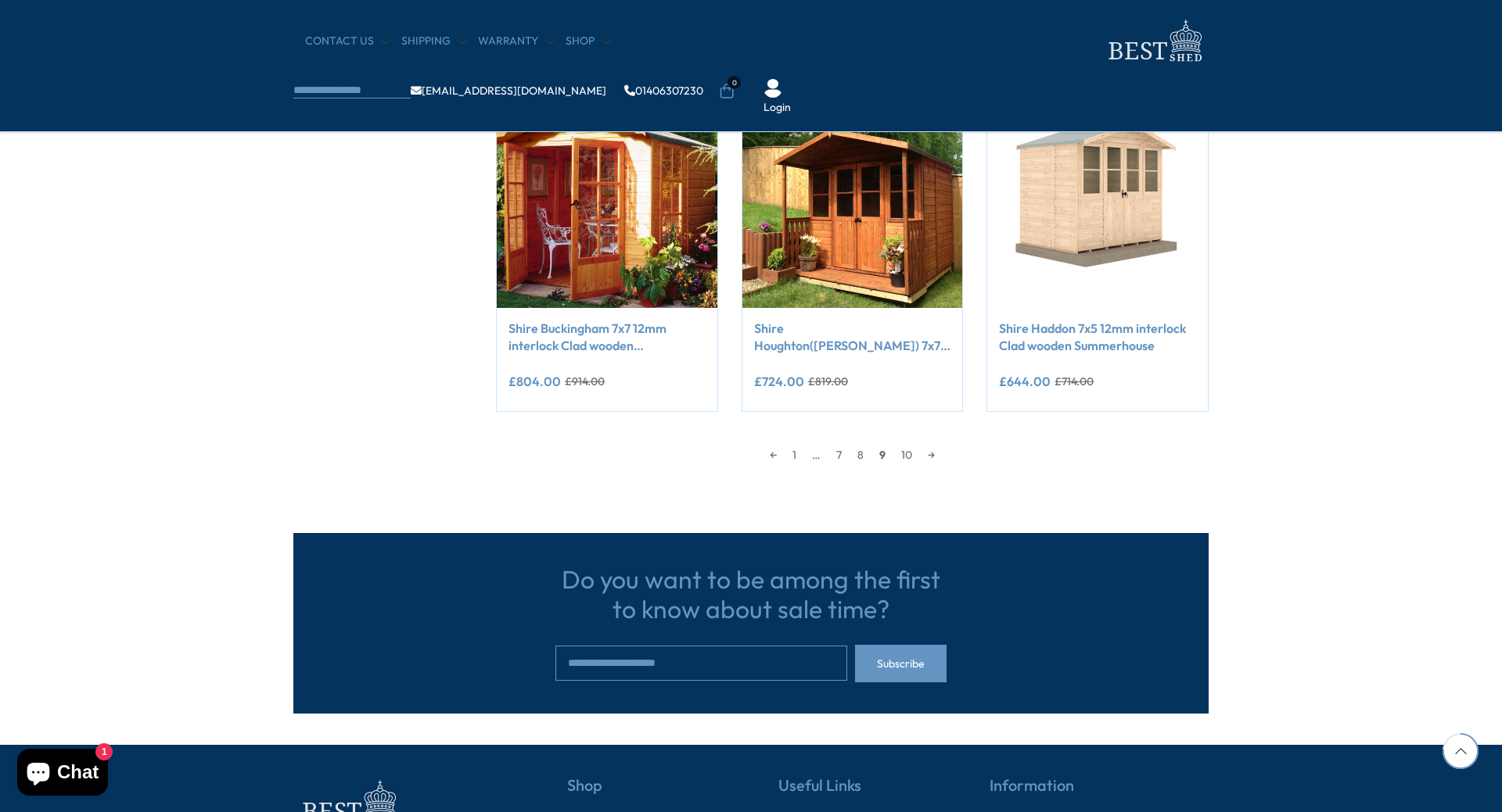
scroll to position [1392, 0]
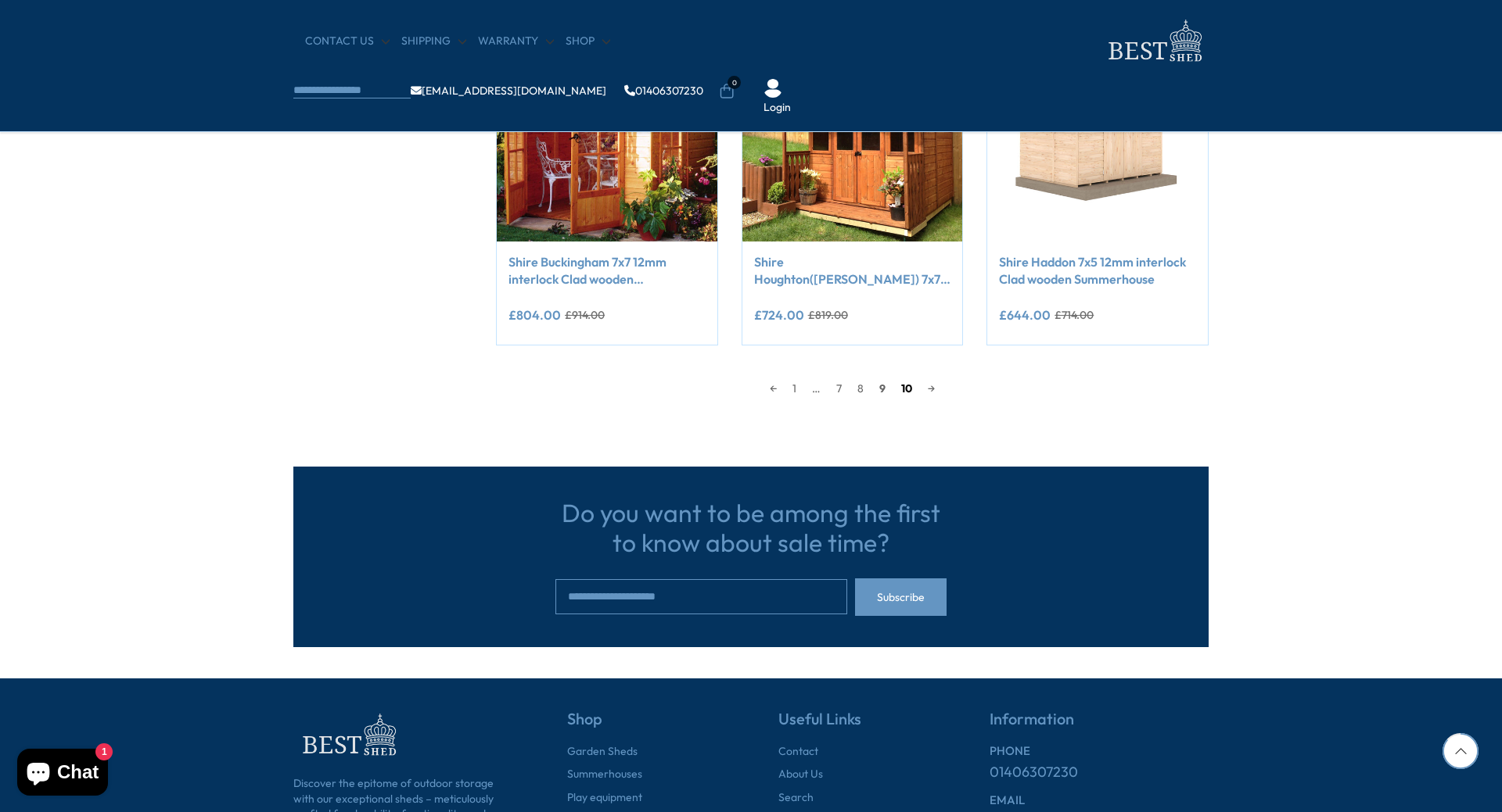
click at [902, 385] on link "10" at bounding box center [906, 389] width 26 height 23
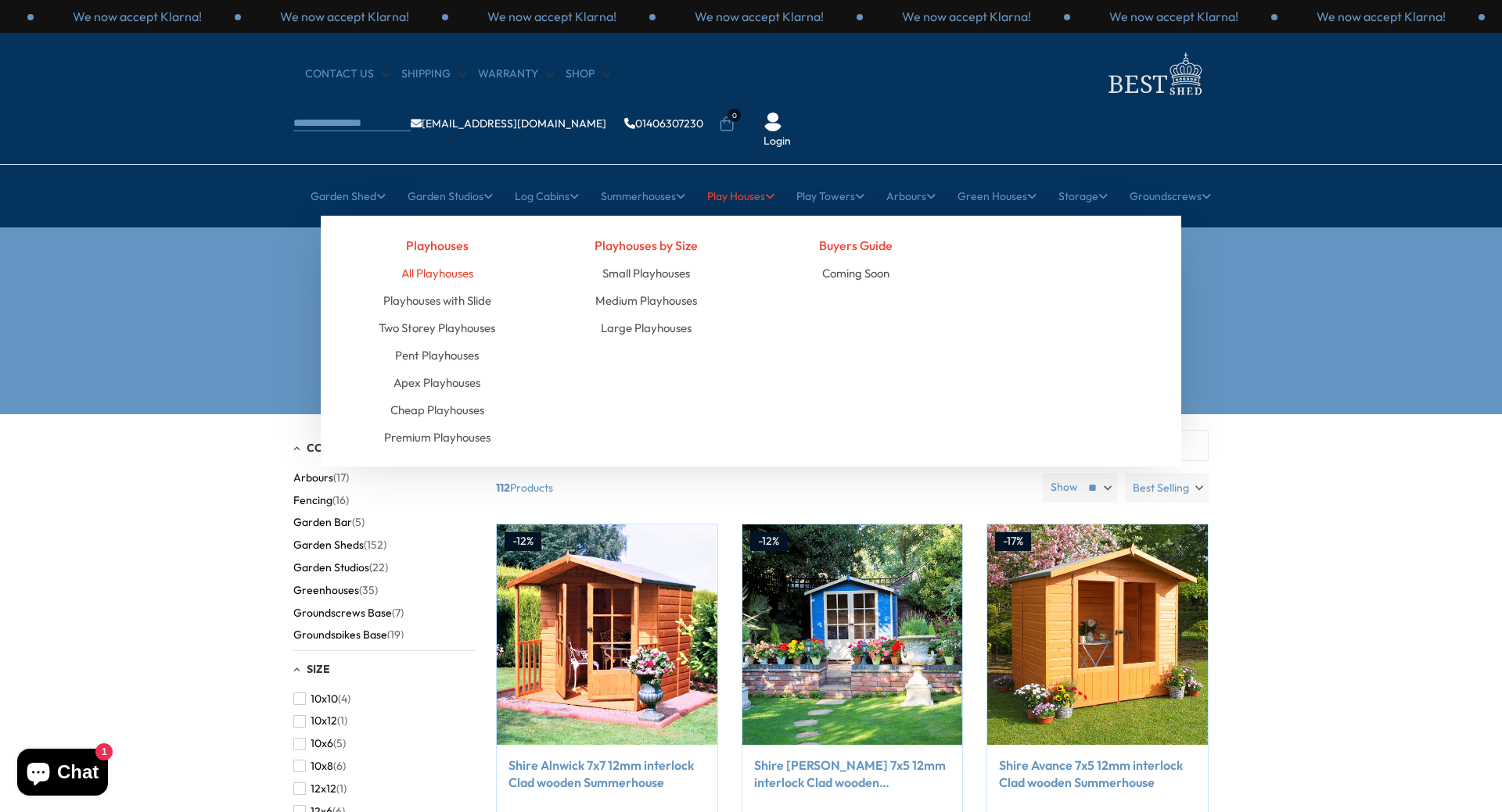
click at [447, 259] on link "All Playhouses" at bounding box center [437, 273] width 72 height 27
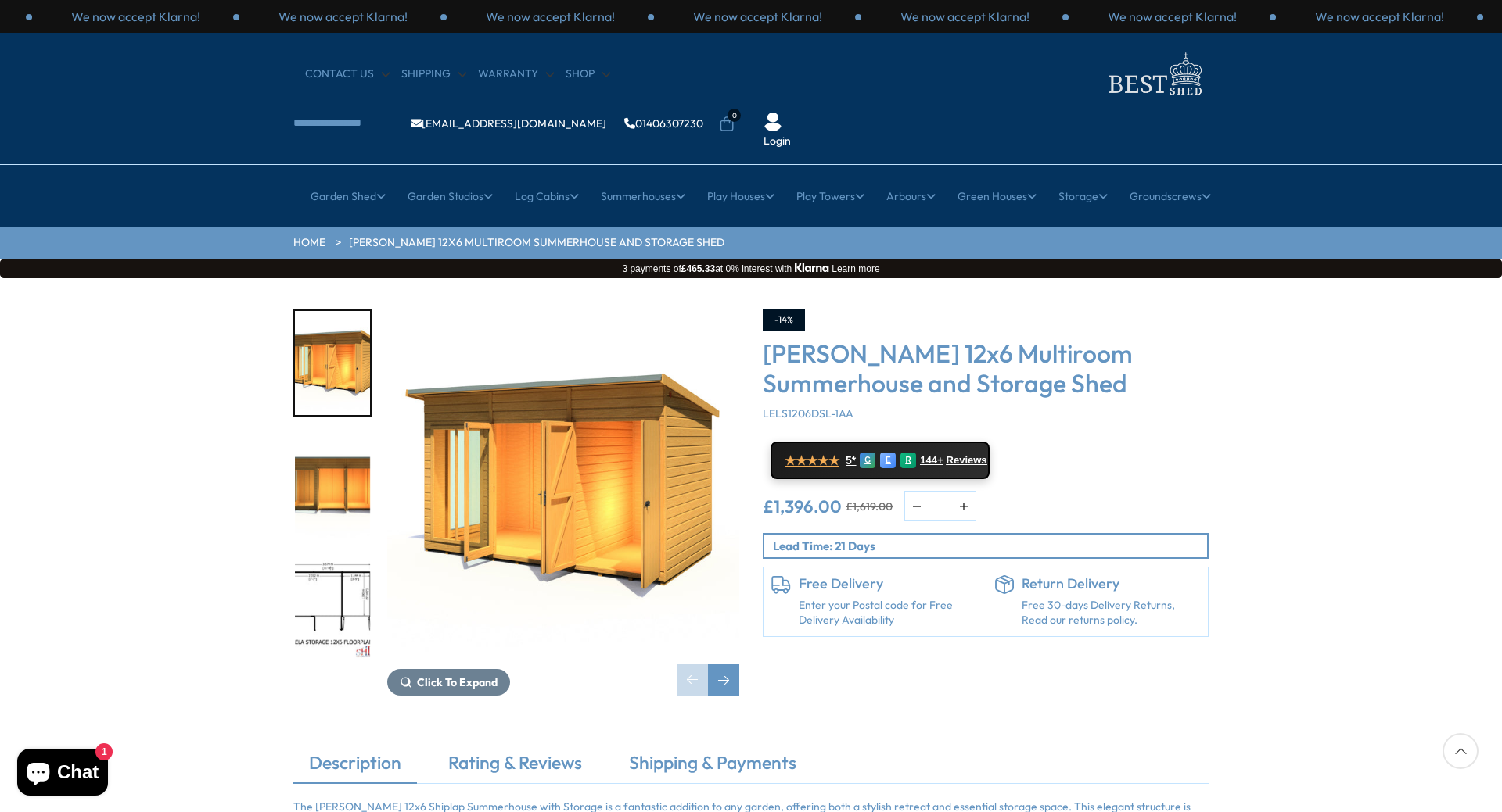
click at [322, 447] on img "2 / 8" at bounding box center [332, 485] width 75 height 104
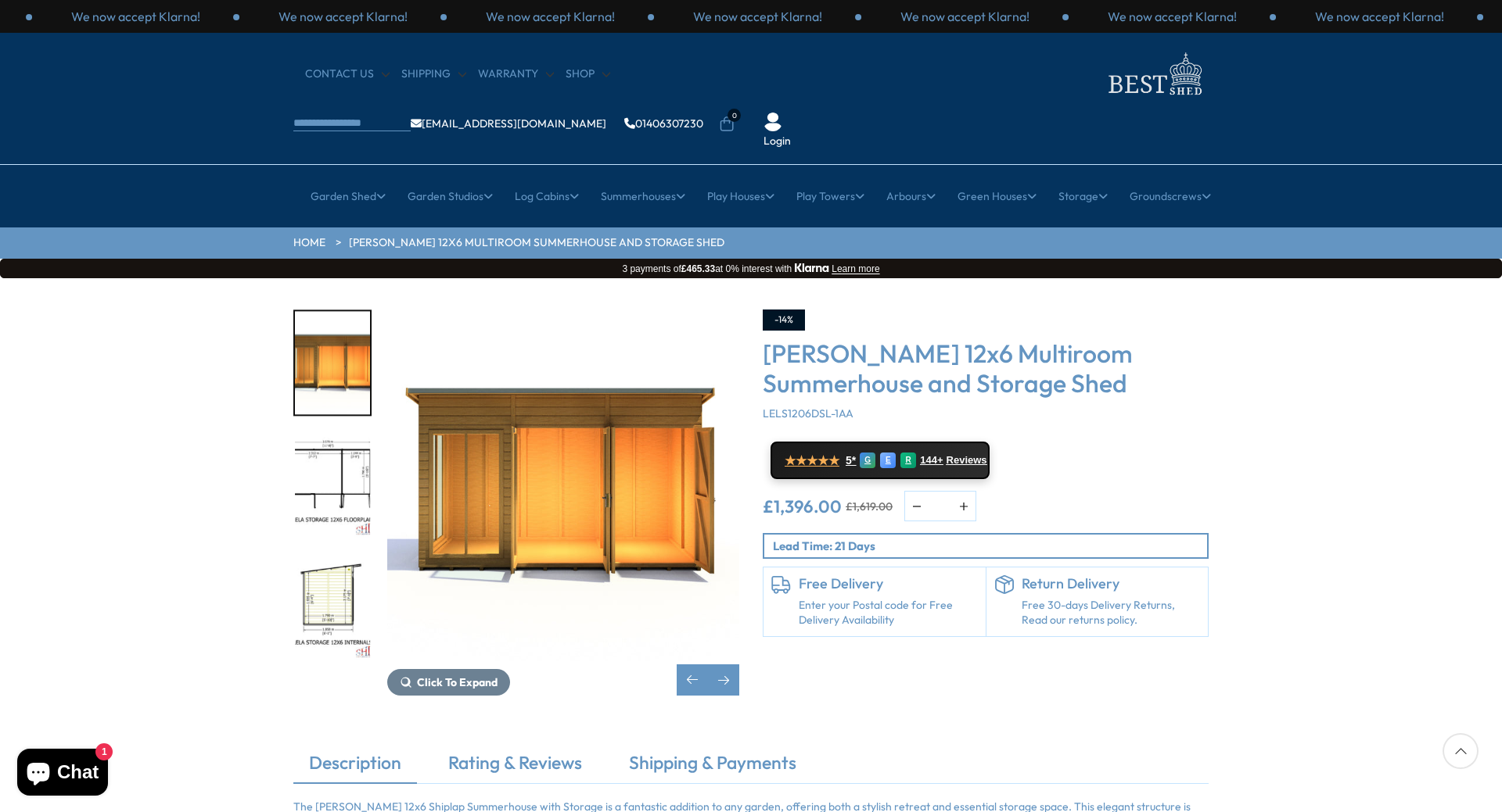
click at [322, 446] on img "3 / 8" at bounding box center [332, 485] width 75 height 104
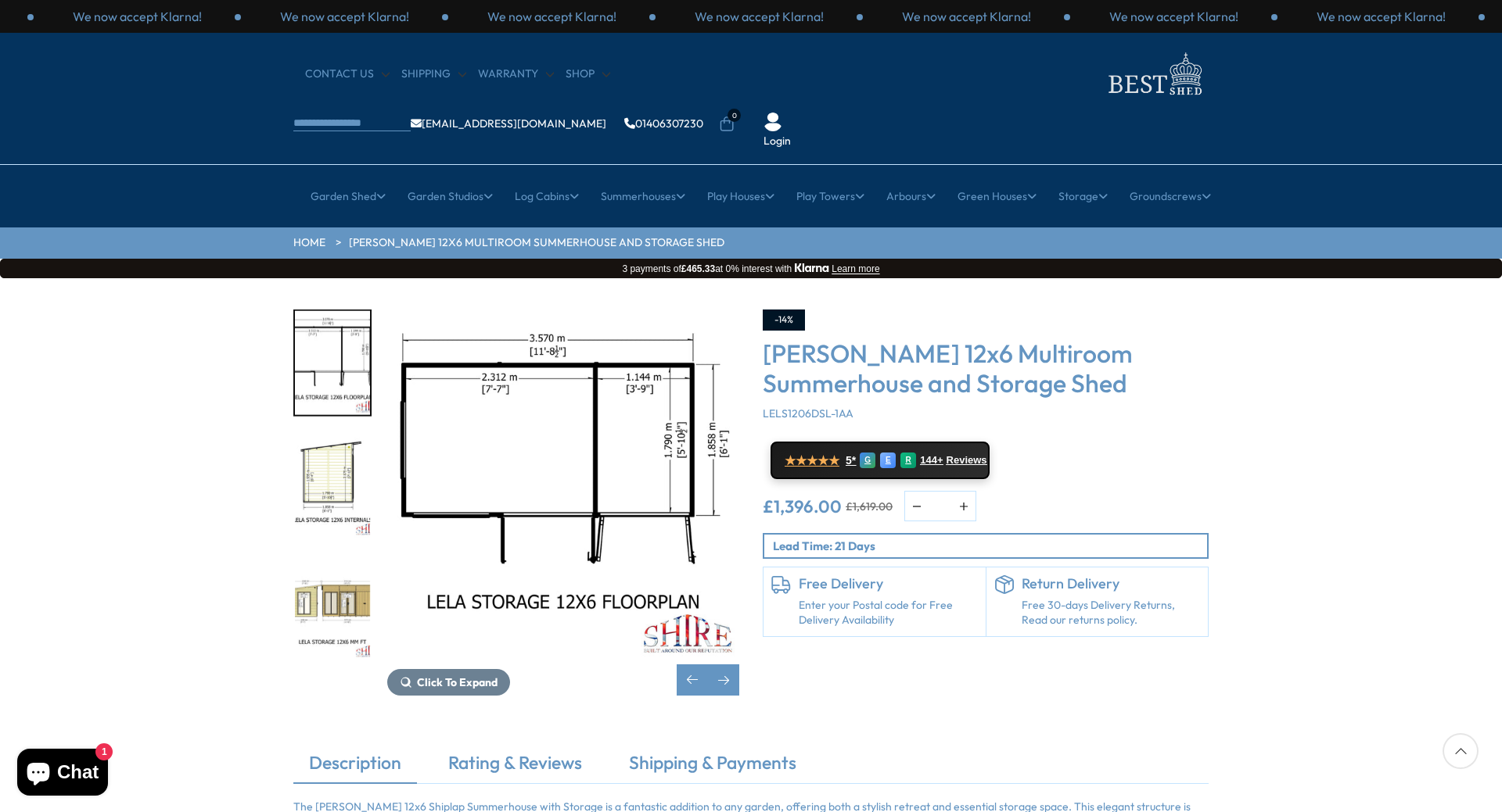
click at [337, 556] on img "5 / 8" at bounding box center [332, 607] width 75 height 104
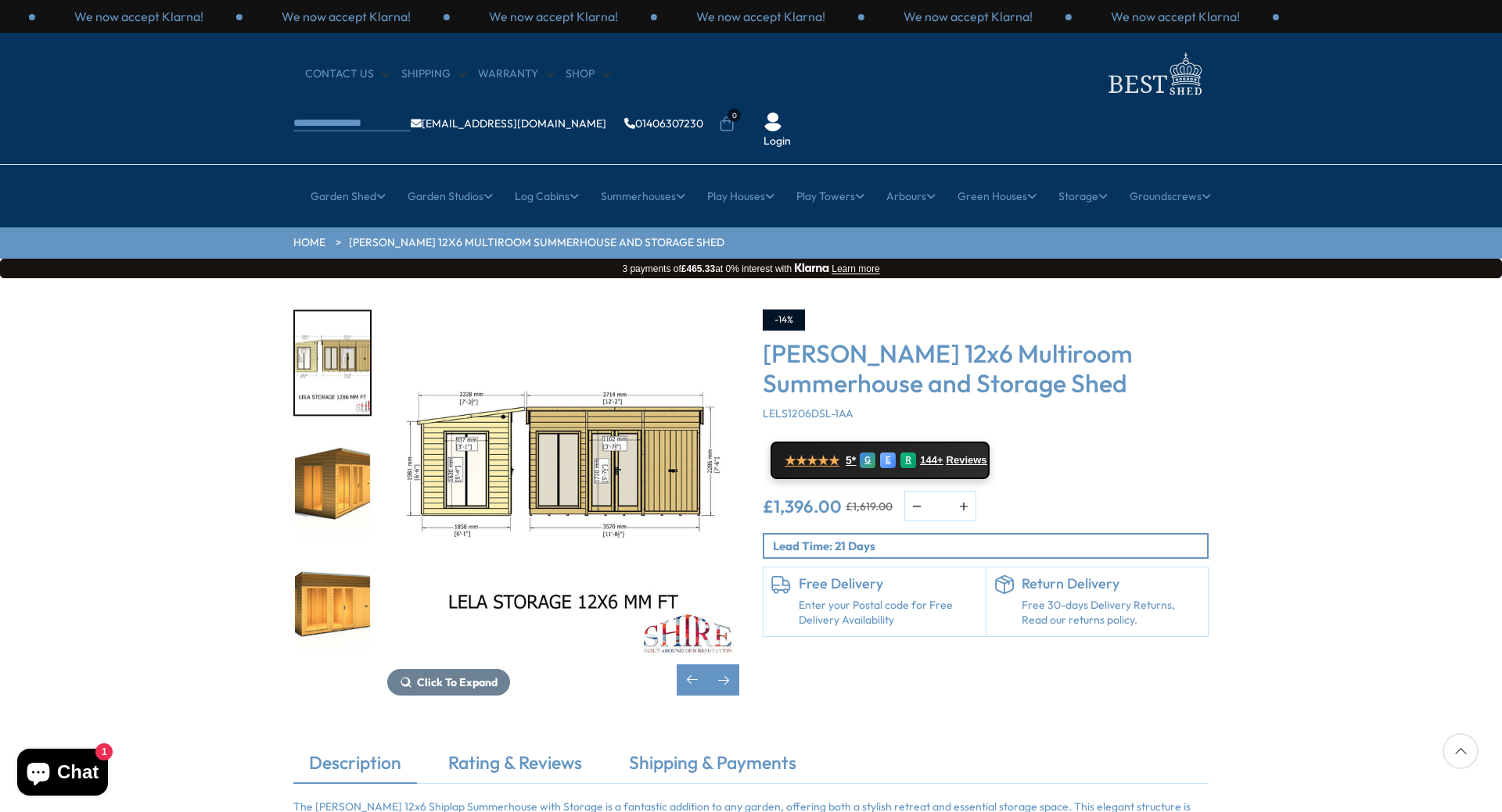
click at [340, 440] on img "6 / 8" at bounding box center [332, 485] width 75 height 104
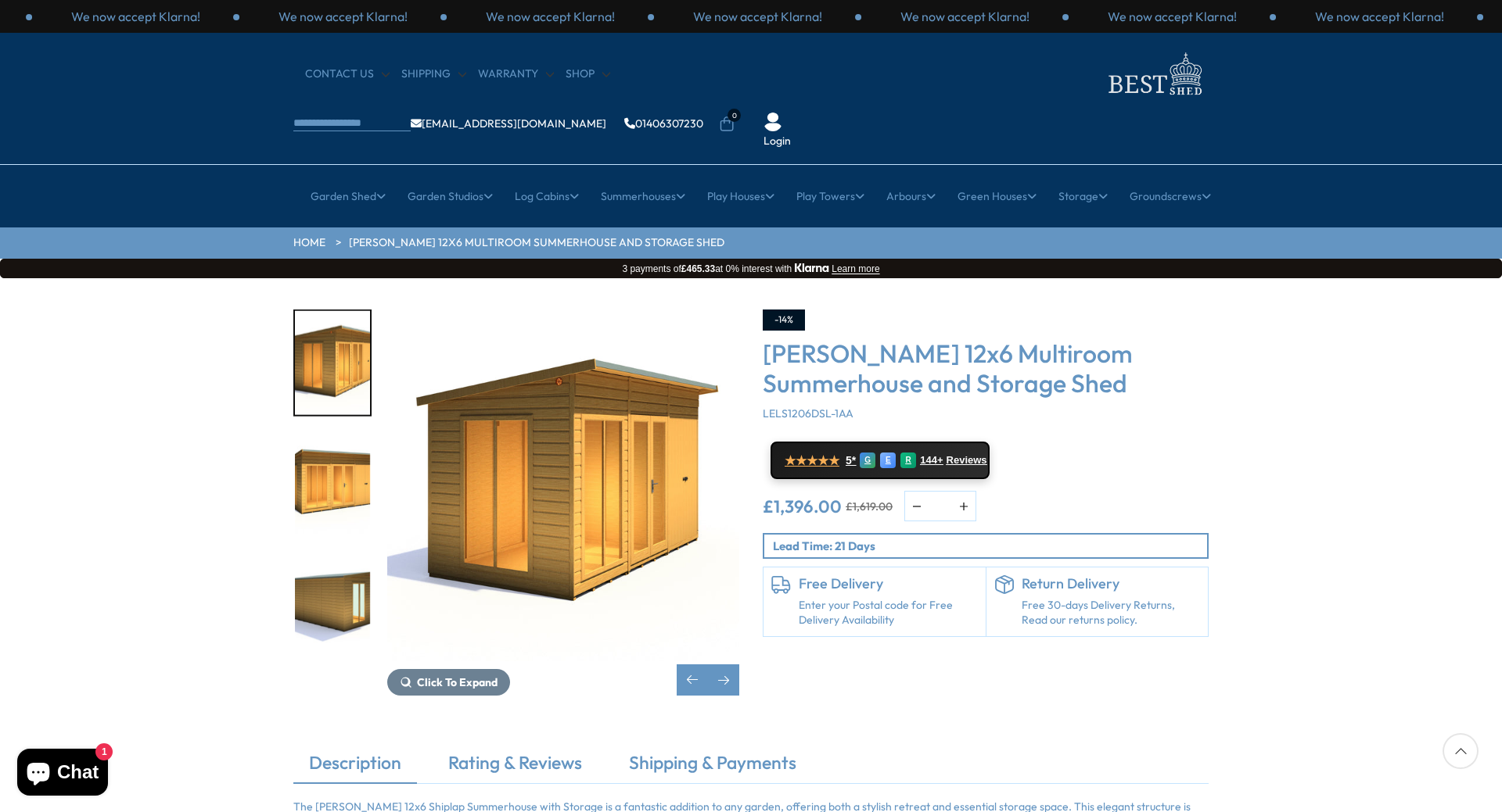
click at [341, 556] on img "8 / 8" at bounding box center [332, 607] width 75 height 104
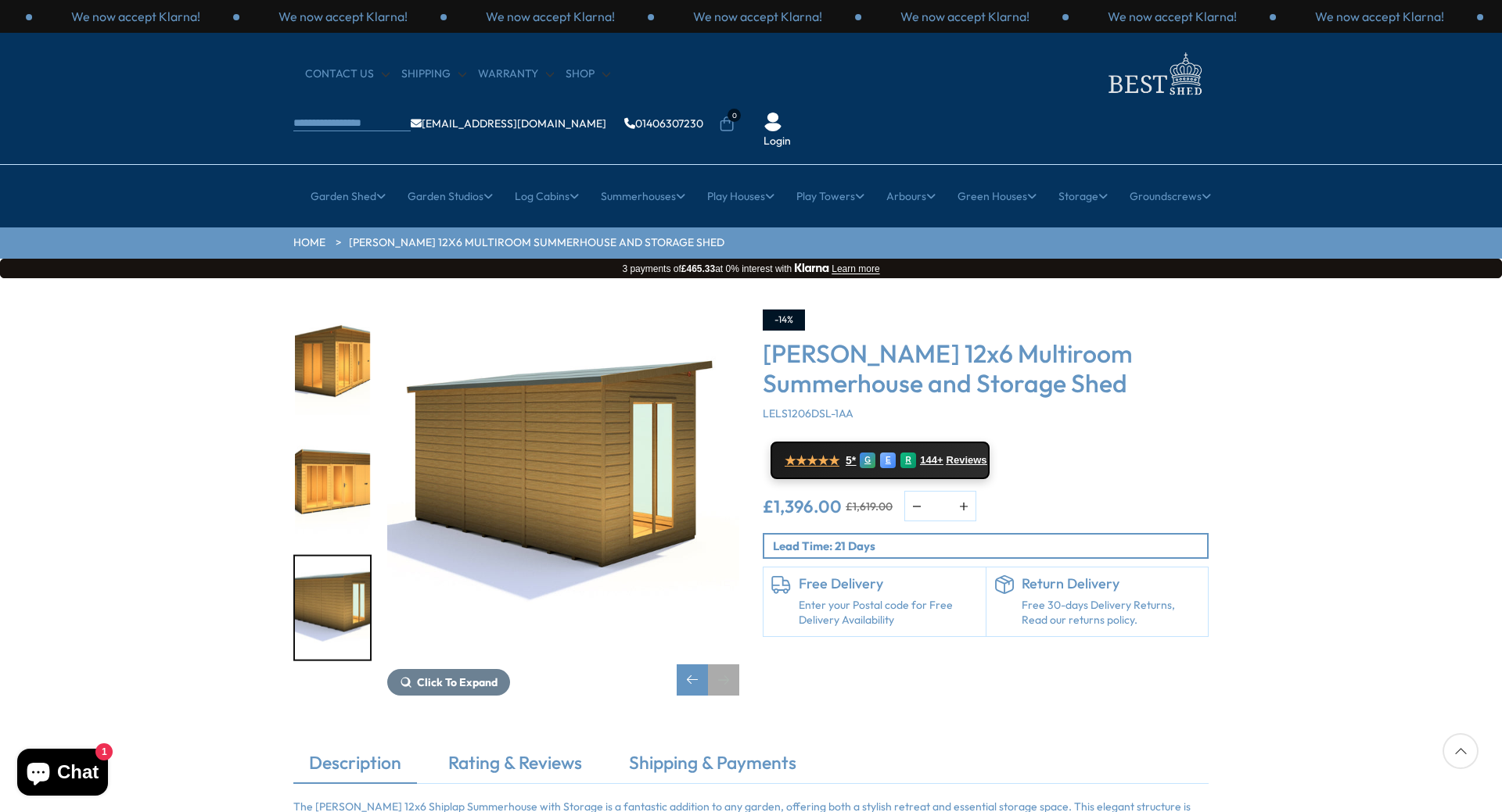
click at [728, 665] on div "Next slide" at bounding box center [724, 680] width 31 height 31
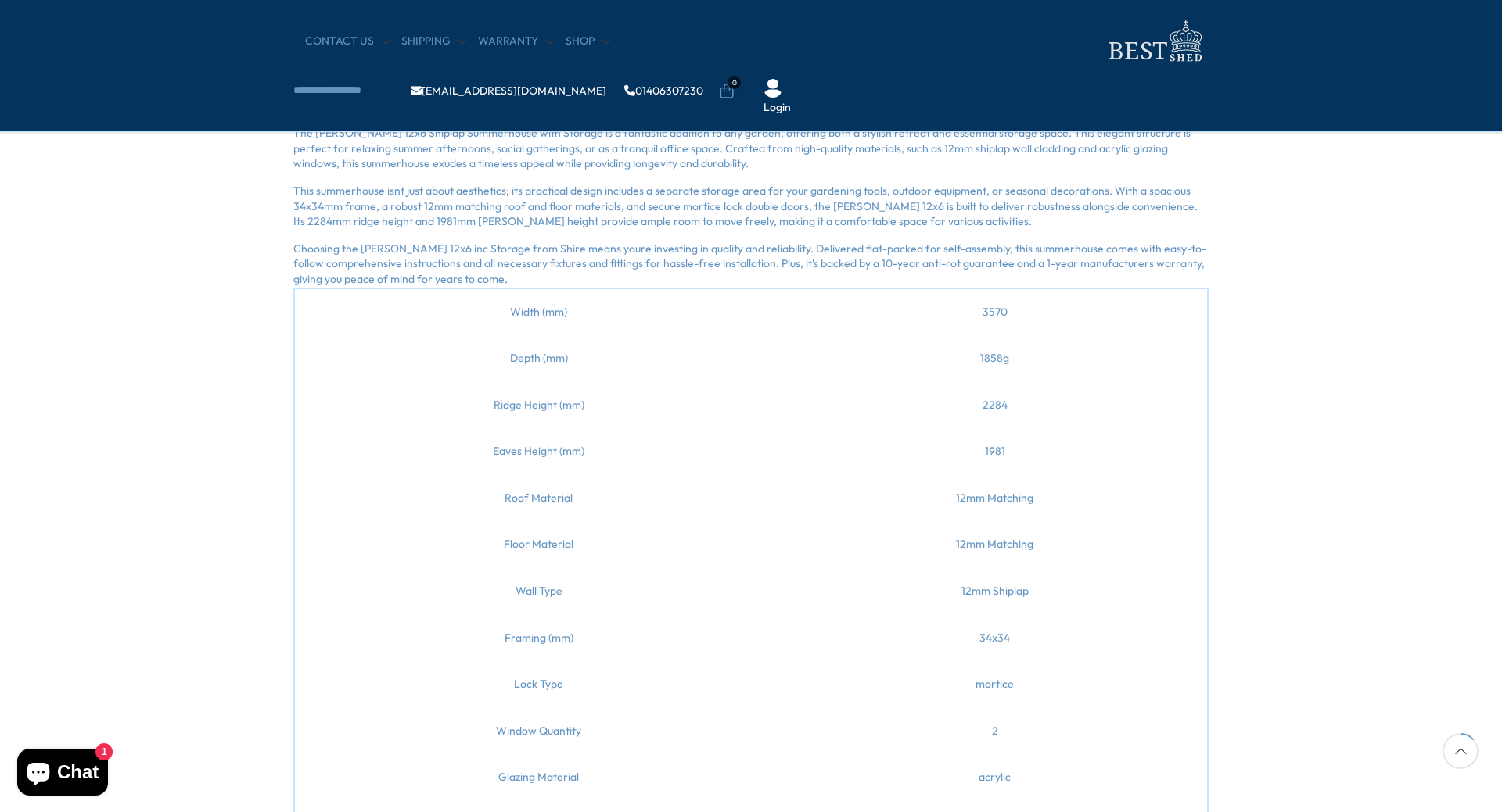
scroll to position [469, 0]
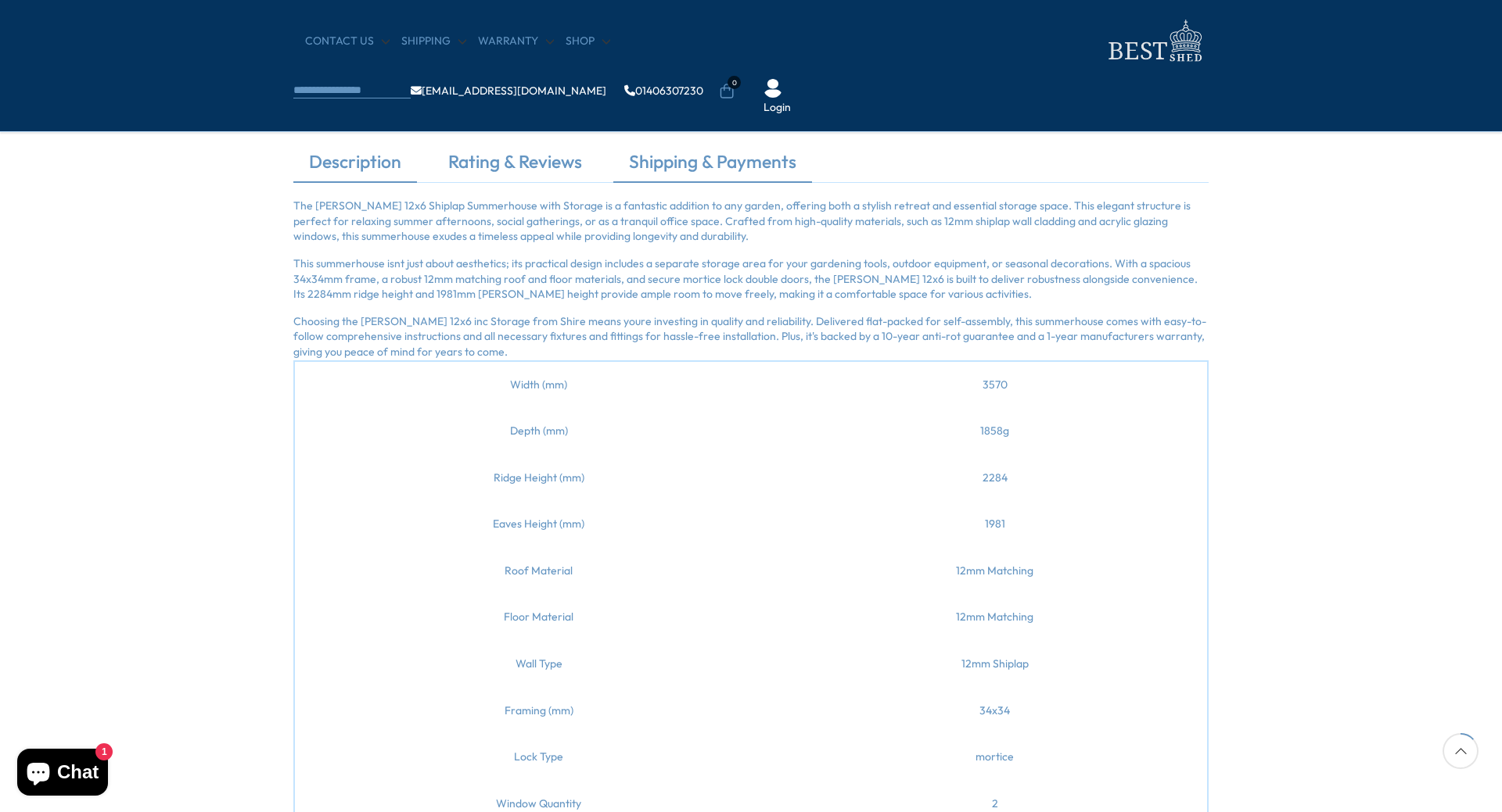
click at [712, 159] on link "Shipping & Payments" at bounding box center [713, 166] width 199 height 33
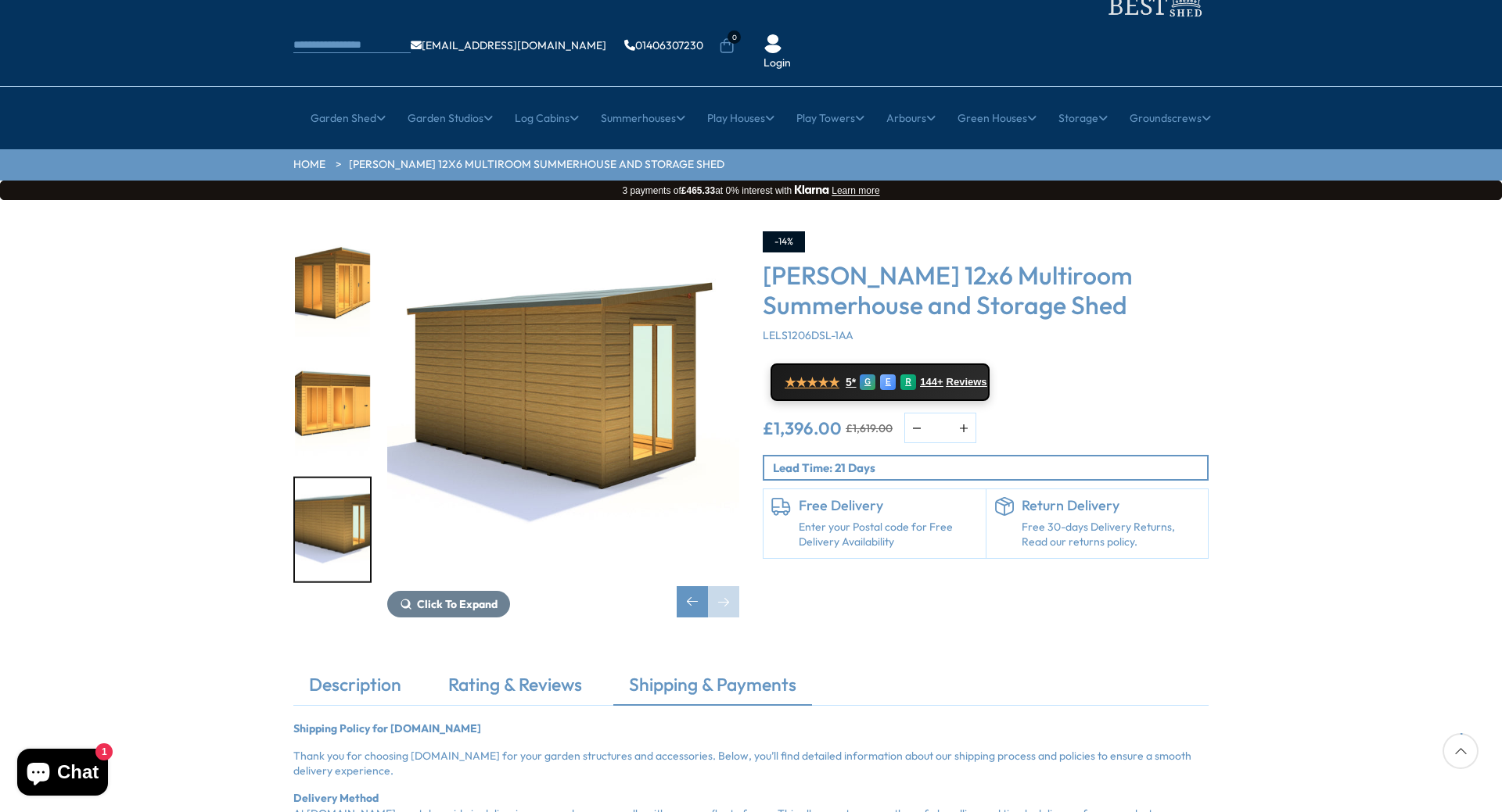
scroll to position [0, 0]
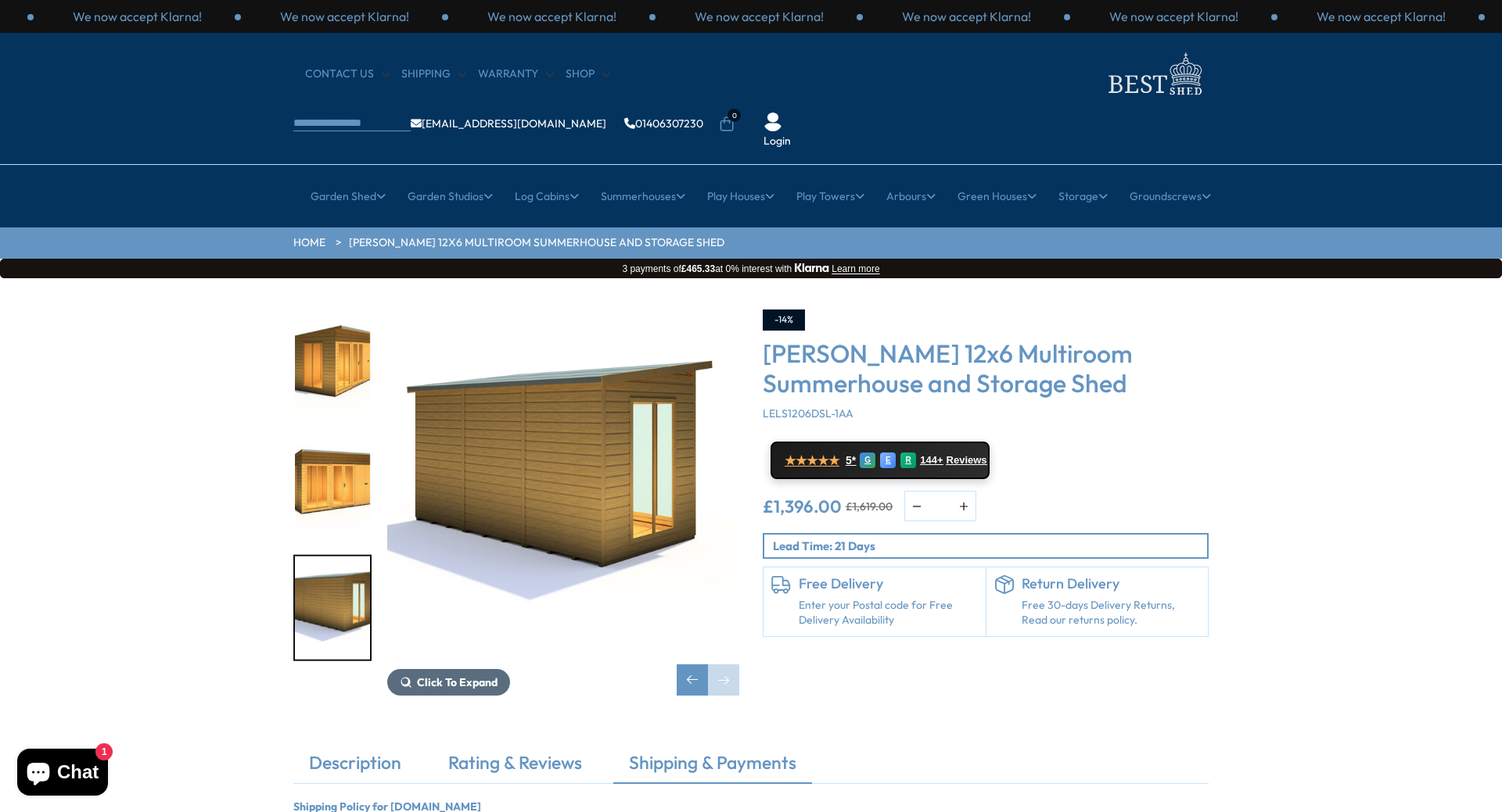
click at [475, 676] on span "Click To Expand" at bounding box center [456, 682] width 81 height 14
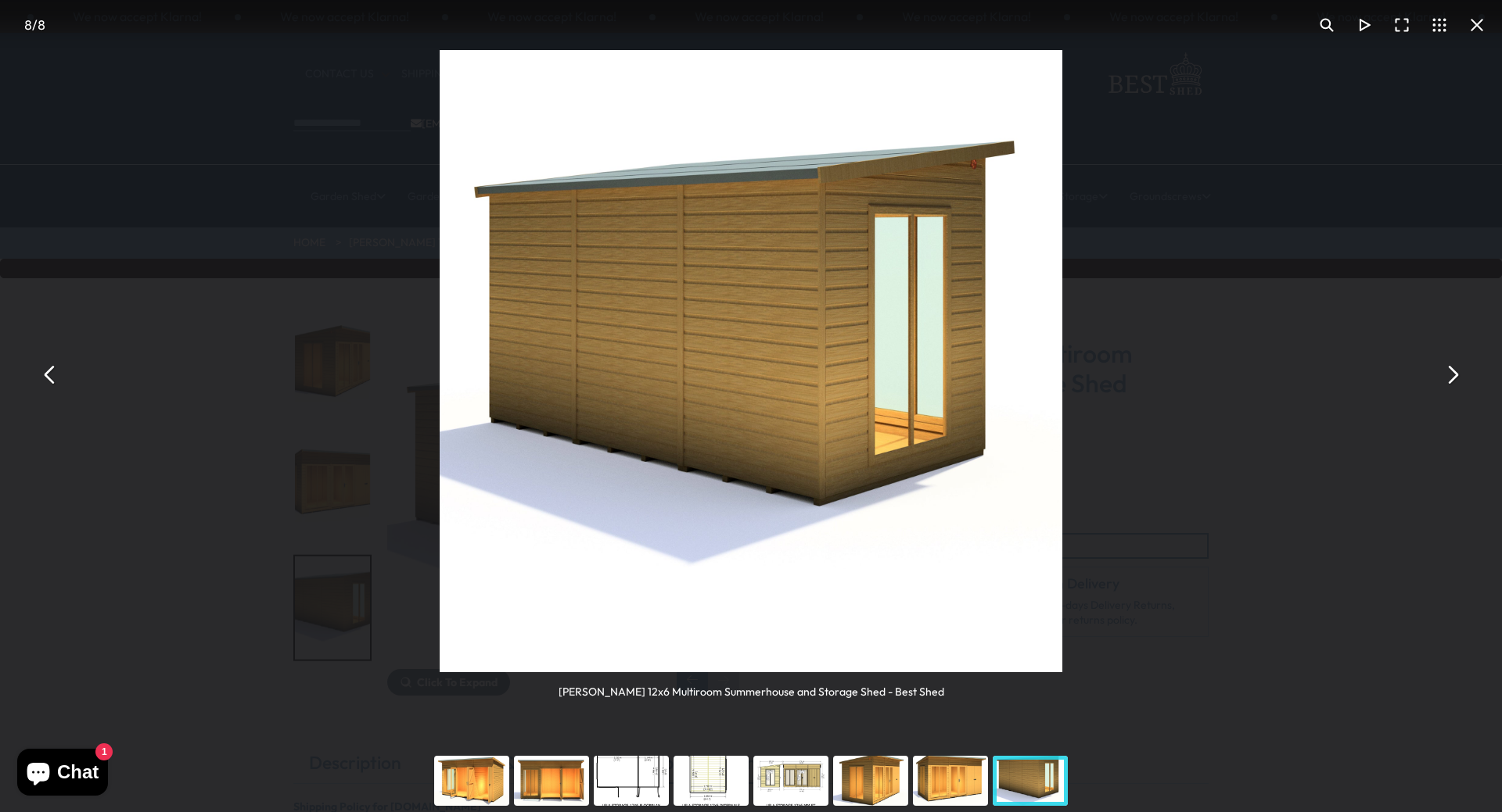
click at [534, 780] on div "You can close this modal content with the ESC key" at bounding box center [551, 781] width 80 height 62
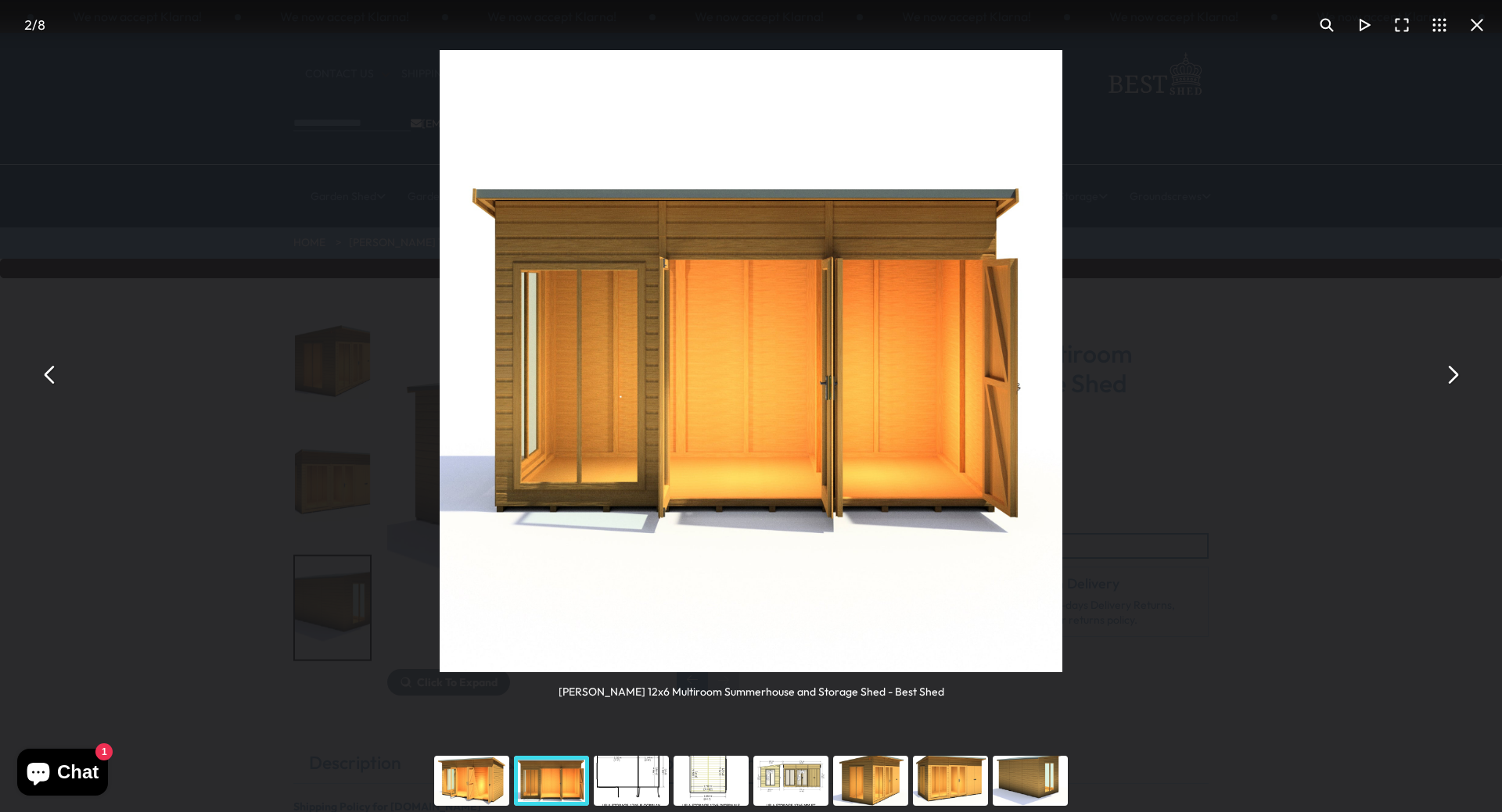
click at [1480, 23] on button "You can close this modal content with the ESC key" at bounding box center [1477, 24] width 37 height 37
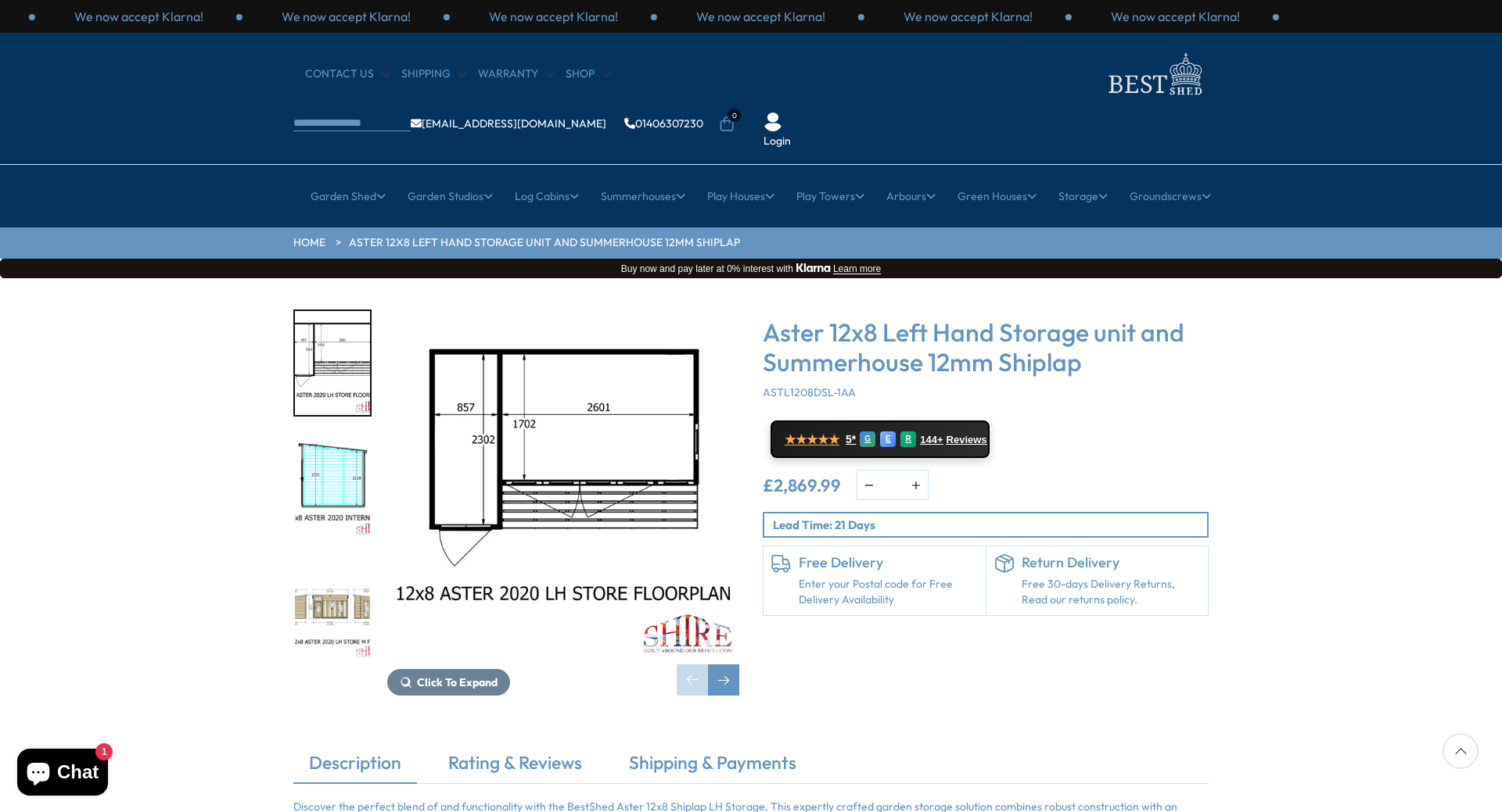
click at [875, 613] on div "Aster 12x8 Left Hand Storage unit and Summerhouse 12mm Shiplap ASTL1208DSL-1AA …" at bounding box center [985, 503] width 469 height 386
click at [735, 665] on div "Next slide" at bounding box center [724, 680] width 31 height 31
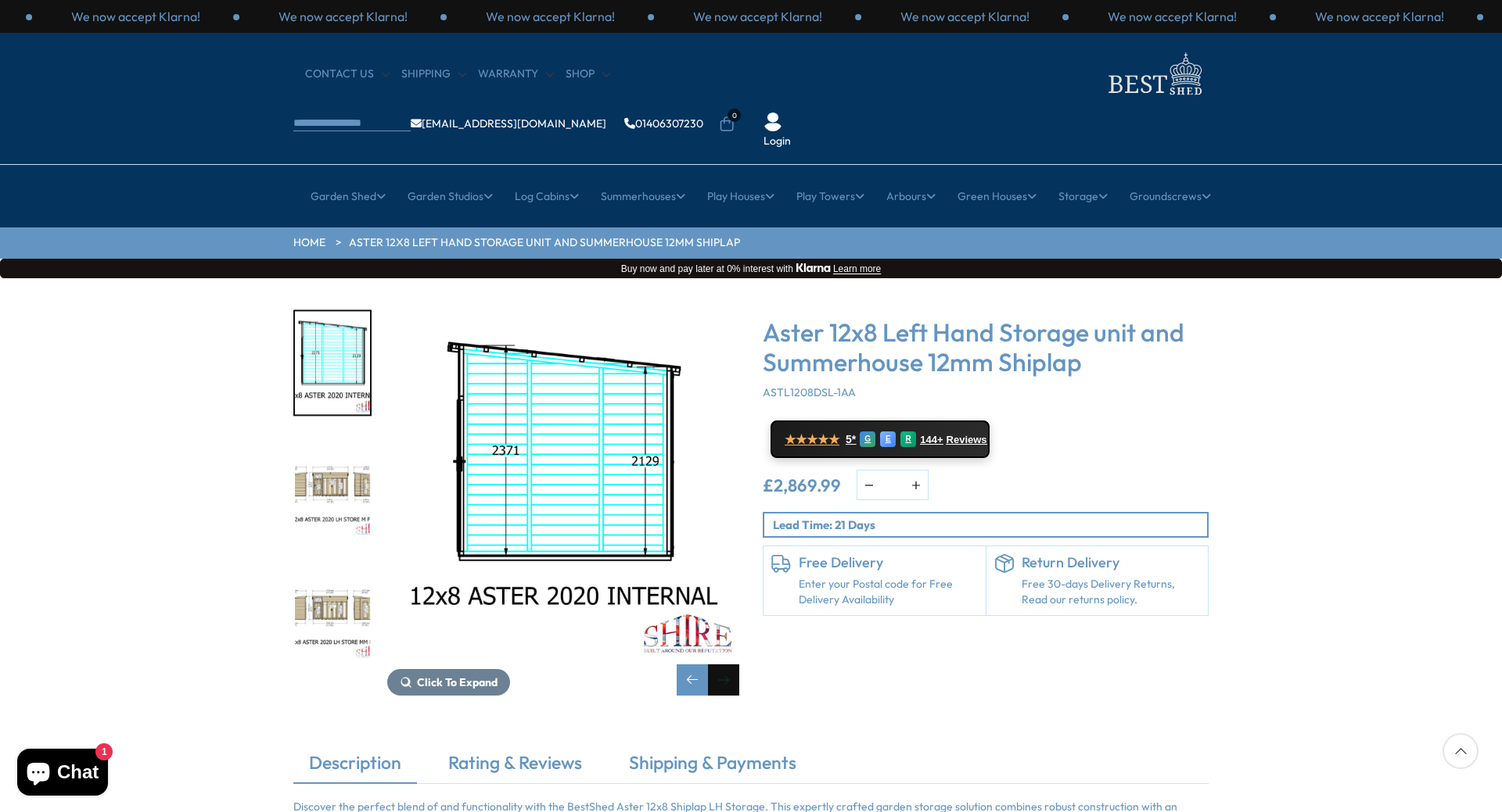
click at [734, 665] on div "Next slide" at bounding box center [724, 680] width 31 height 31
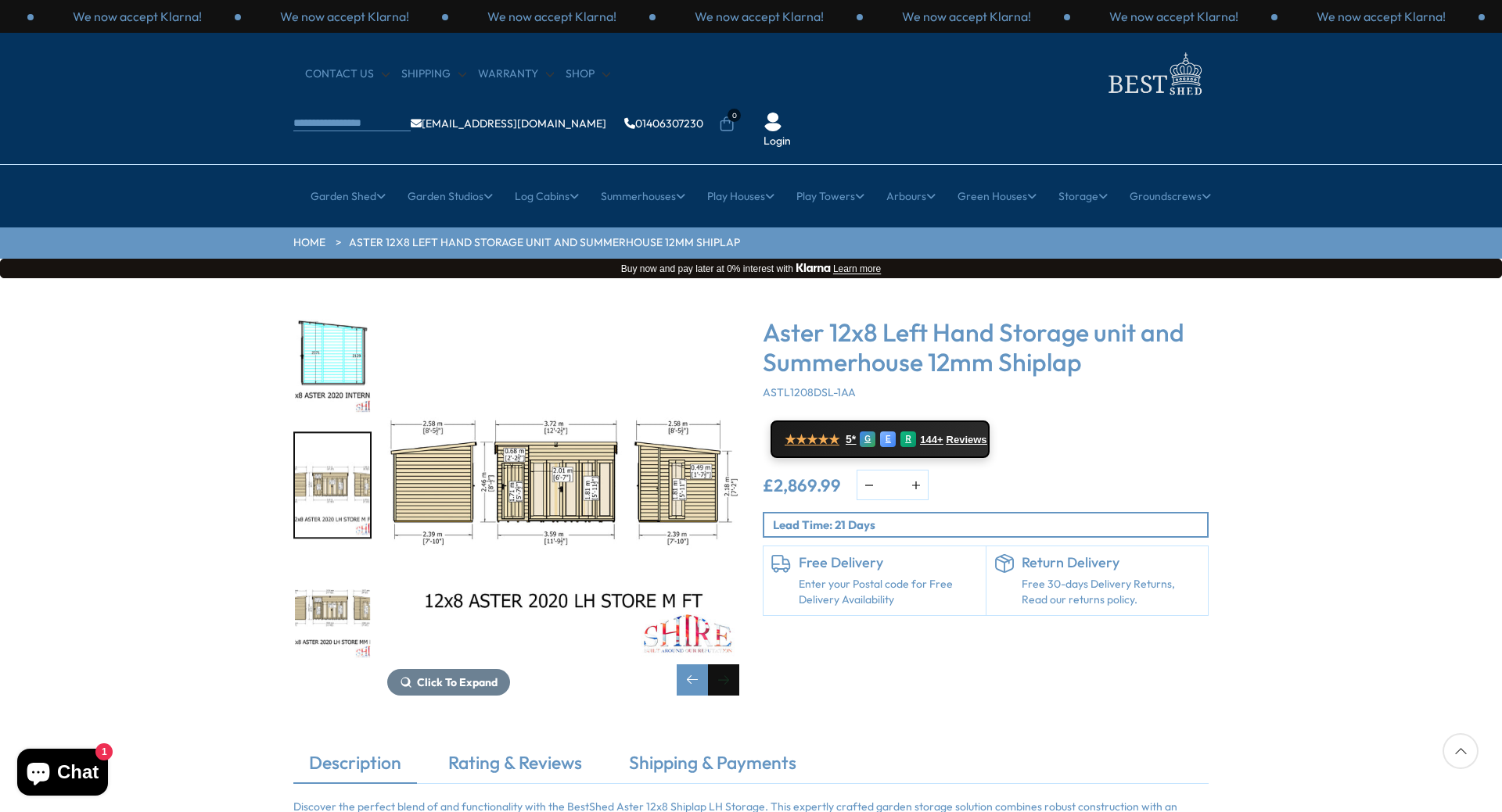
click at [732, 665] on div "Next slide" at bounding box center [724, 680] width 31 height 31
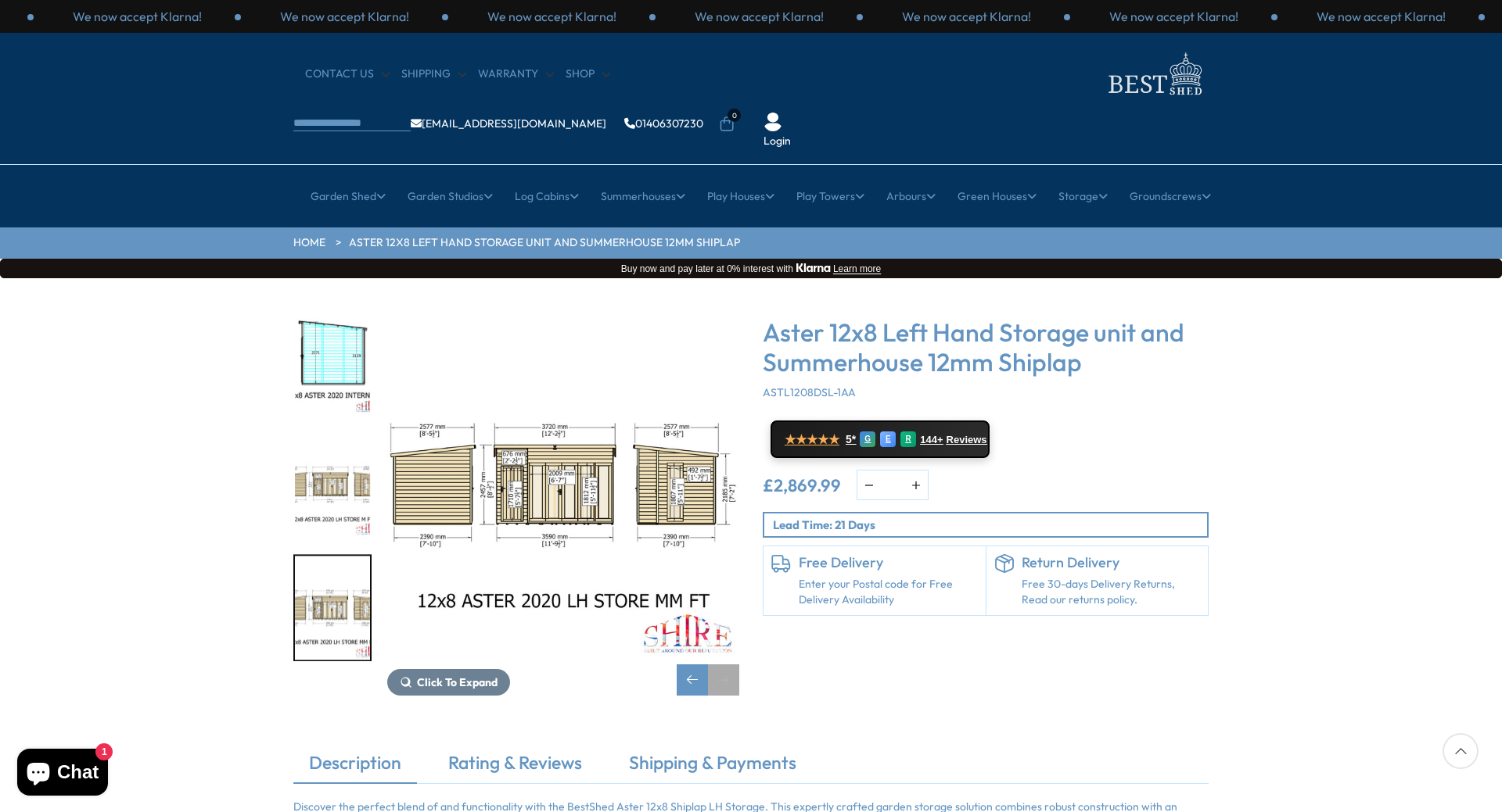
click at [732, 665] on div "Next slide" at bounding box center [724, 680] width 31 height 31
click at [325, 311] on img "2 / 4" at bounding box center [332, 363] width 75 height 104
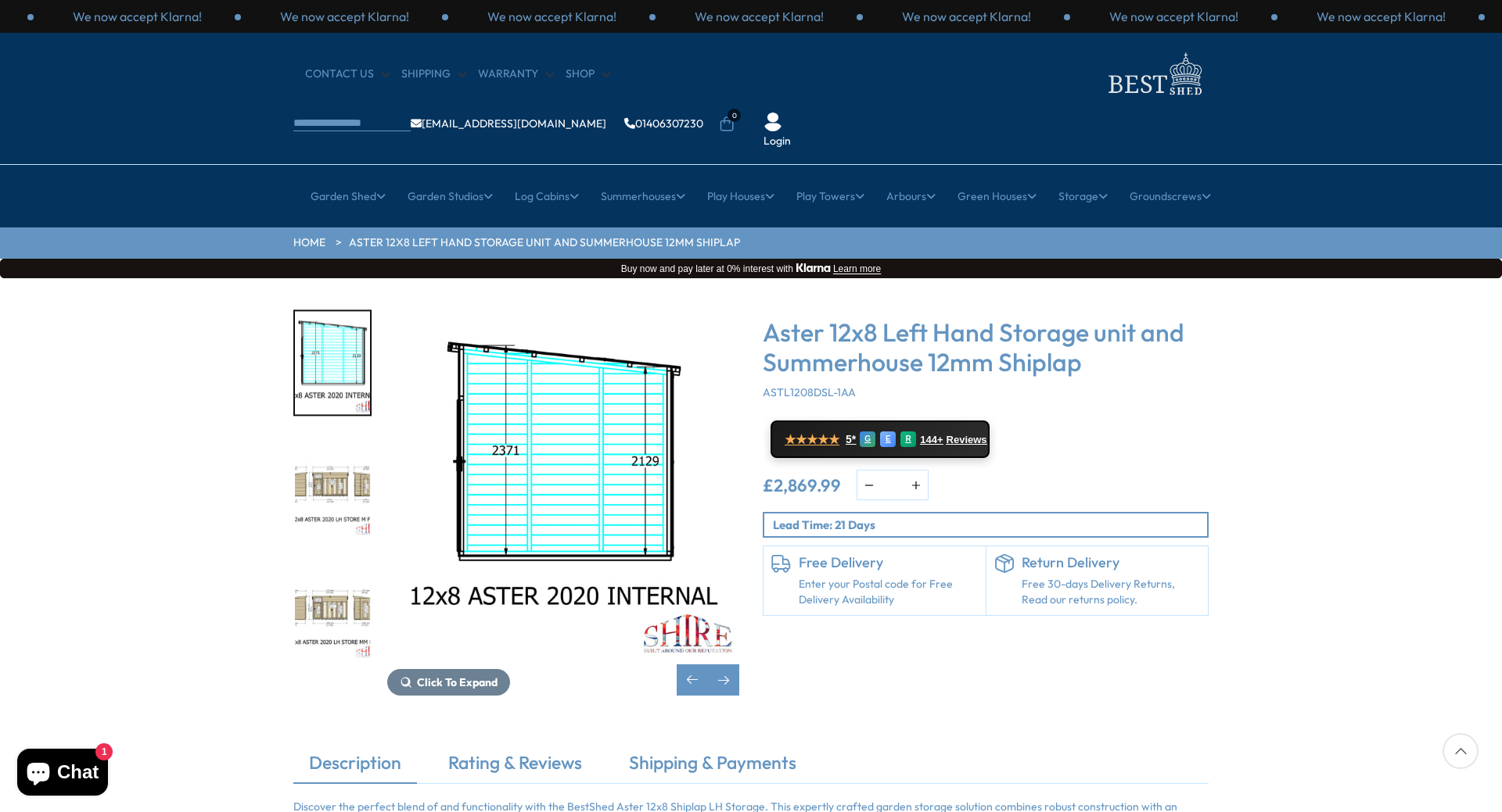
click at [324, 451] on img "3 / 4" at bounding box center [332, 485] width 75 height 104
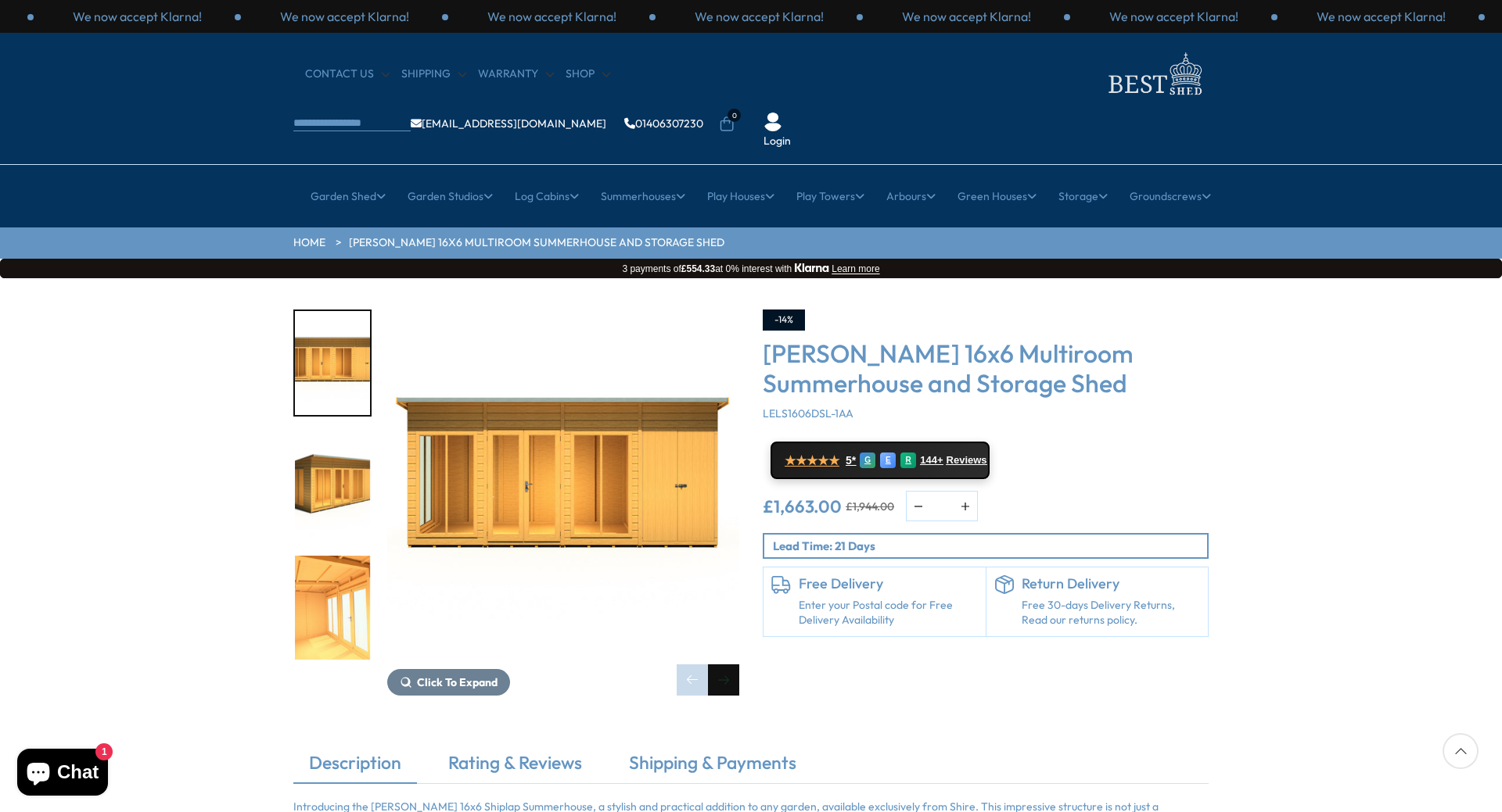
click at [727, 665] on div "Next slide" at bounding box center [724, 680] width 31 height 31
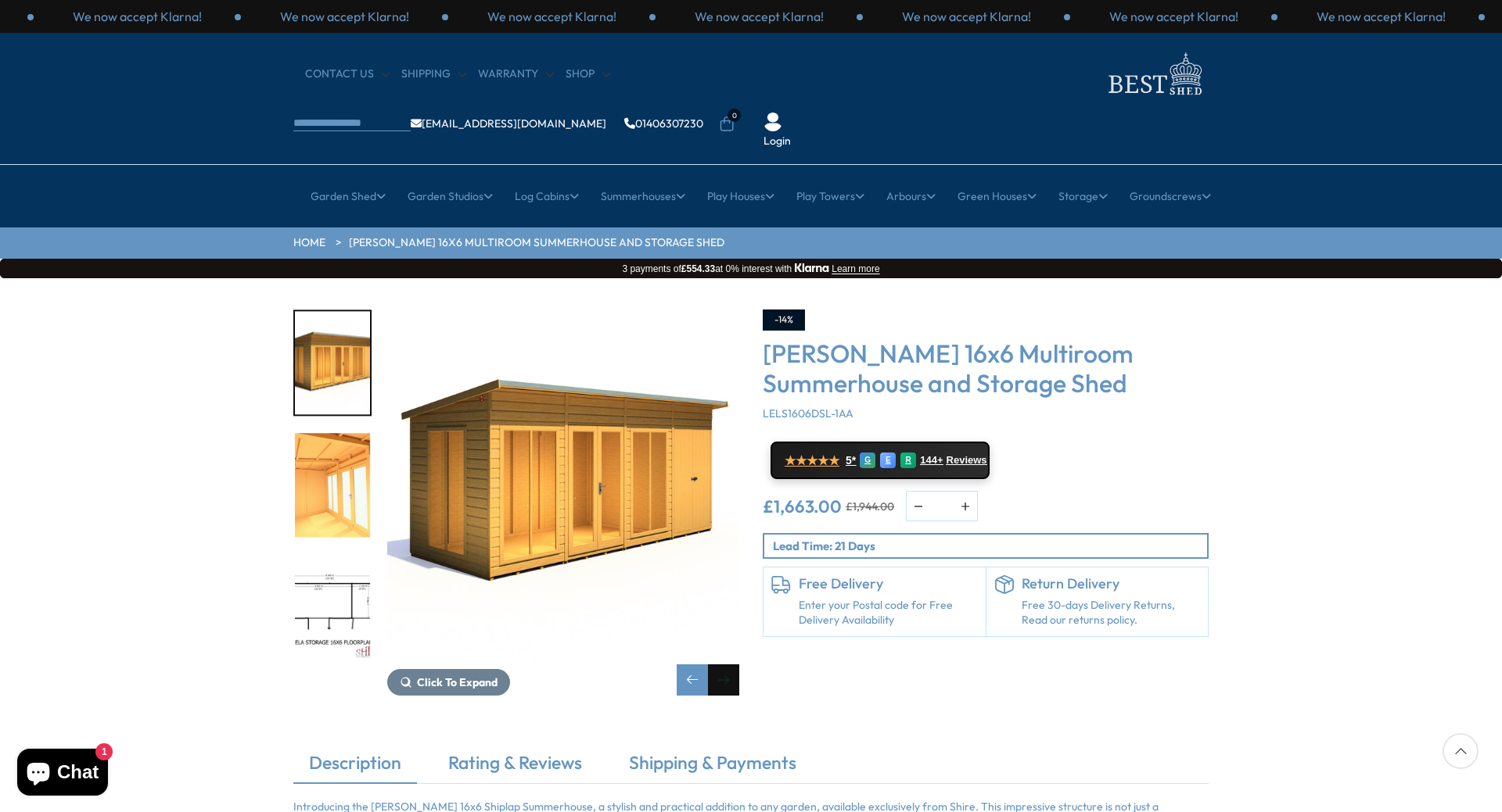
click at [727, 665] on div "Next slide" at bounding box center [724, 680] width 31 height 31
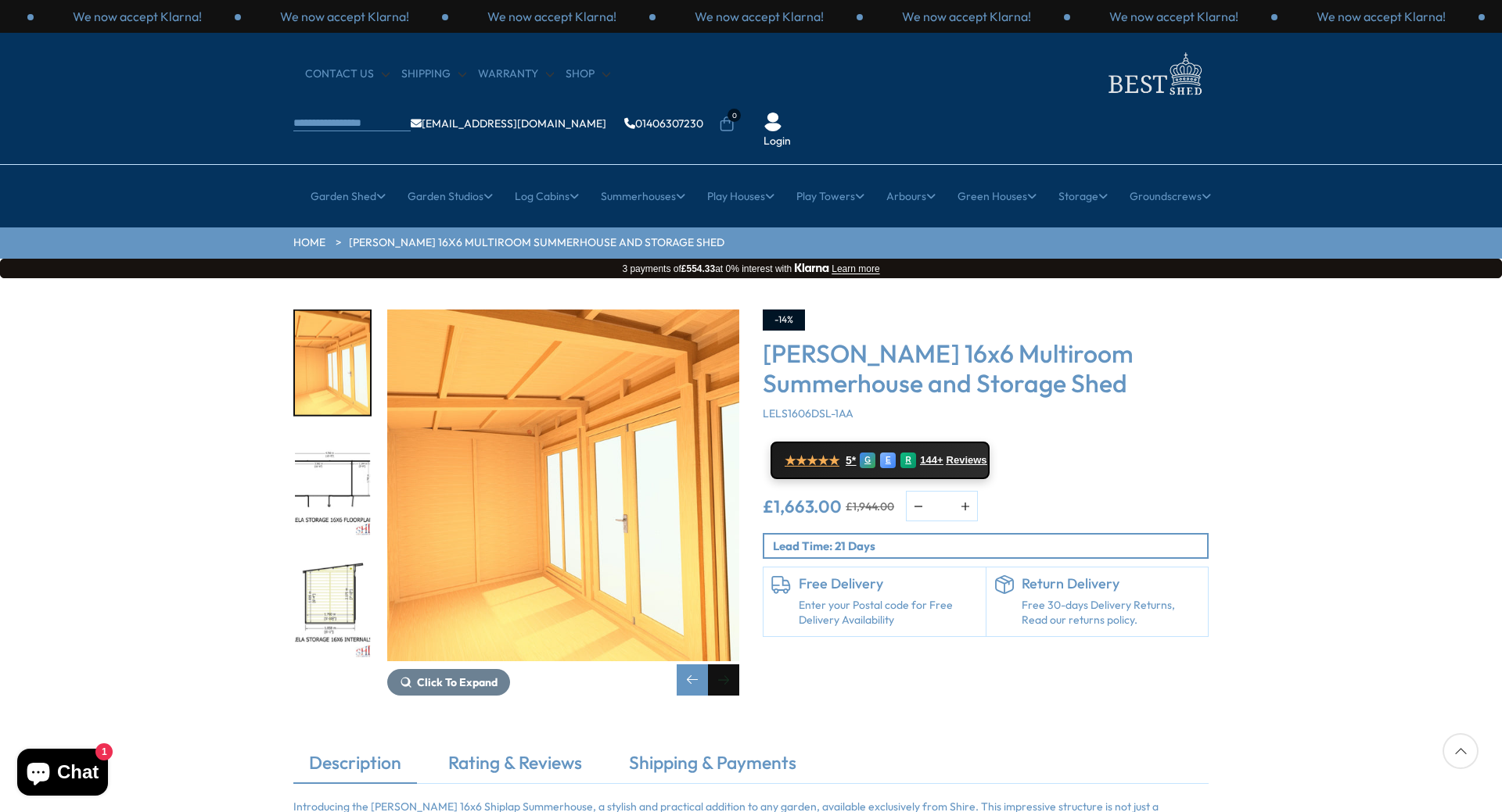
click at [727, 665] on div "Next slide" at bounding box center [724, 680] width 31 height 31
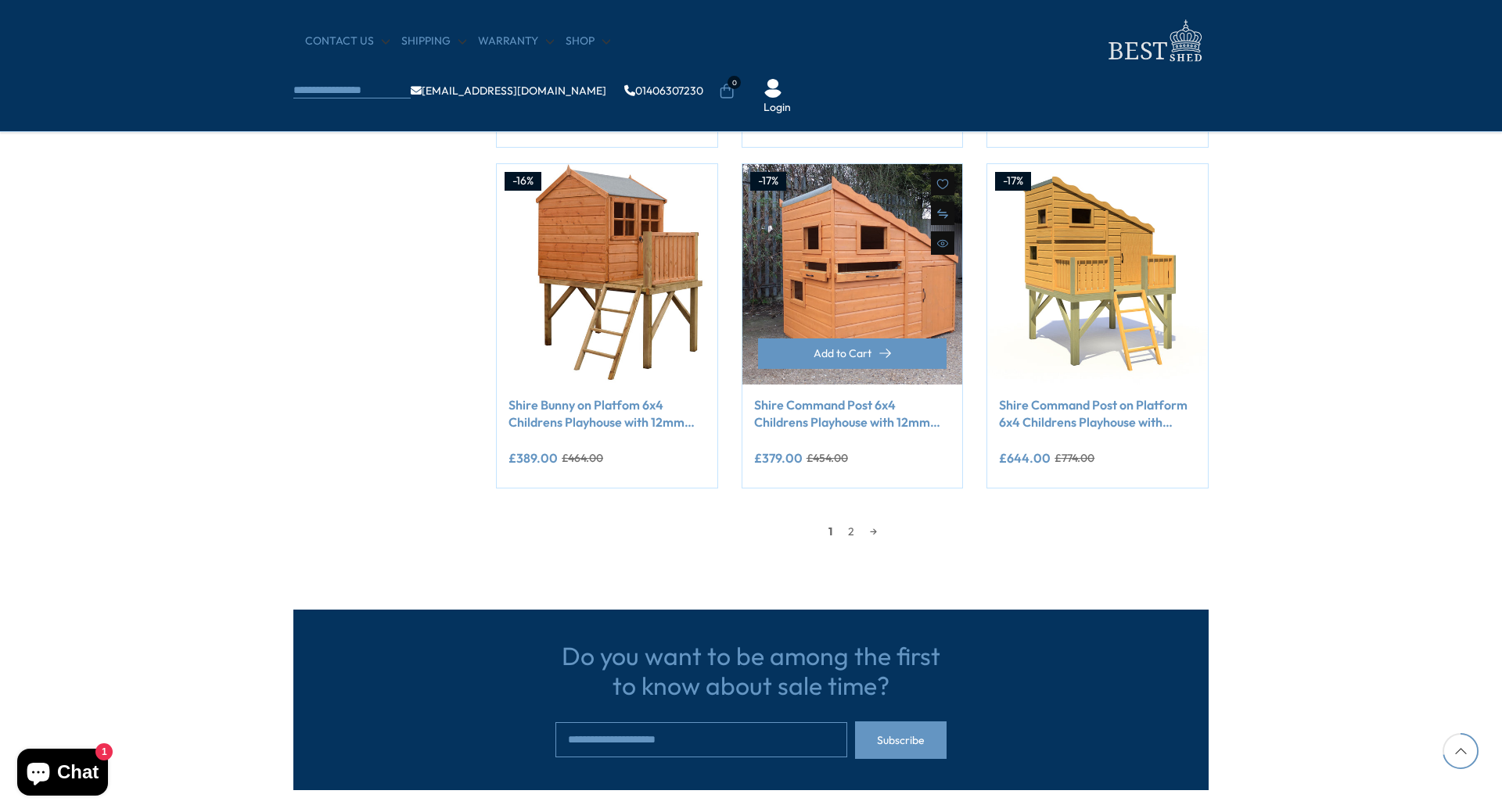
scroll to position [1251, 0]
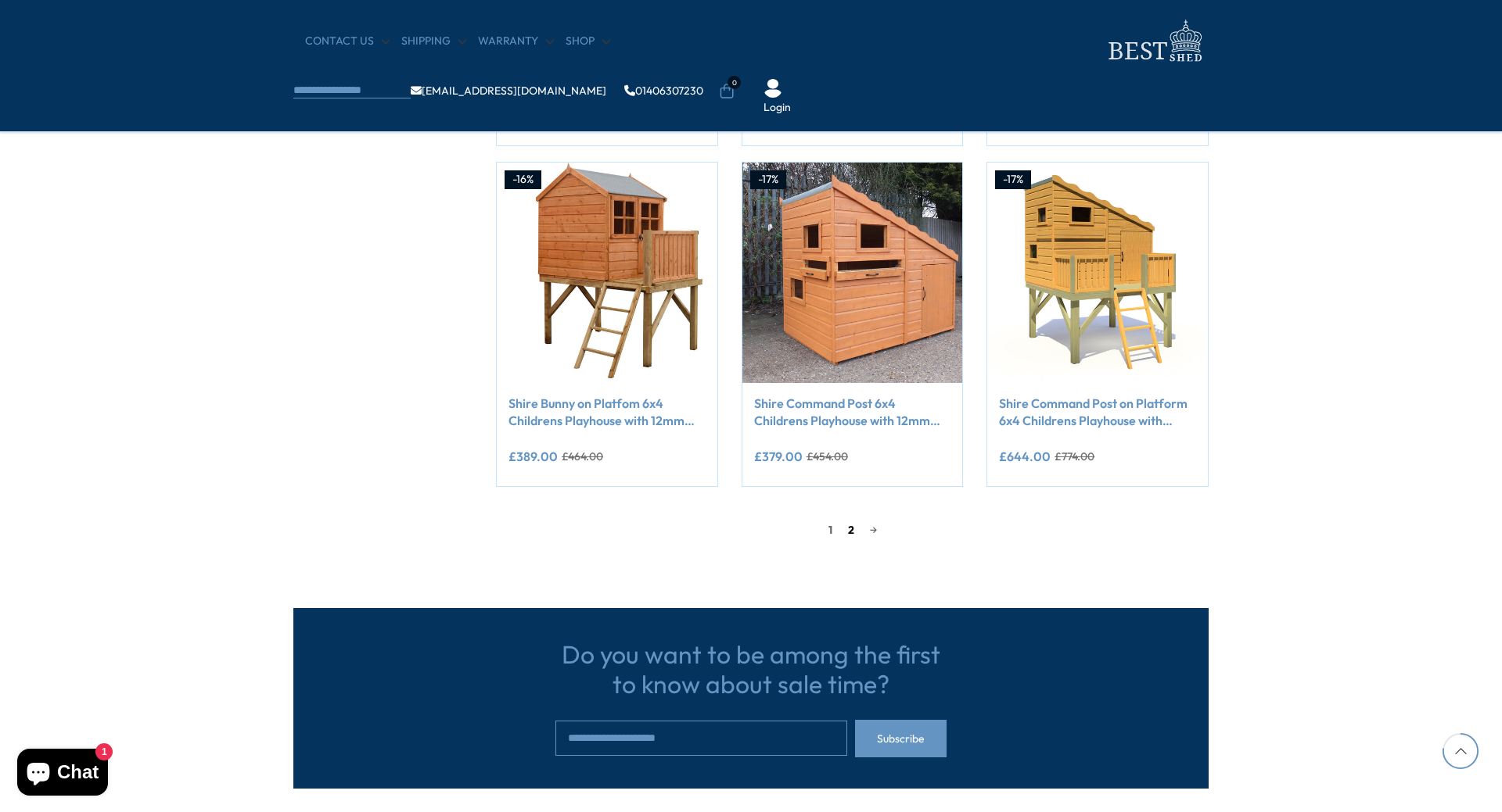
click at [850, 531] on link "2" at bounding box center [850, 530] width 21 height 23
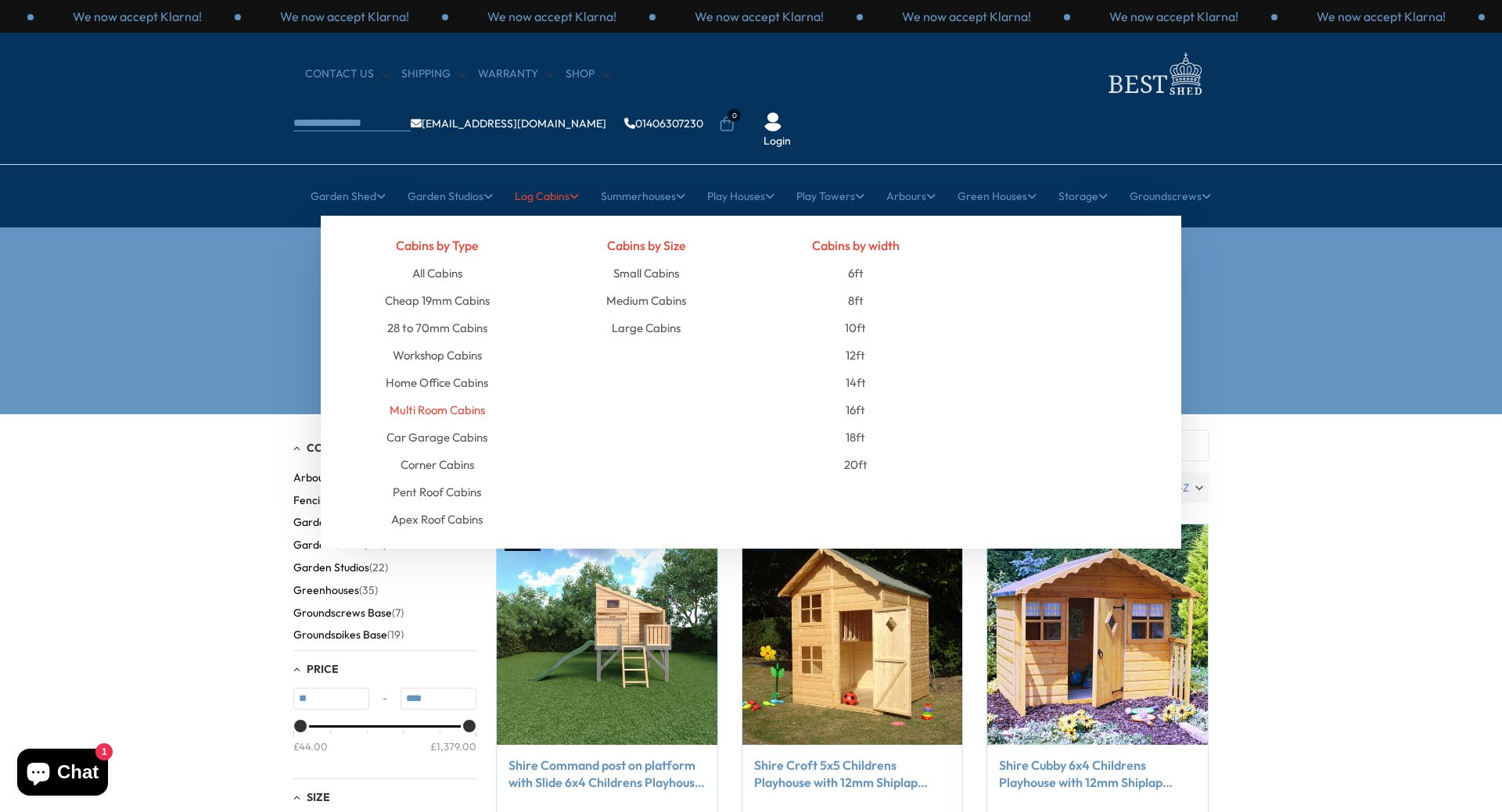
click at [449, 397] on link "Multi Room Cabins" at bounding box center [437, 410] width 96 height 27
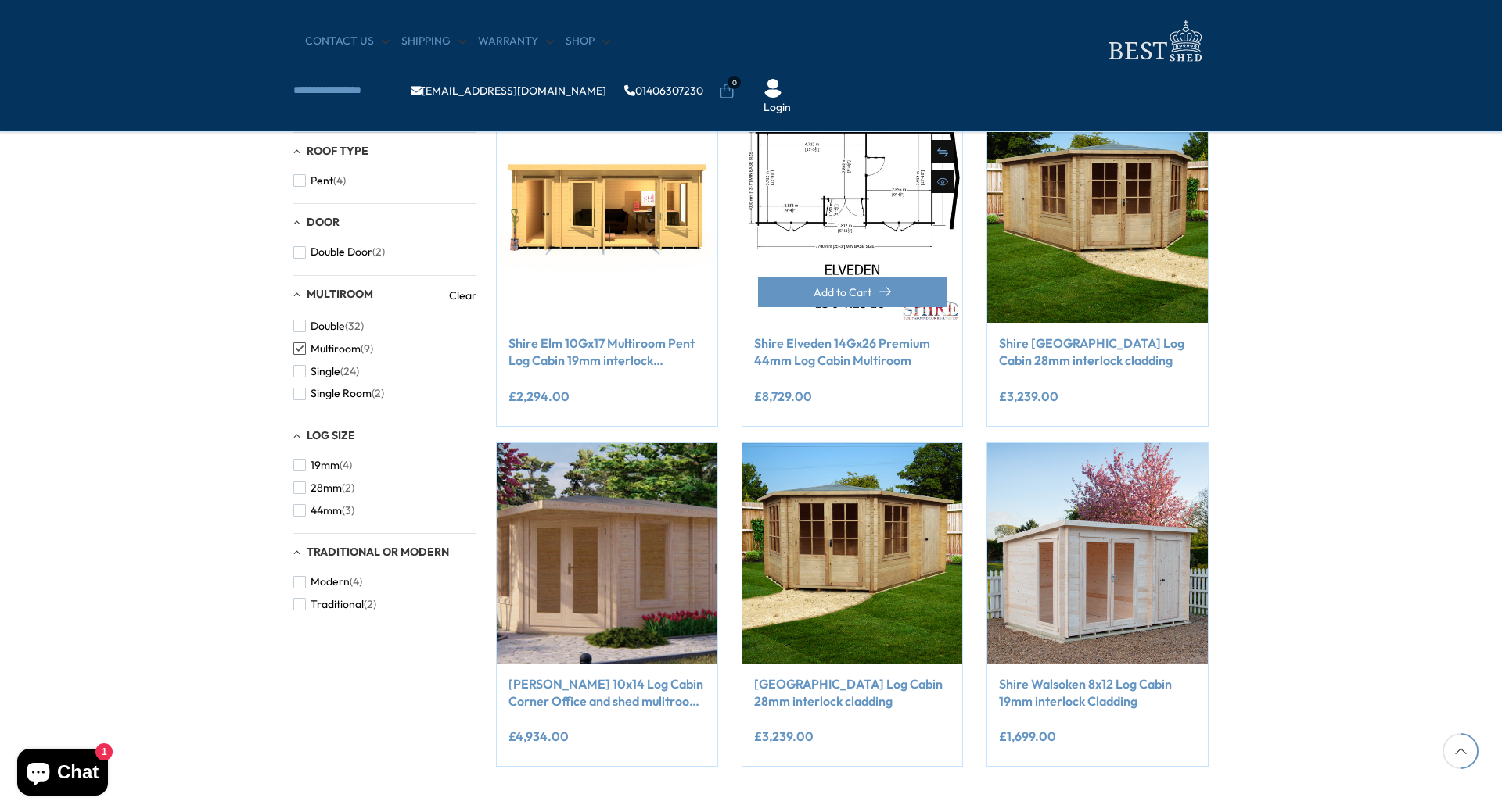
scroll to position [626, 0]
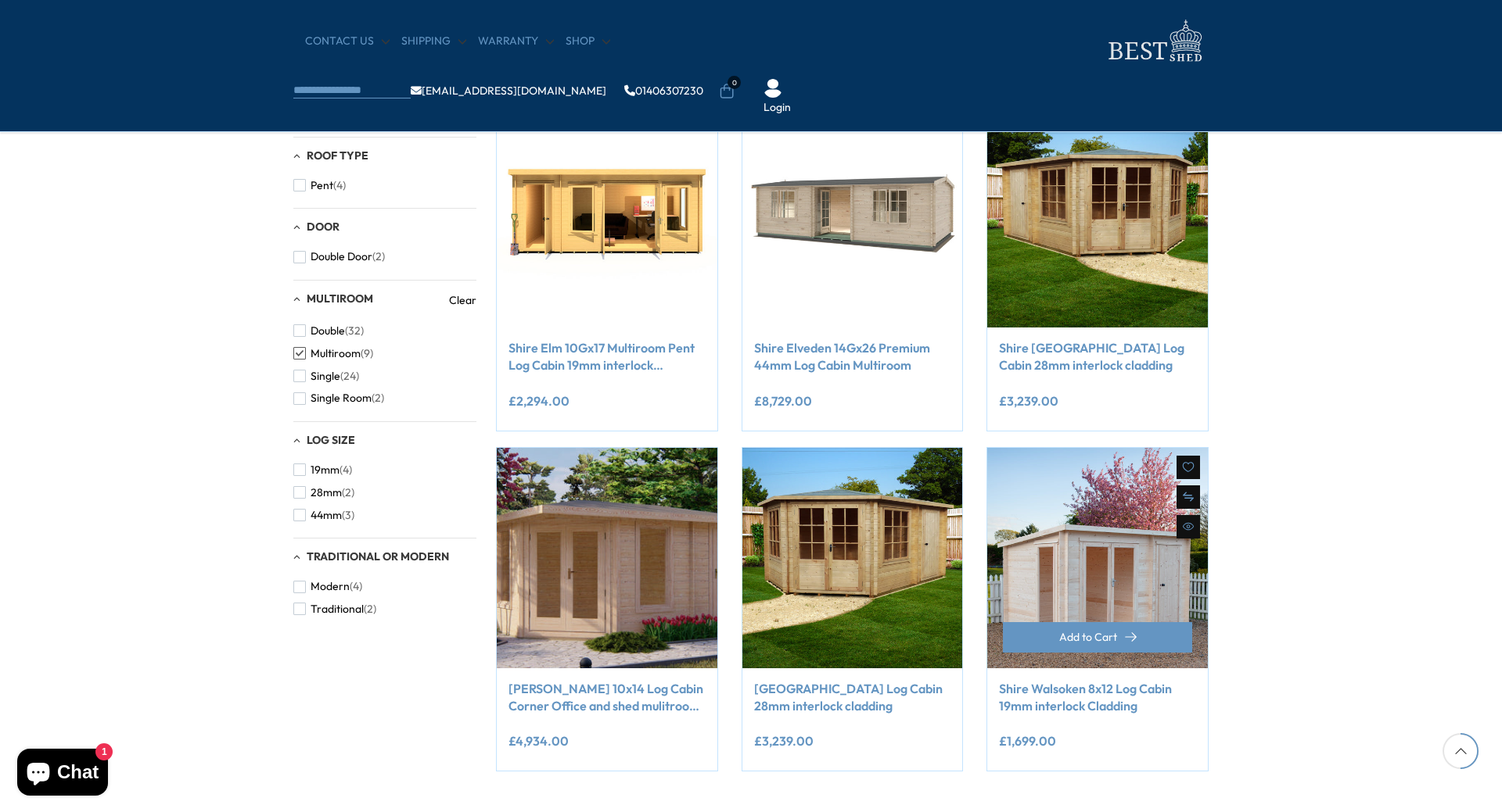
click at [1041, 699] on link "Shire Walsoken 8x12 Log Cabin 19mm interlock Cladding" at bounding box center [1097, 698] width 197 height 35
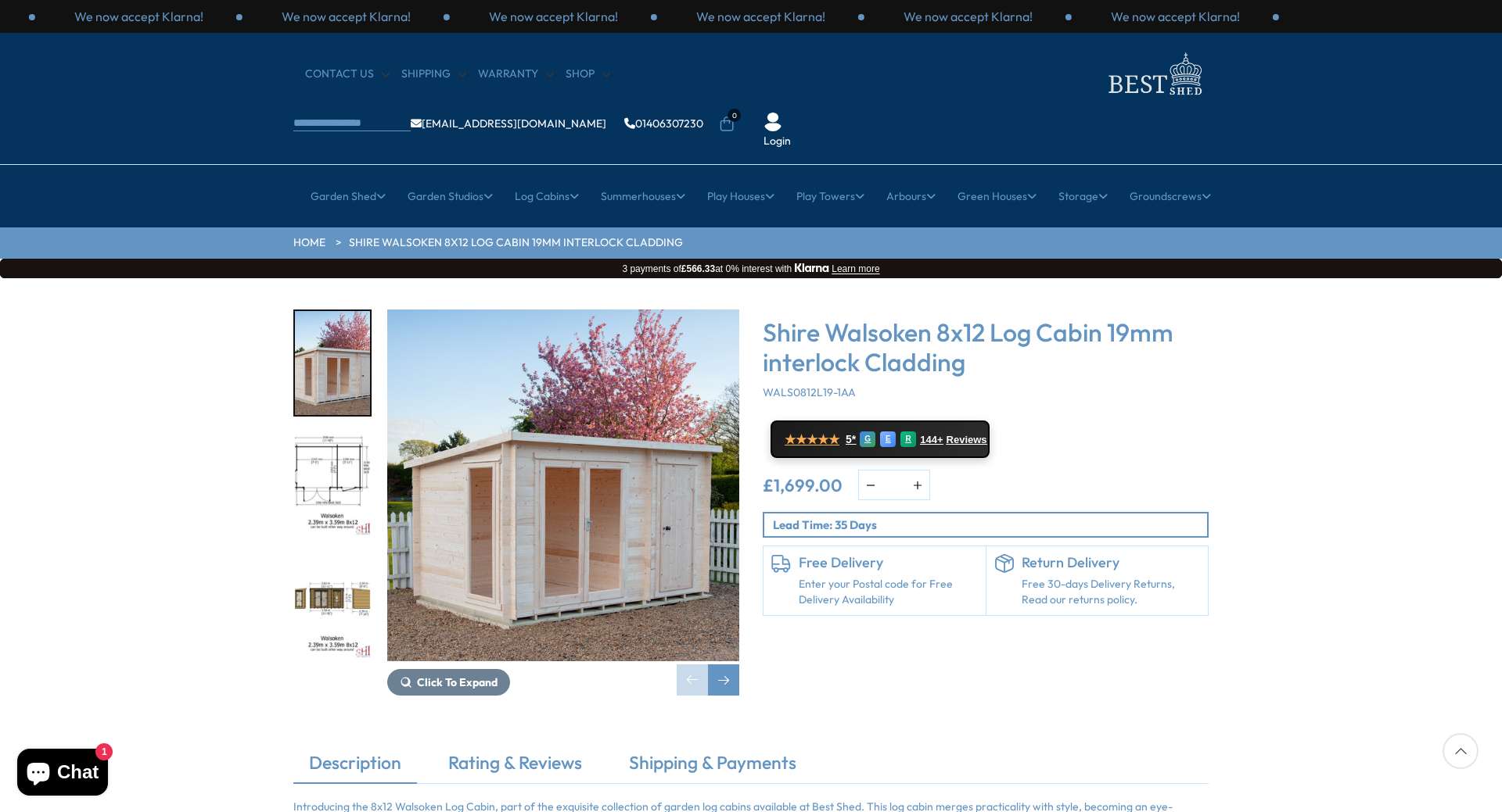
click at [316, 434] on img "2 / 8" at bounding box center [332, 485] width 75 height 104
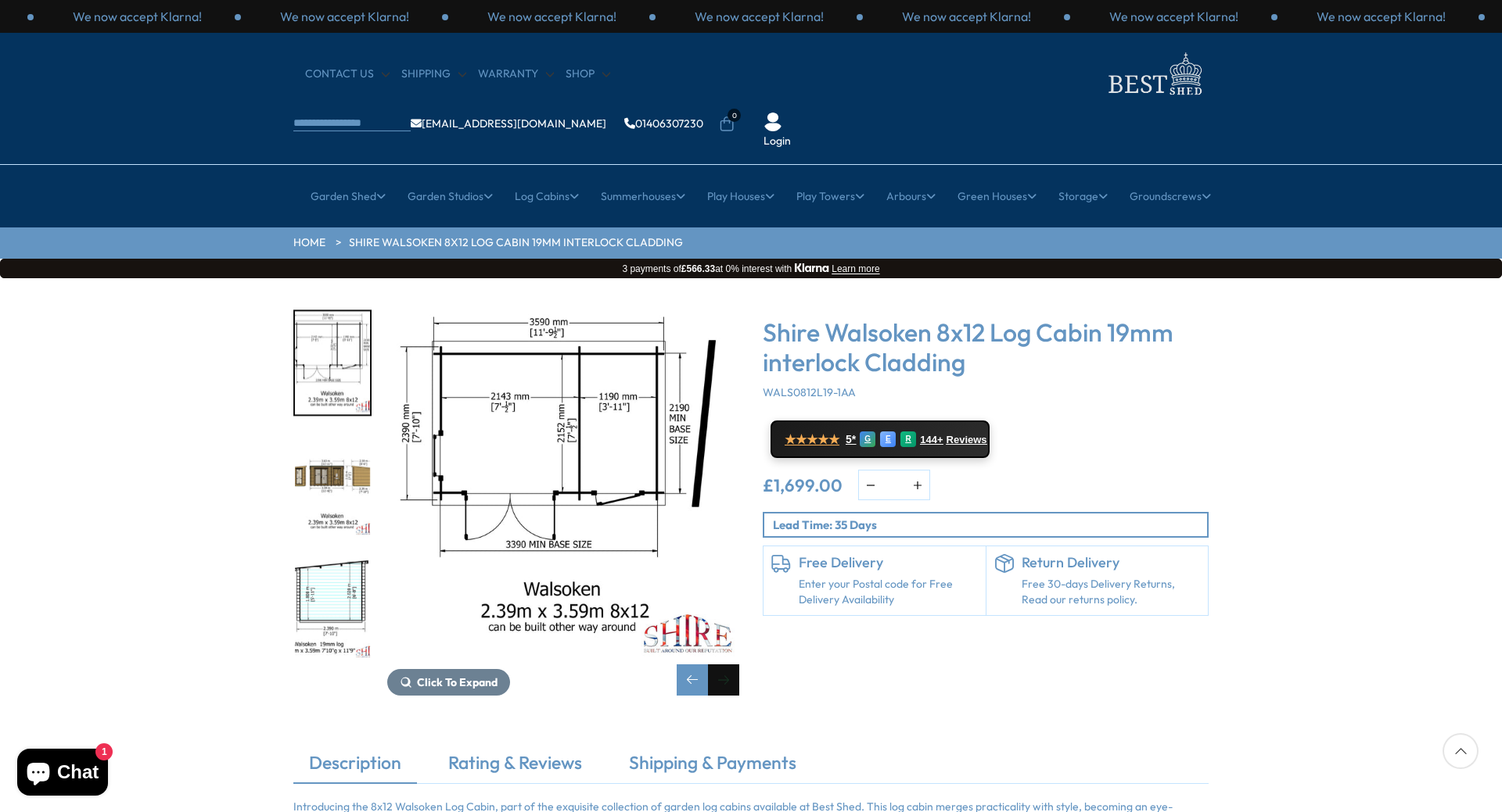
click at [733, 665] on div "Next slide" at bounding box center [724, 680] width 31 height 31
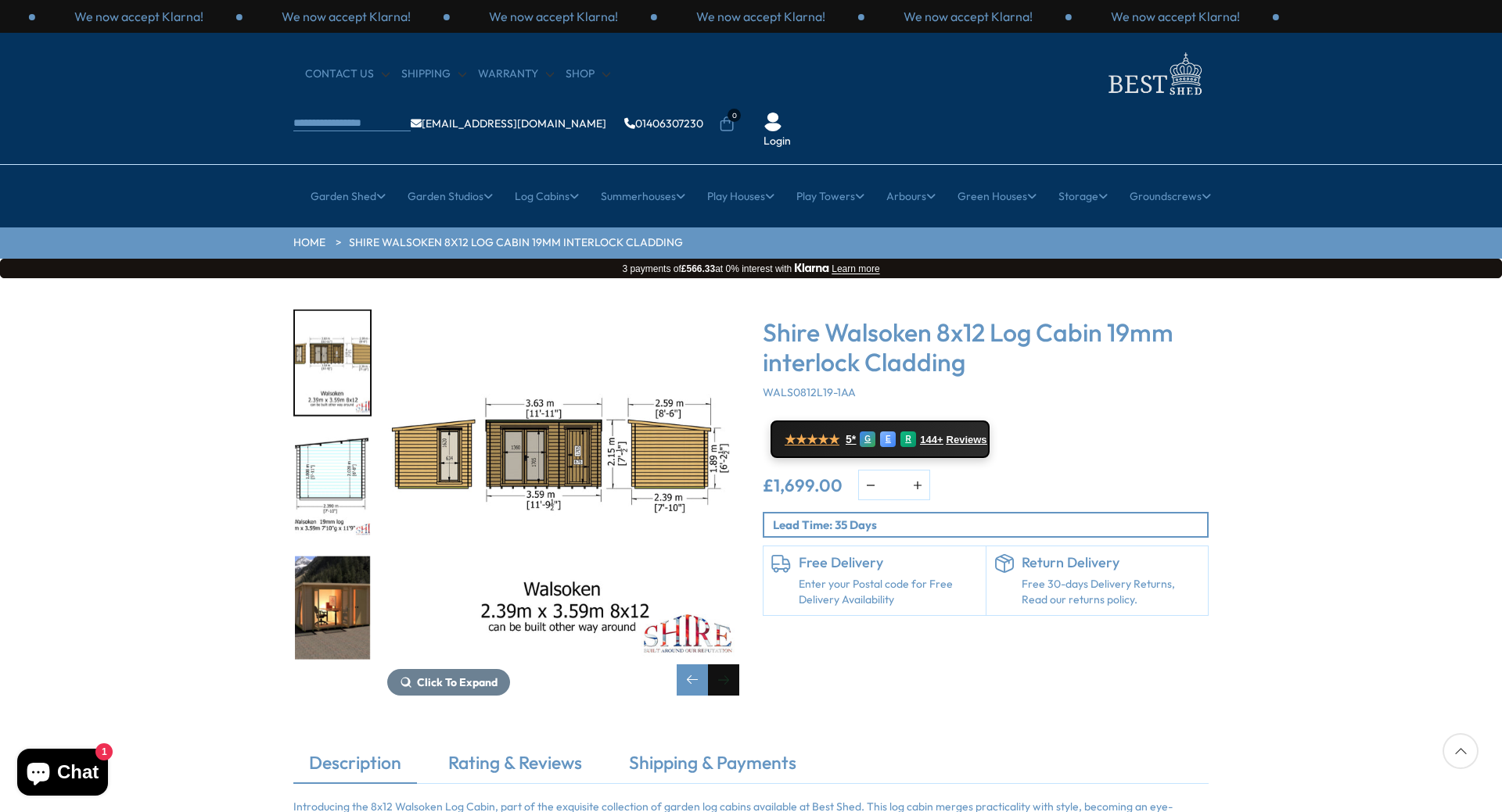
click at [730, 665] on div "Next slide" at bounding box center [724, 680] width 31 height 31
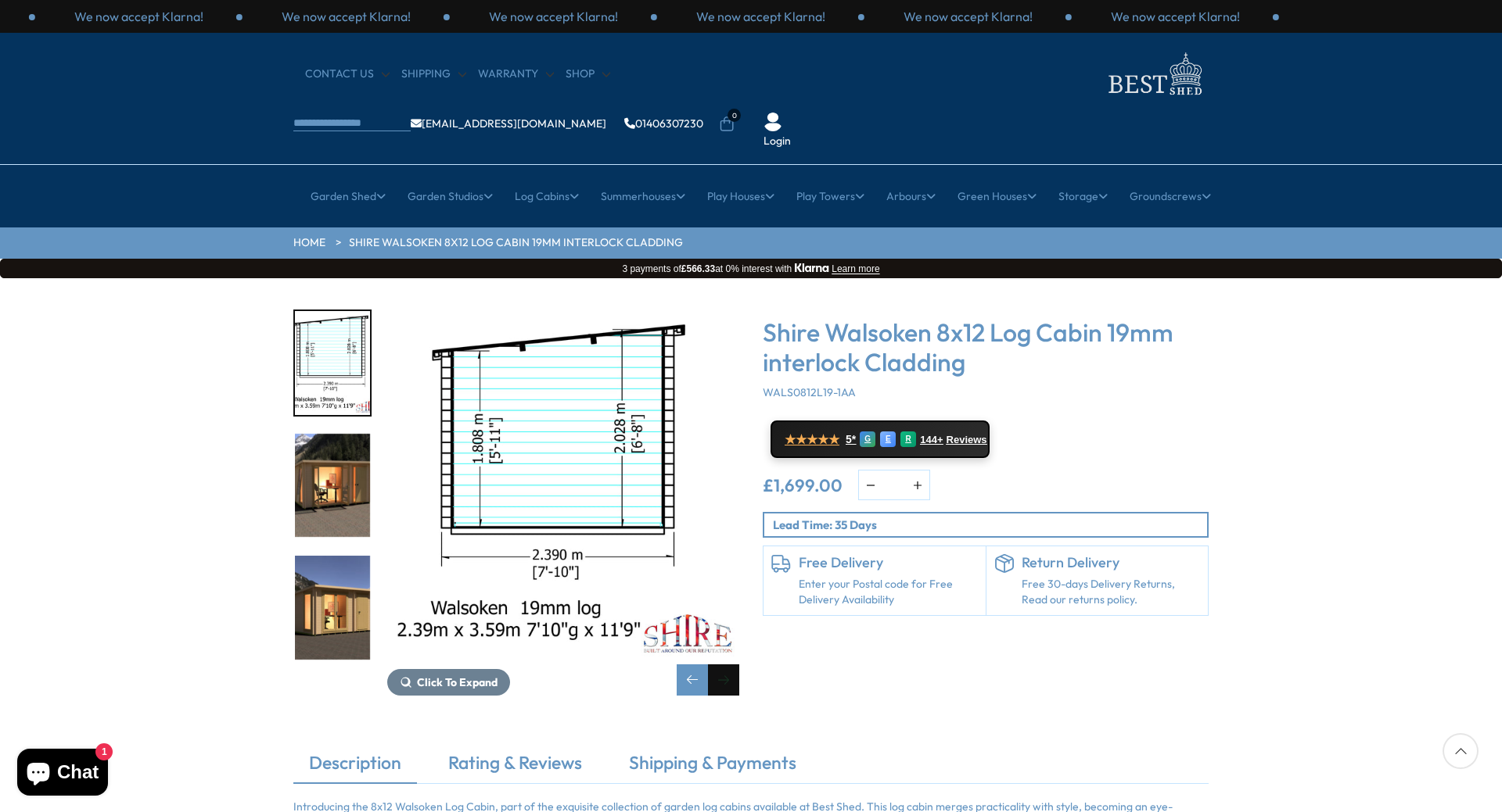
click at [730, 665] on div "Next slide" at bounding box center [724, 680] width 31 height 31
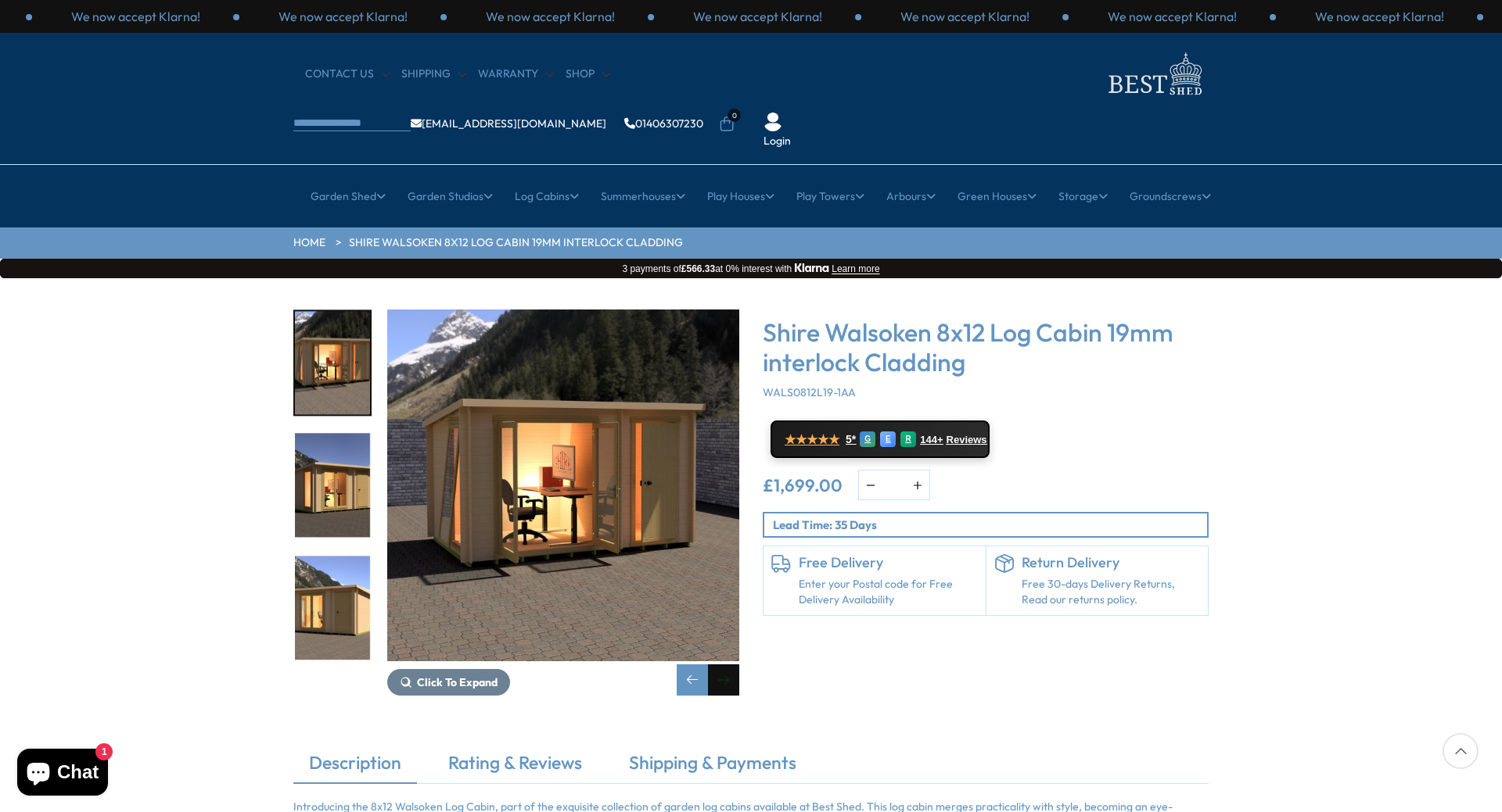
click at [730, 665] on div "Next slide" at bounding box center [724, 680] width 31 height 31
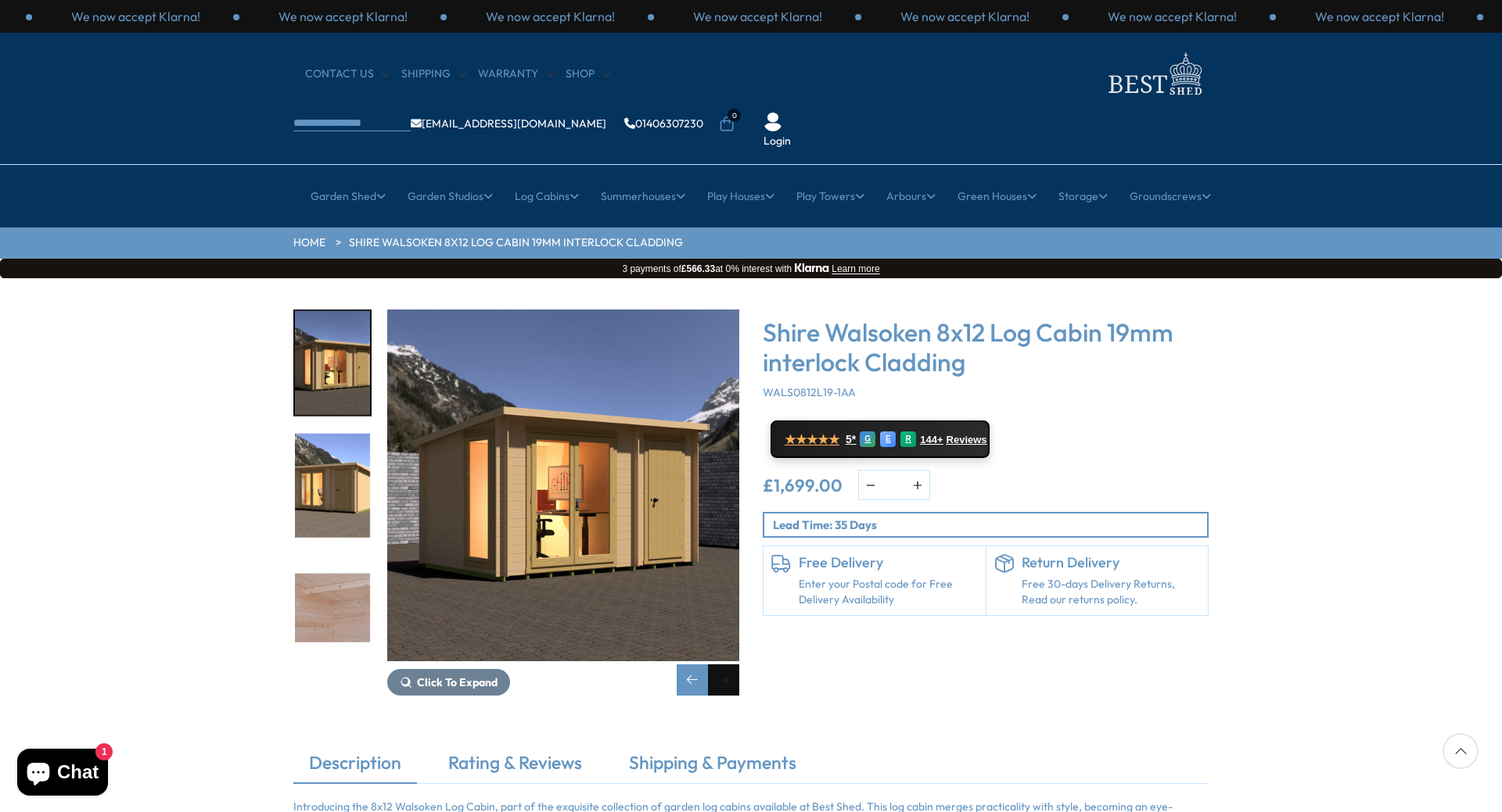
click at [730, 665] on div "Next slide" at bounding box center [724, 680] width 31 height 31
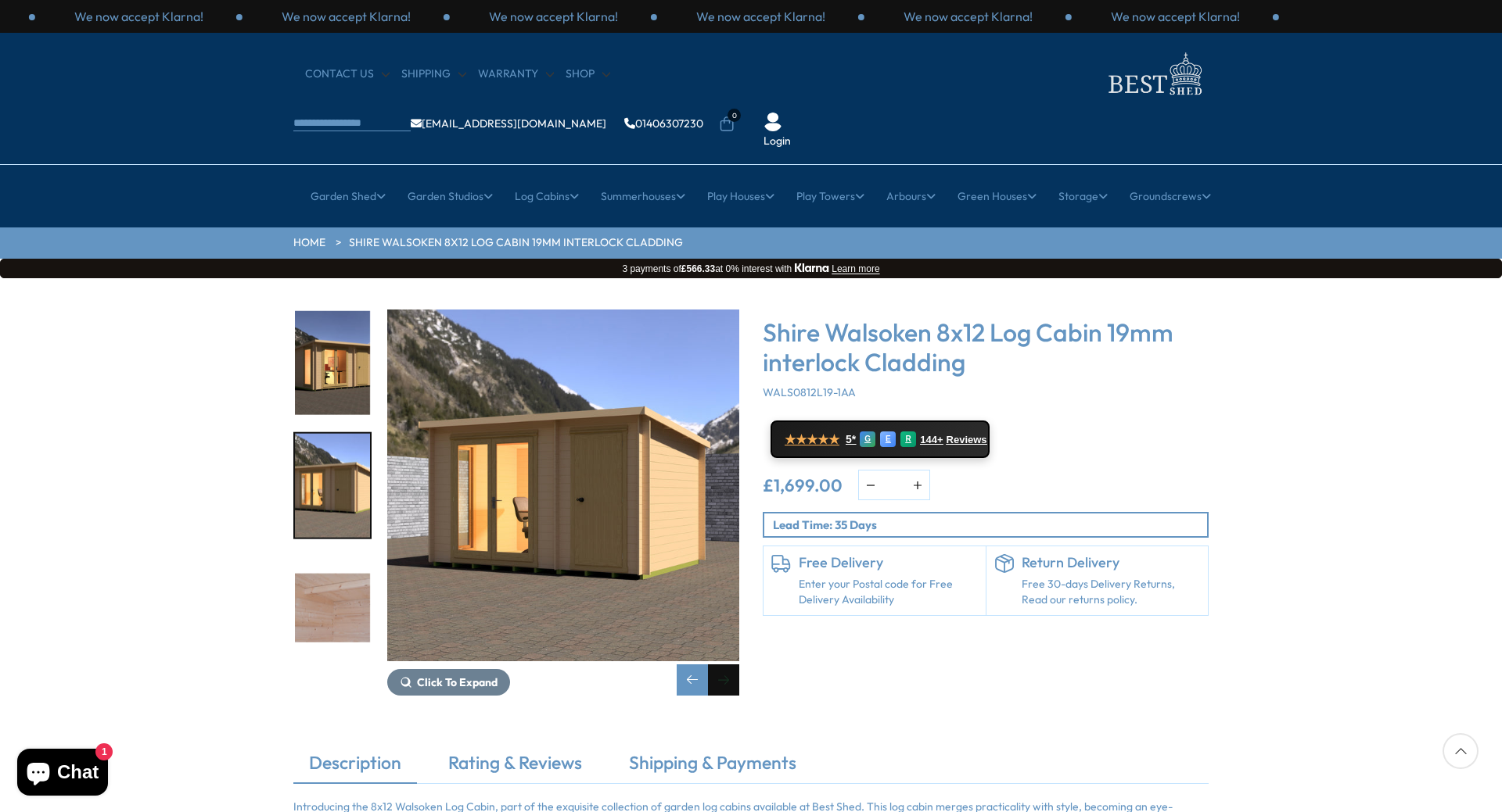
click at [729, 665] on div "Next slide" at bounding box center [724, 680] width 31 height 31
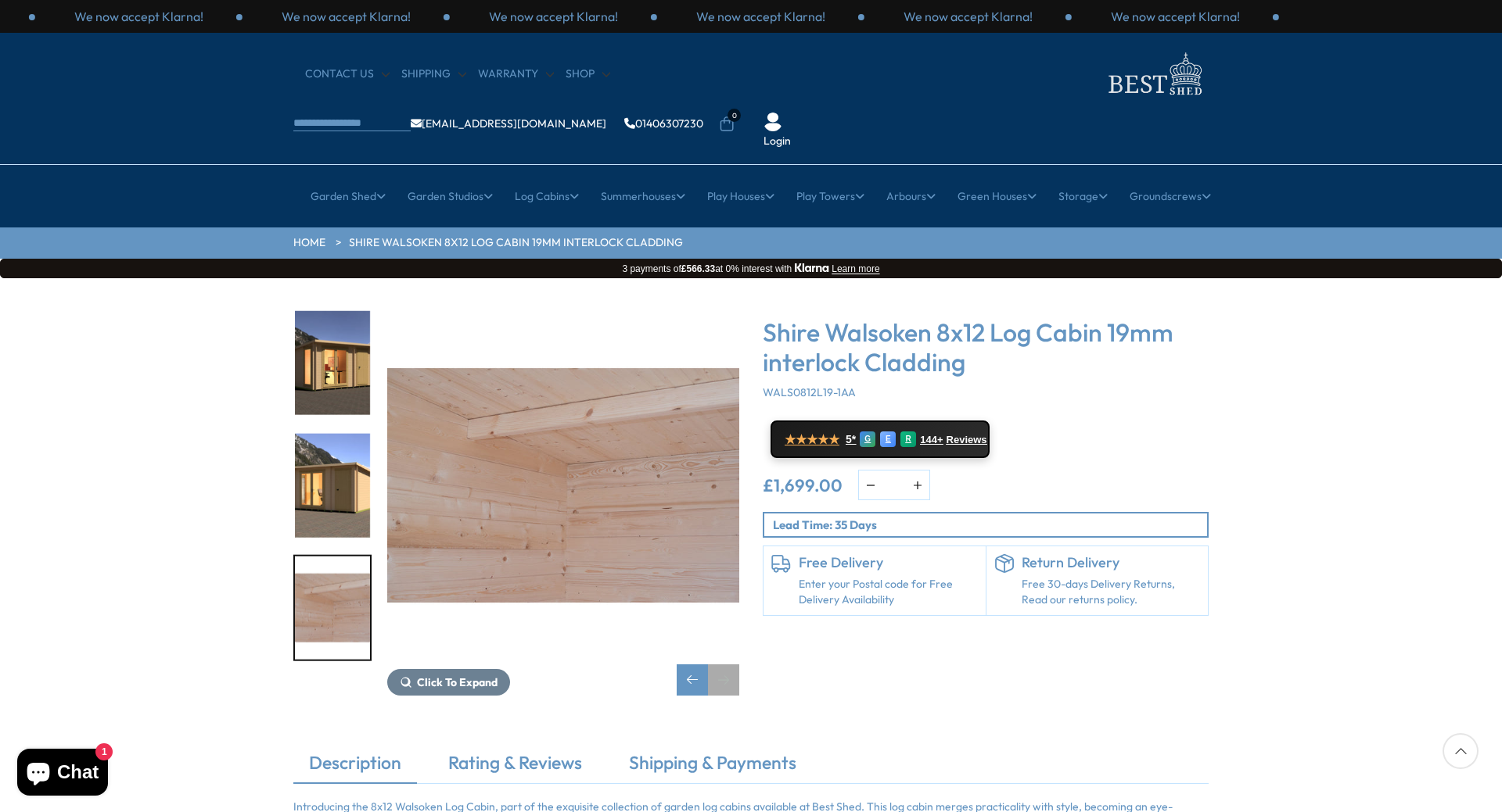
click at [729, 665] on div "Next slide" at bounding box center [724, 680] width 31 height 31
